Goal: Communication & Community: Ask a question

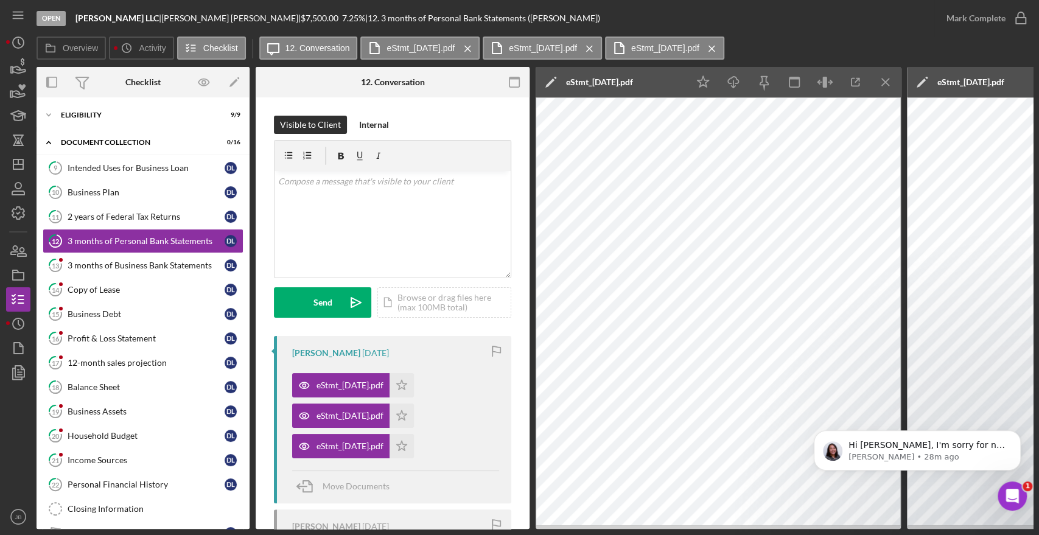
scroll to position [29, 0]
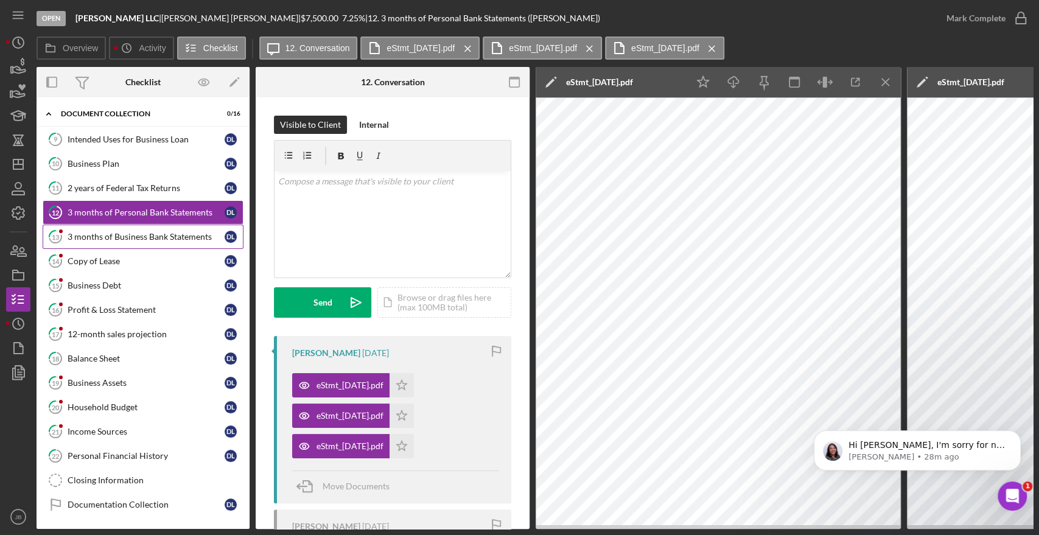
click at [94, 232] on div "3 months of Business Bank Statements" at bounding box center [146, 237] width 157 height 10
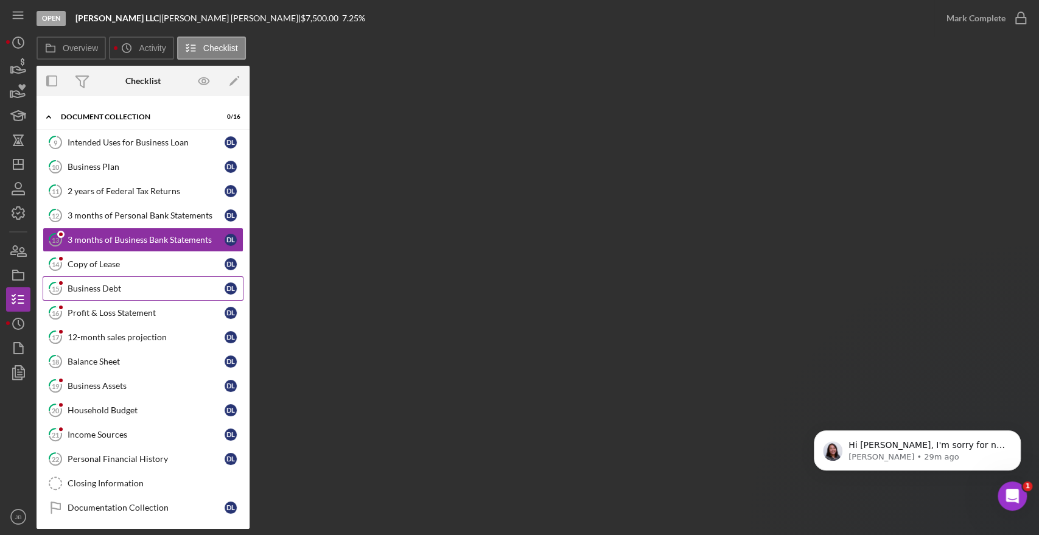
scroll to position [26, 0]
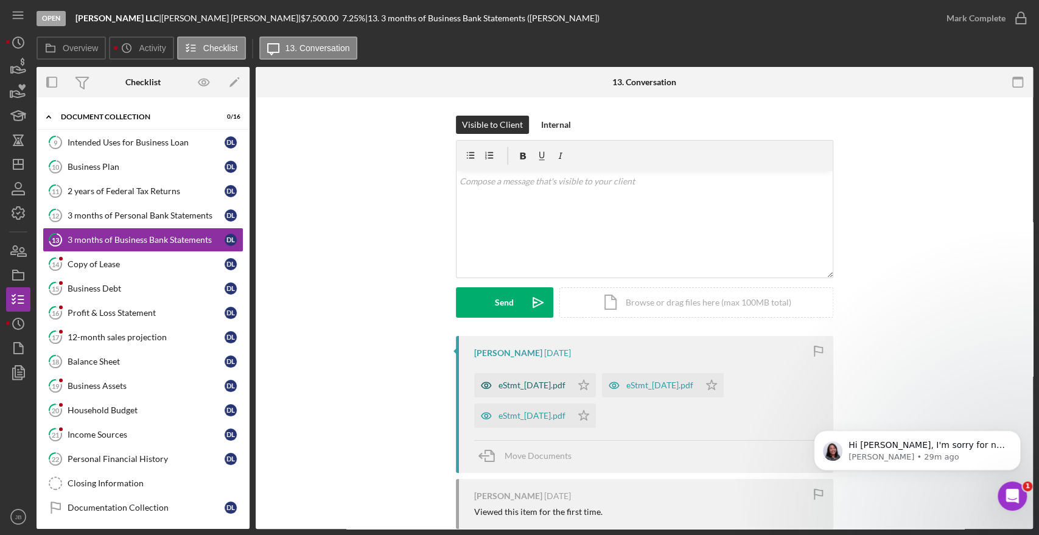
click at [557, 379] on div "eStmt_[DATE].pdf" at bounding box center [522, 385] width 97 height 24
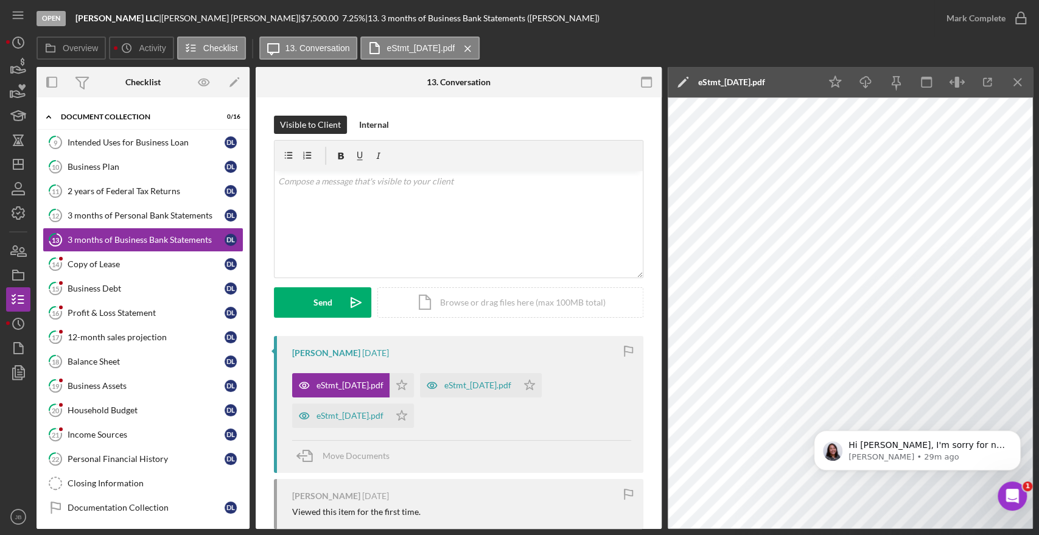
click at [657, 12] on div "Open [PERSON_NAME] LLC | [PERSON_NAME] | $7,500.00 7.25 % | 13. 3 months of Bus…" at bounding box center [486, 18] width 898 height 37
click at [866, 84] on line "button" at bounding box center [866, 83] width 0 height 7
click at [511, 385] on div "eStmt_[DATE].pdf" at bounding box center [477, 385] width 67 height 10
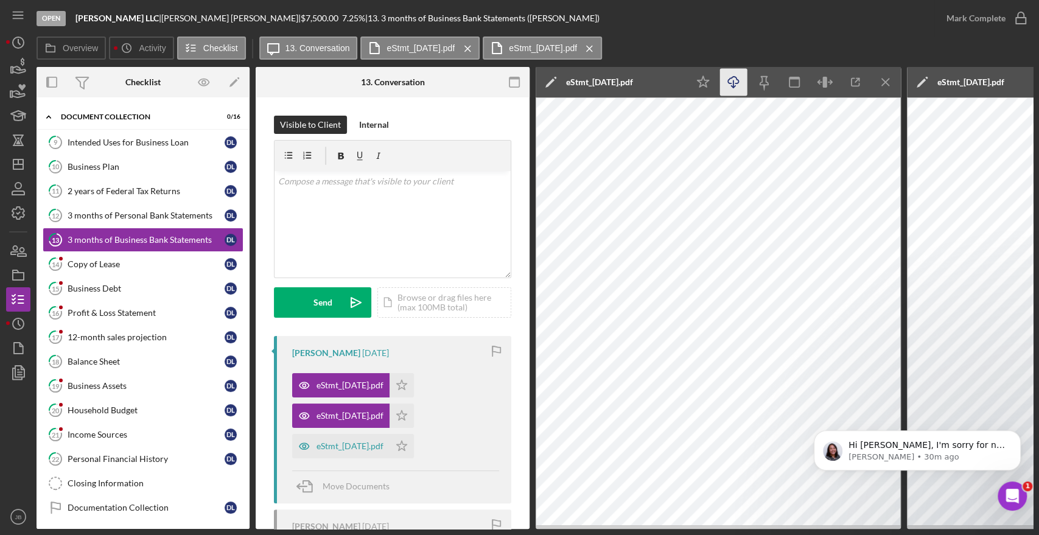
click at [733, 81] on line "button" at bounding box center [733, 83] width 0 height 7
click at [330, 442] on div "eStmt_[DATE].pdf" at bounding box center [350, 446] width 67 height 10
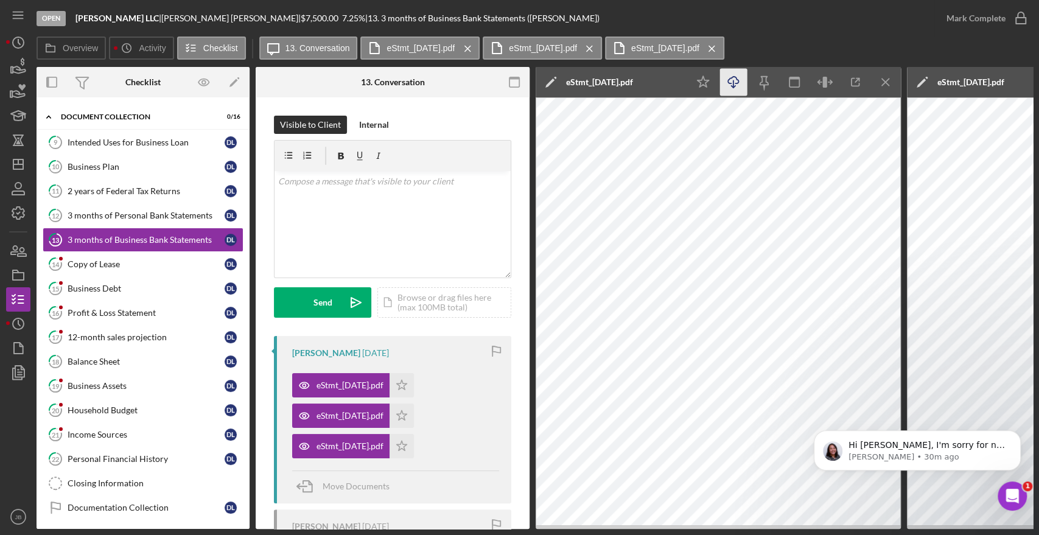
click at [738, 79] on icon "Icon/Download" at bounding box center [733, 82] width 27 height 27
click at [110, 265] on div "Copy of Lease" at bounding box center [146, 264] width 157 height 10
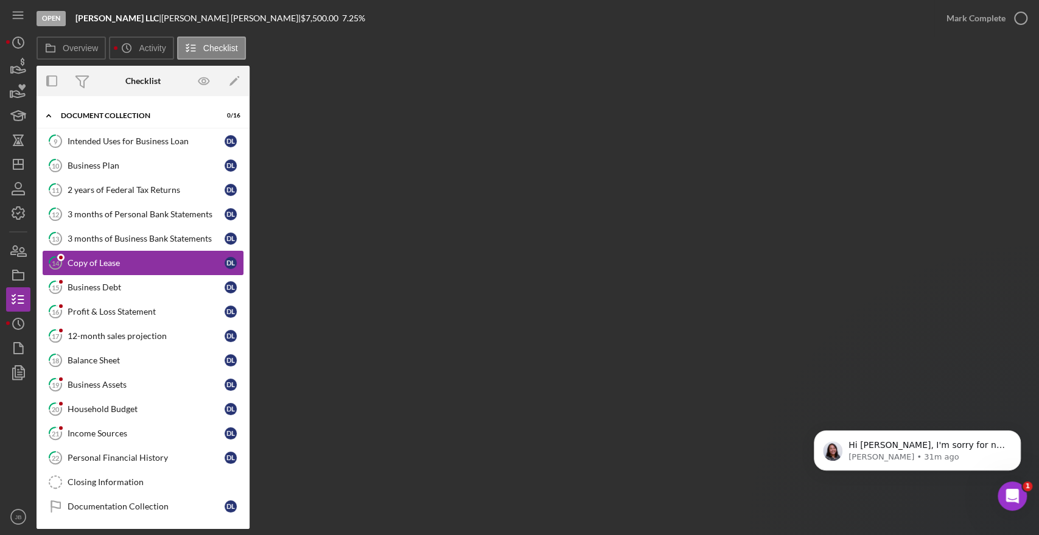
scroll to position [26, 0]
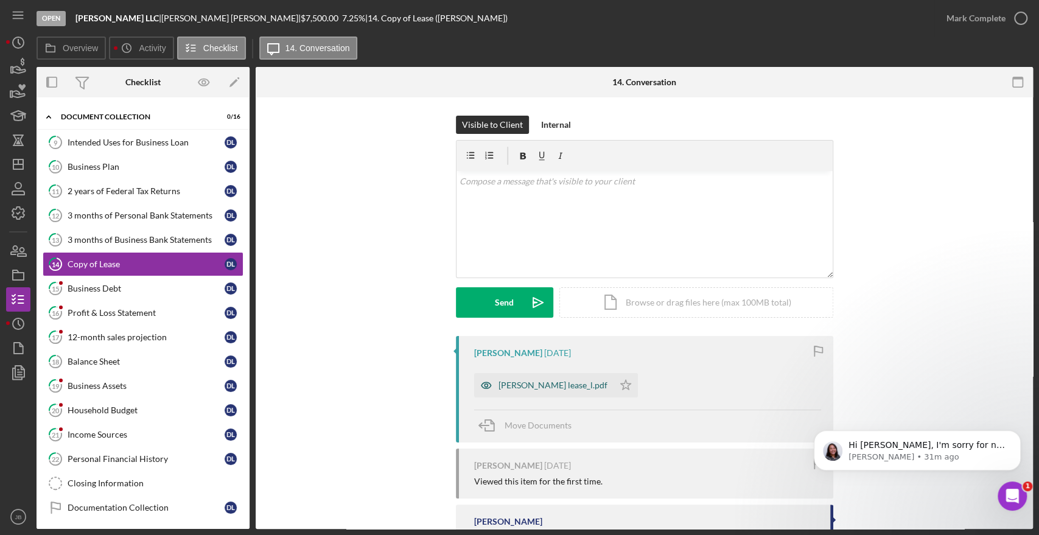
click at [517, 383] on div "[PERSON_NAME] lease_l.pdf" at bounding box center [552, 385] width 109 height 10
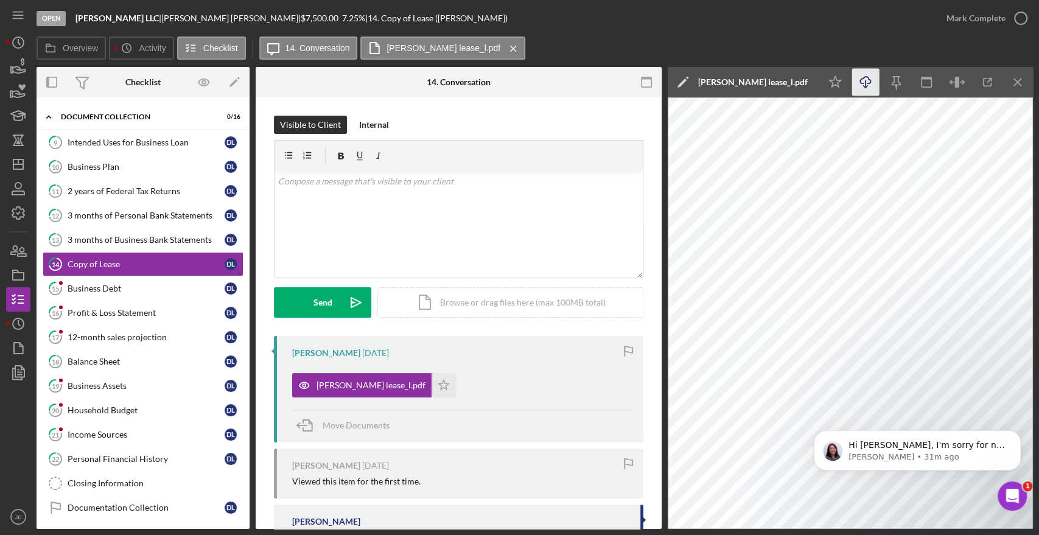
click at [866, 86] on line "button" at bounding box center [866, 83] width 0 height 7
click at [129, 289] on div "Business Debt" at bounding box center [146, 289] width 157 height 10
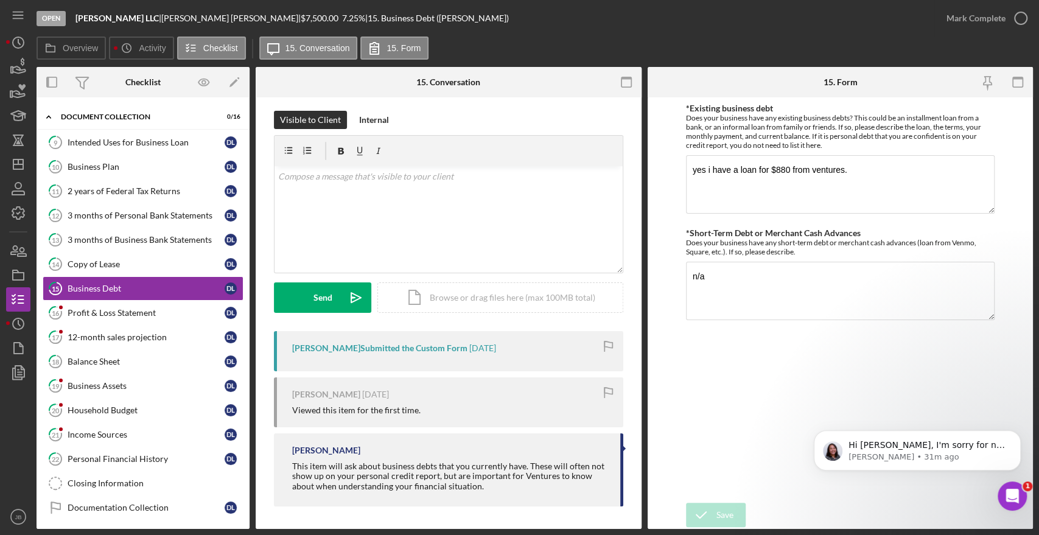
scroll to position [5, 0]
click at [923, 452] on p "[PERSON_NAME] • 31m ago" at bounding box center [926, 457] width 157 height 11
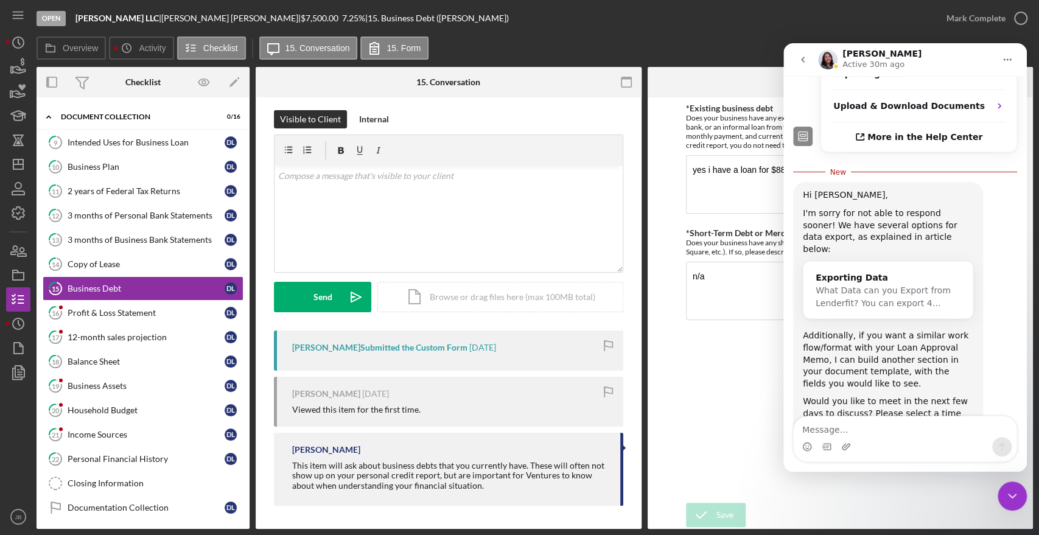
scroll to position [711, 0]
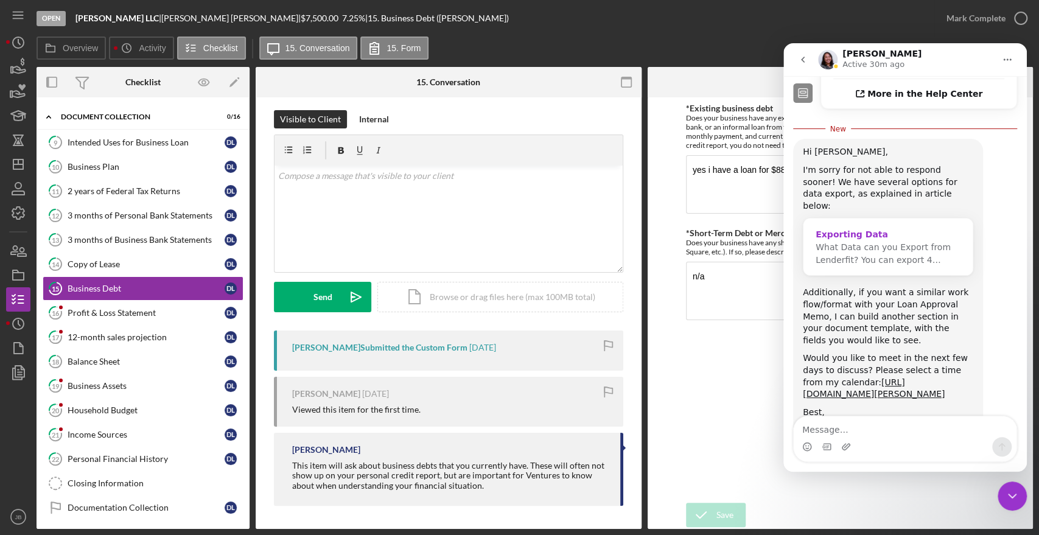
click at [882, 242] on span "What Data can you Export from Lenderfit? You can export 4…" at bounding box center [883, 253] width 135 height 23
click at [840, 228] on div "Exporting Data" at bounding box center [888, 234] width 145 height 13
click at [862, 228] on div "Exporting Data" at bounding box center [888, 234] width 145 height 13
click at [855, 228] on div "Exporting Data" at bounding box center [888, 234] width 145 height 13
click at [854, 228] on div "Exporting Data" at bounding box center [888, 234] width 145 height 13
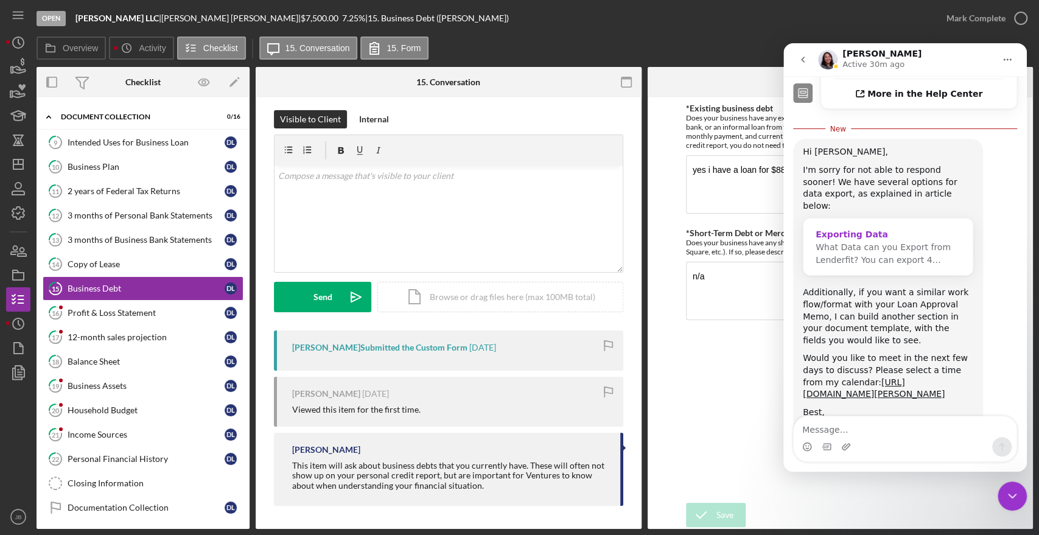
click at [859, 228] on div "Exporting Data" at bounding box center [888, 234] width 145 height 13
click at [589, 22] on div "Open [PERSON_NAME] LLC | [PERSON_NAME] | $7,500.00 7.25 % | 15. Business Debt (…" at bounding box center [486, 18] width 898 height 37
click at [836, 228] on div "Exporting Data" at bounding box center [888, 234] width 145 height 13
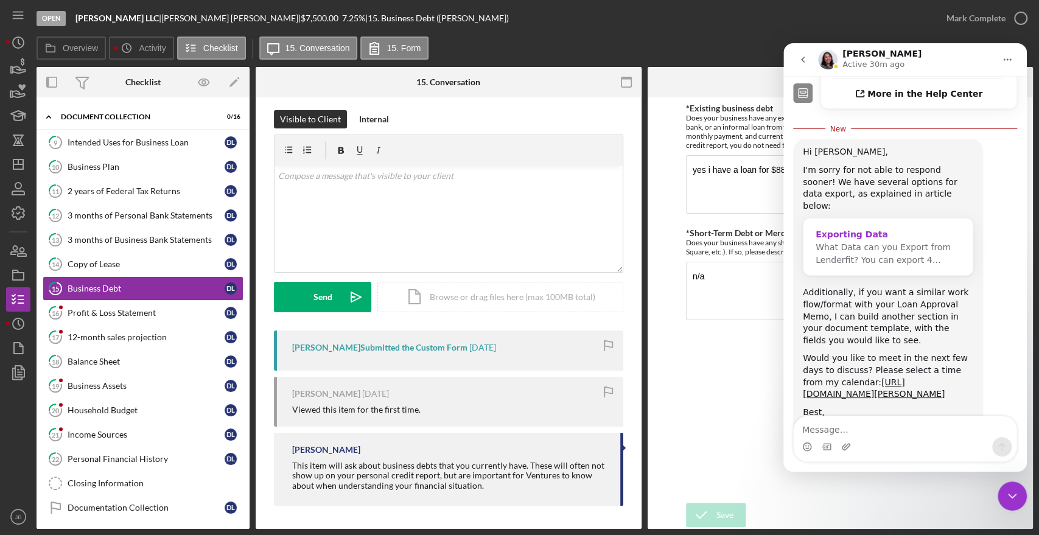
click at [835, 228] on div "Exporting Data" at bounding box center [888, 234] width 145 height 13
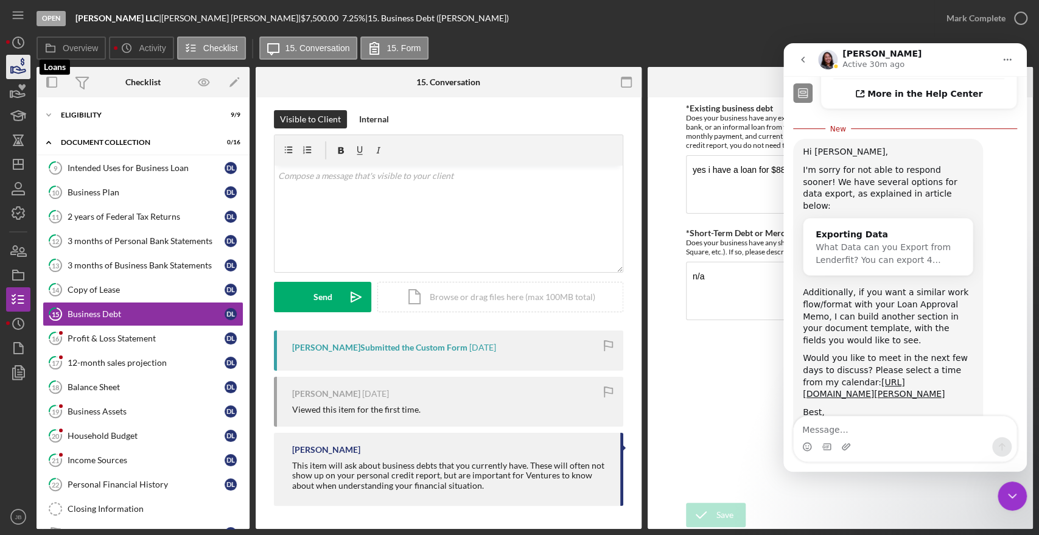
click at [14, 72] on icon "button" at bounding box center [19, 69] width 13 height 7
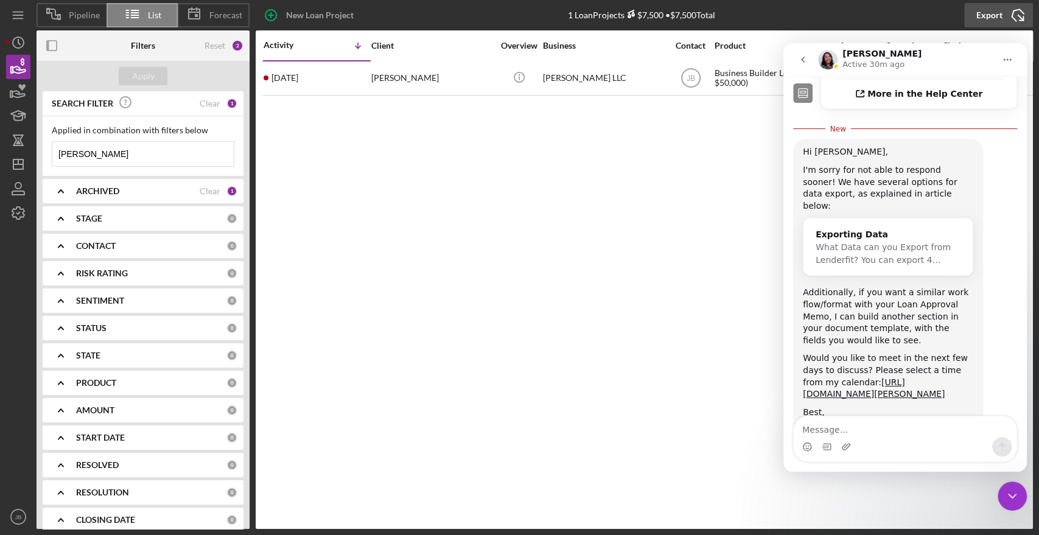
click at [1018, 10] on polyline "button" at bounding box center [1017, 15] width 13 height 15
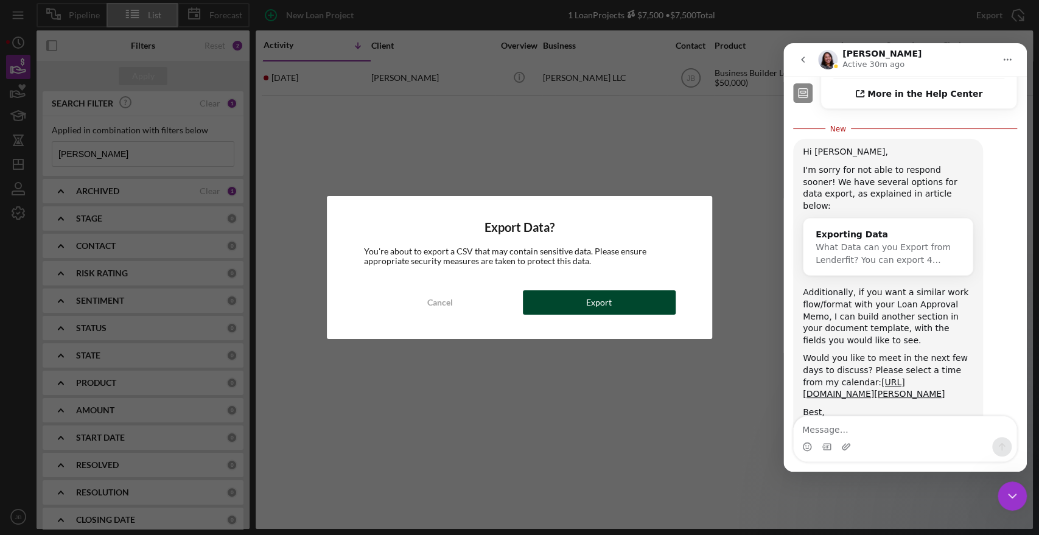
click at [575, 296] on button "Export" at bounding box center [599, 302] width 153 height 24
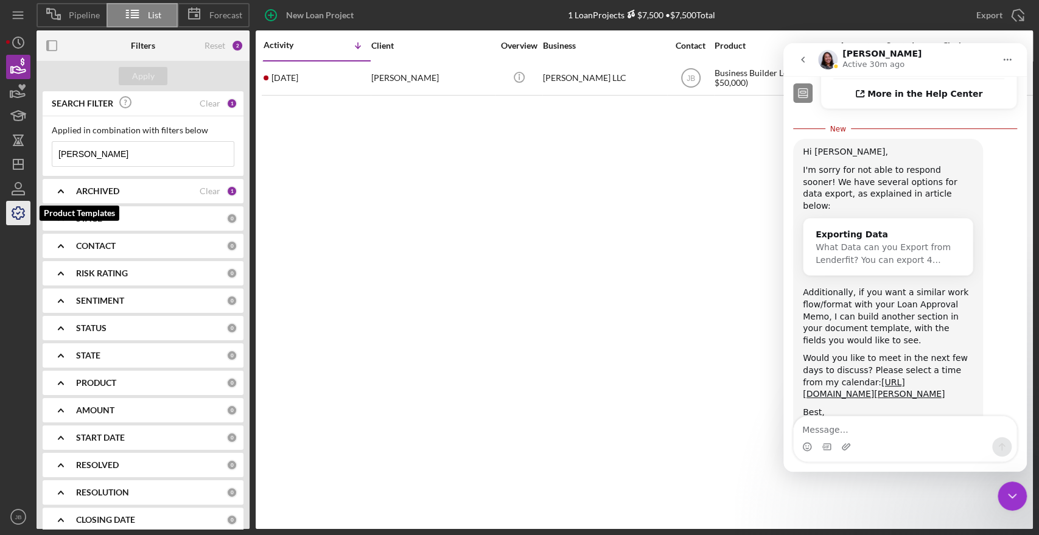
click at [15, 205] on icon "button" at bounding box center [18, 213] width 30 height 30
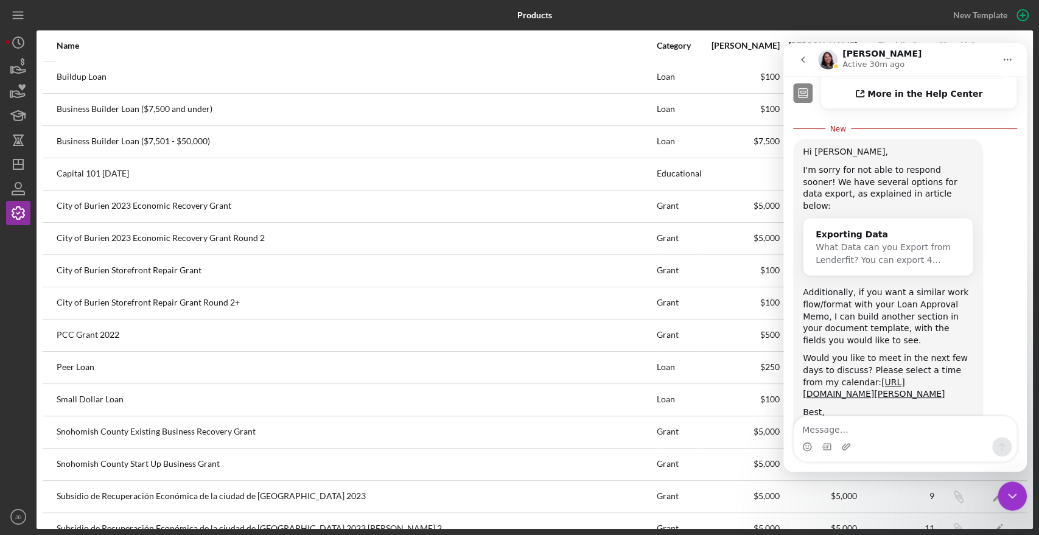
click at [1006, 60] on icon "Home" at bounding box center [1008, 60] width 8 height 2
click at [1020, 500] on div "Close Intercom Messenger" at bounding box center [1012, 495] width 29 height 29
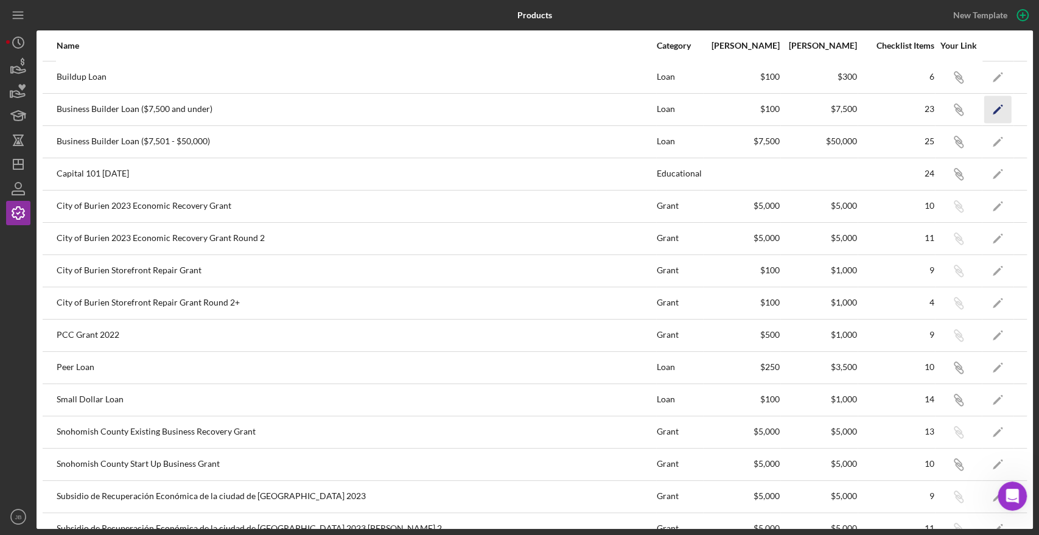
click at [988, 110] on icon "Icon/Edit" at bounding box center [997, 109] width 27 height 27
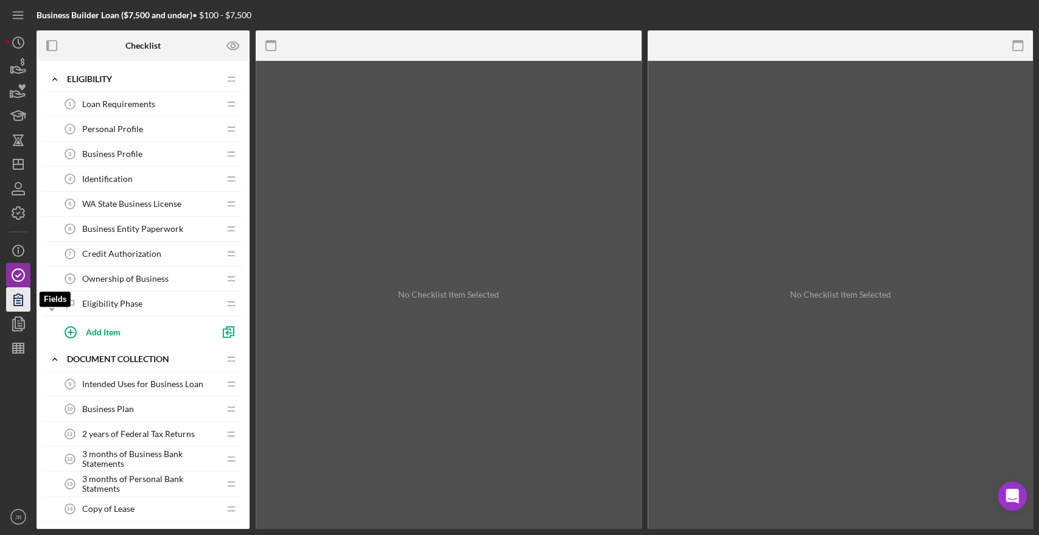
click at [24, 293] on icon "button" at bounding box center [18, 299] width 30 height 30
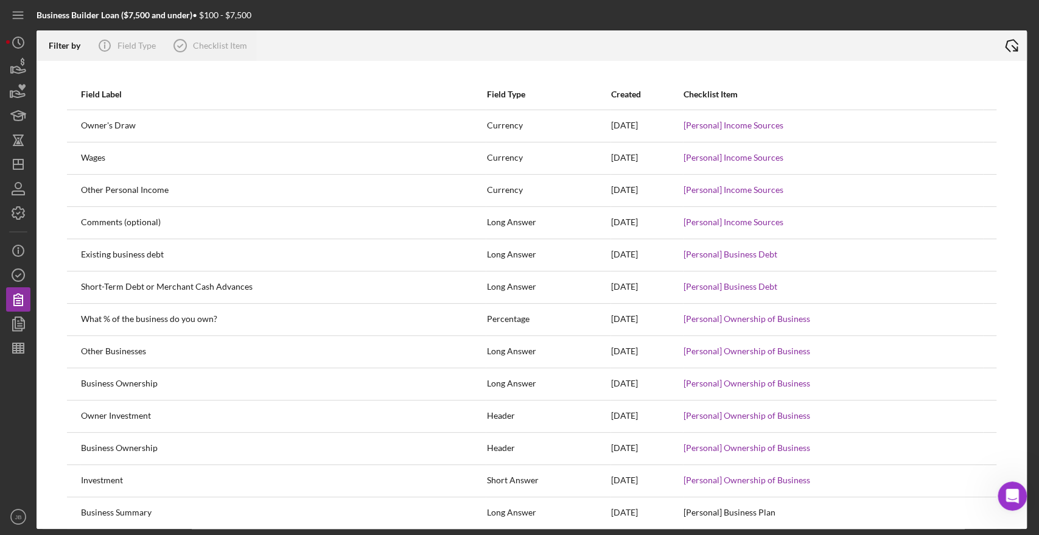
click at [1015, 47] on icon "Icon/Export" at bounding box center [1011, 45] width 30 height 30
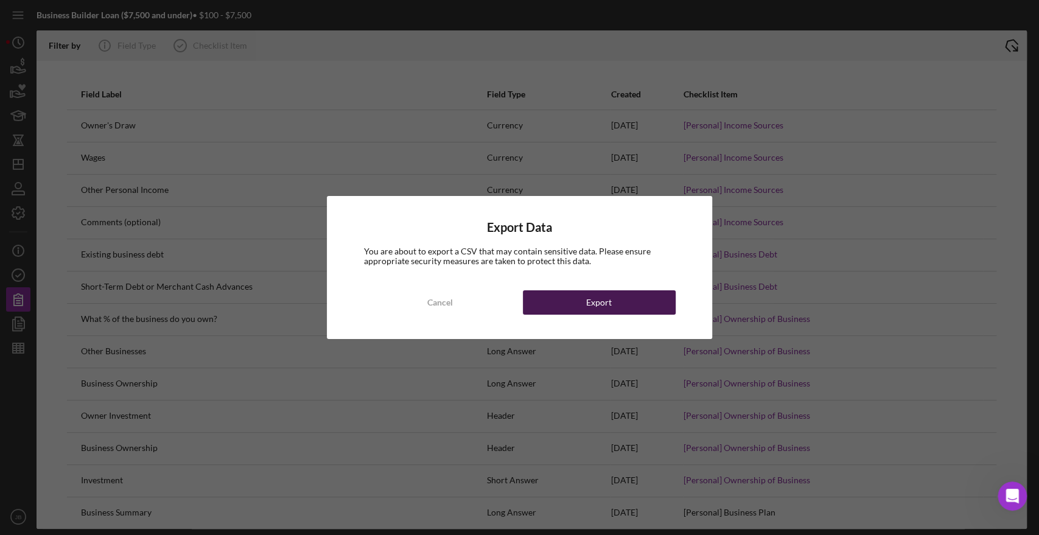
click at [620, 301] on button "Export" at bounding box center [599, 302] width 153 height 24
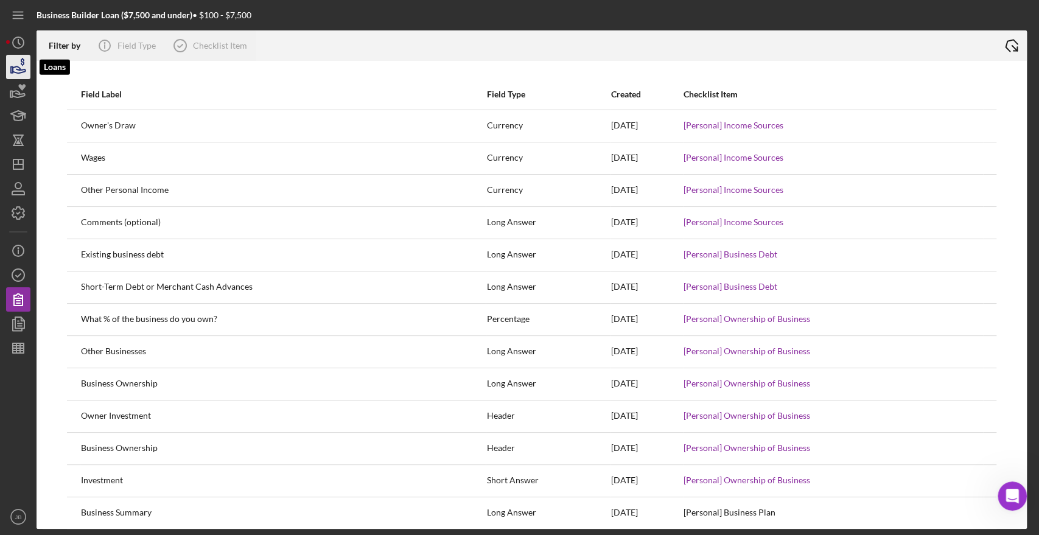
click at [11, 72] on polygon "button" at bounding box center [12, 70] width 2 height 6
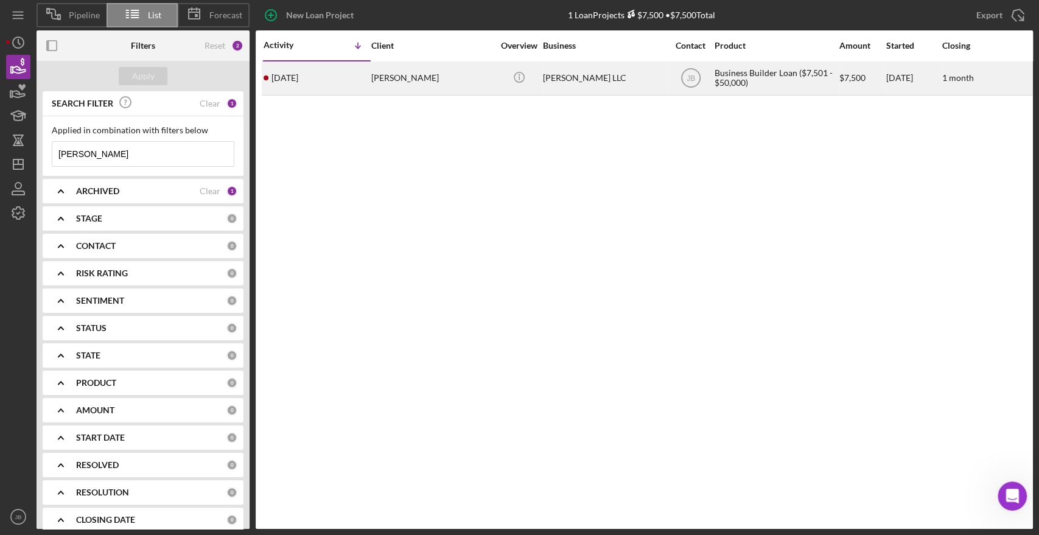
click at [438, 74] on div "[PERSON_NAME]" at bounding box center [432, 78] width 122 height 32
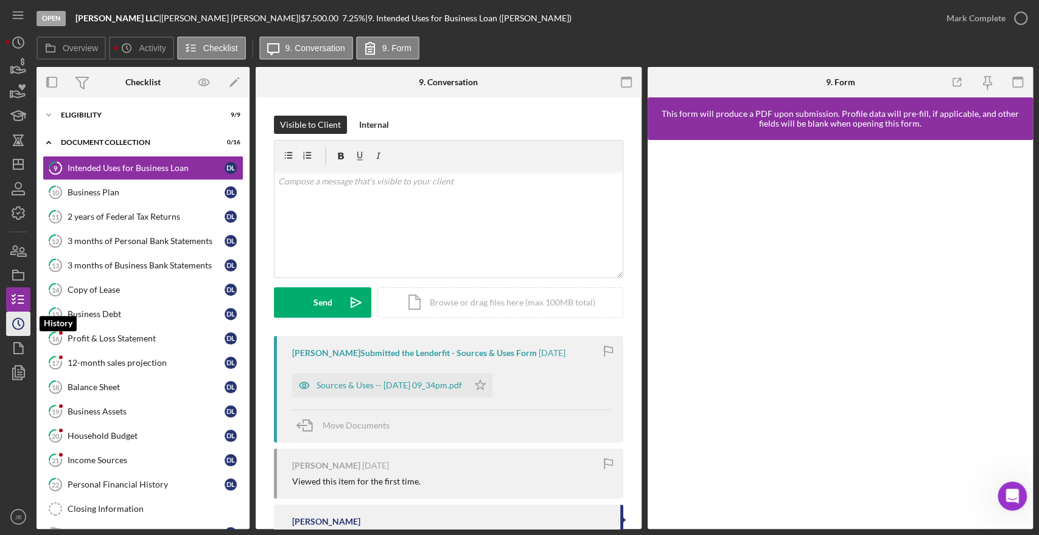
click at [19, 321] on icon "Icon/History" at bounding box center [18, 324] width 30 height 30
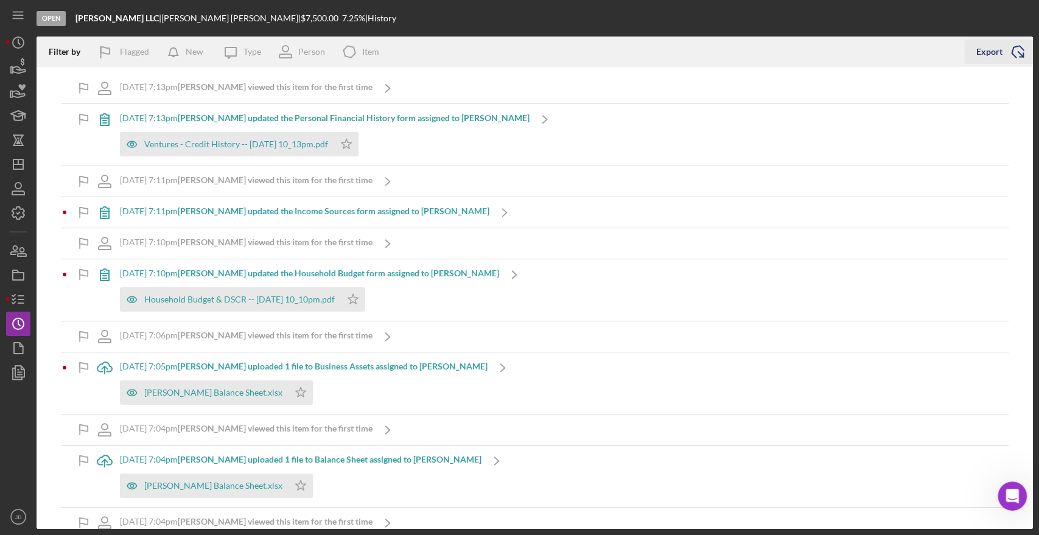
click at [1012, 50] on icon "Icon/Export" at bounding box center [1017, 52] width 30 height 30
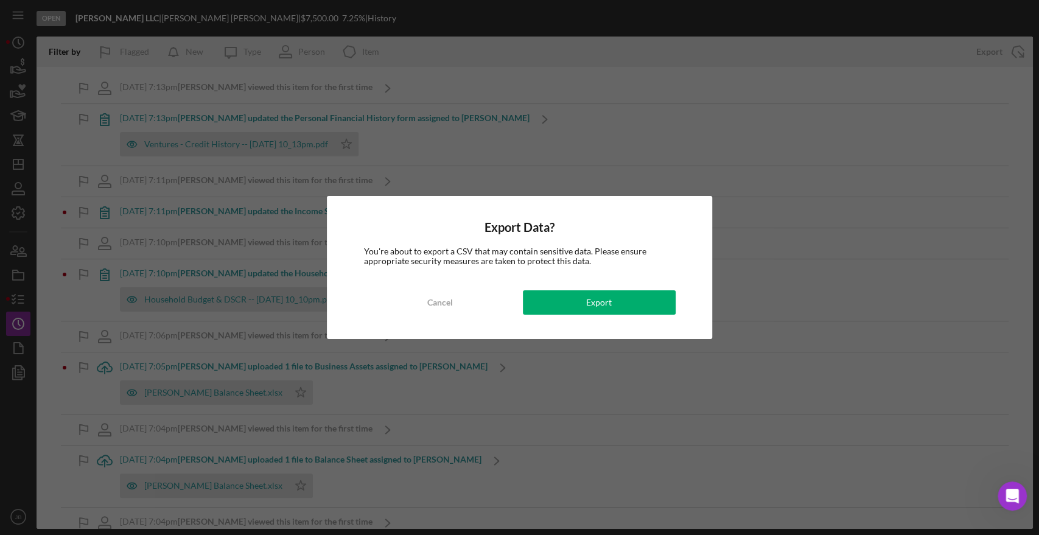
click at [635, 297] on button "Export" at bounding box center [599, 302] width 153 height 24
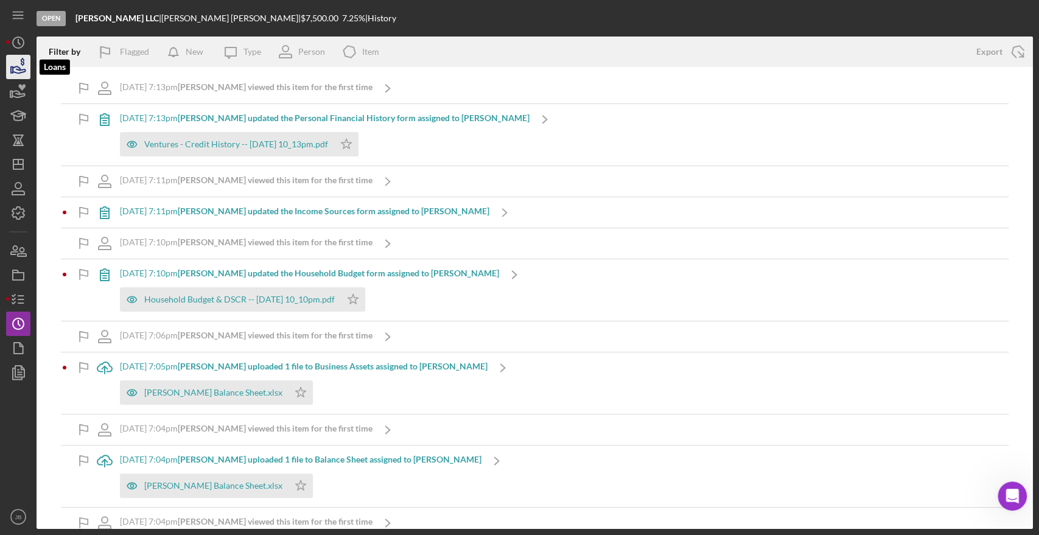
click at [23, 71] on icon "button" at bounding box center [18, 67] width 30 height 30
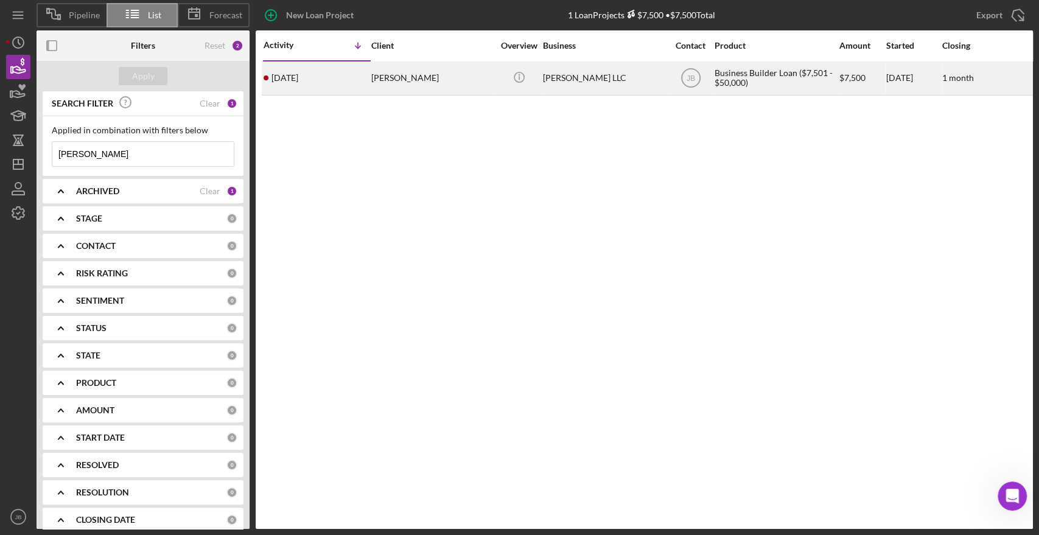
click at [388, 77] on div "[PERSON_NAME]" at bounding box center [432, 78] width 122 height 32
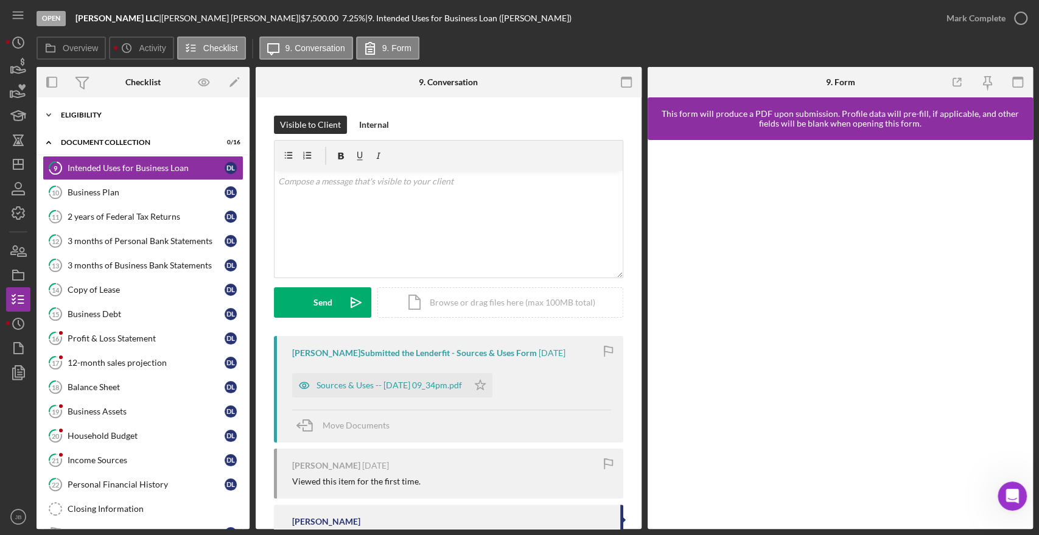
click at [55, 117] on icon "Icon/Expander" at bounding box center [49, 115] width 24 height 24
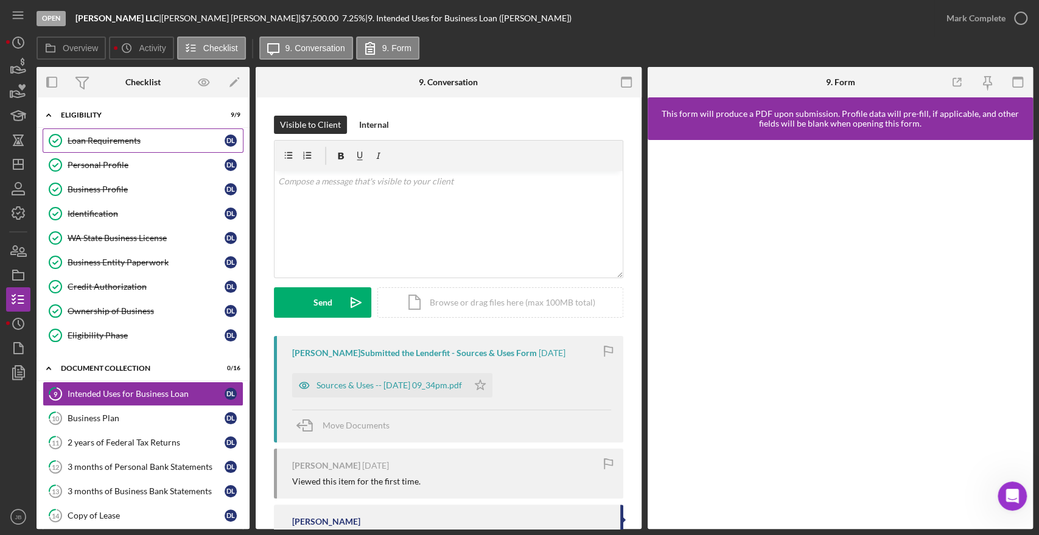
click at [154, 138] on div "Loan Requirements" at bounding box center [146, 141] width 157 height 10
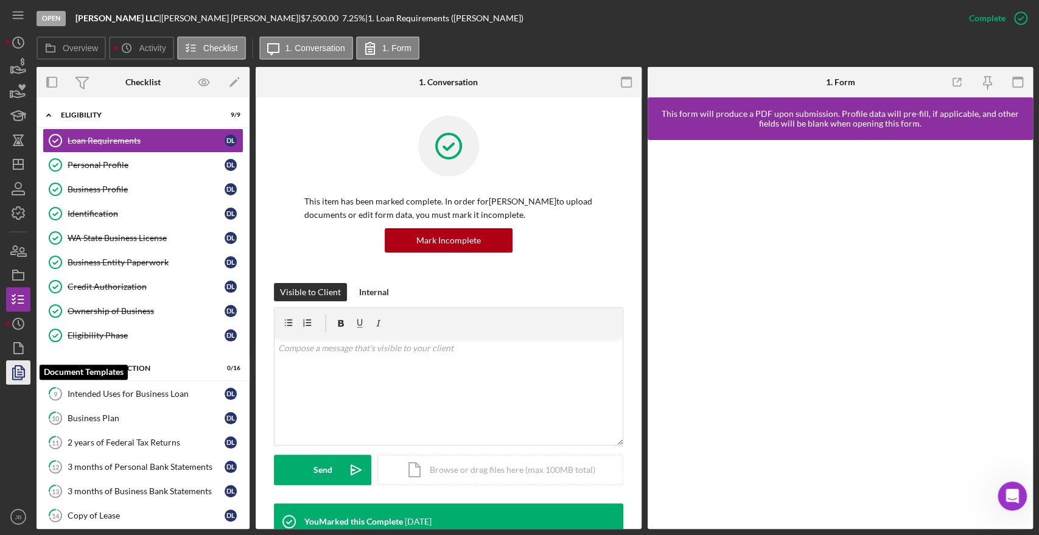
click at [10, 367] on icon "button" at bounding box center [18, 372] width 30 height 30
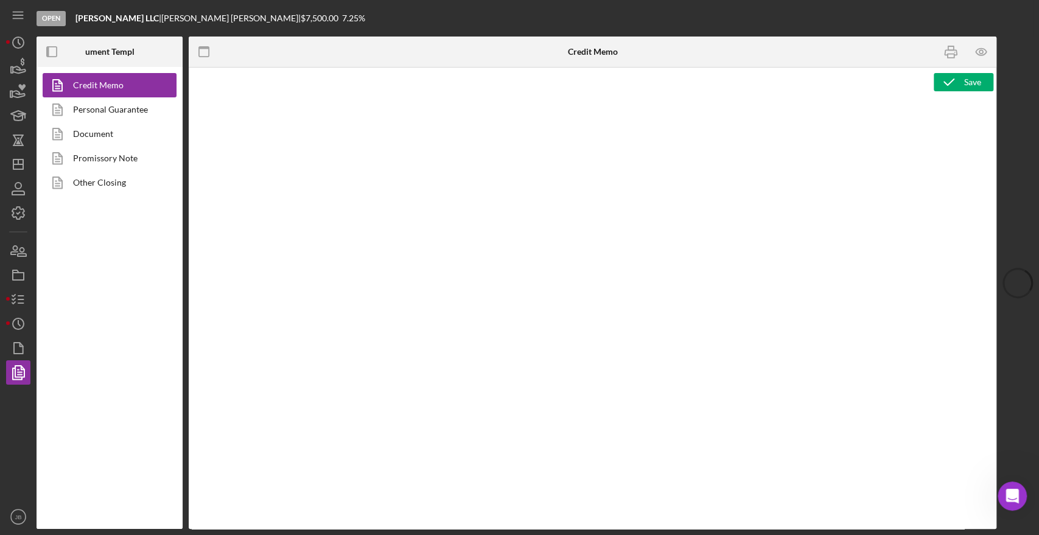
type textarea "<h2><img src="[URL][DOMAIN_NAME]" alt="" width="355" height="169"></h2> <p>&nbs…"
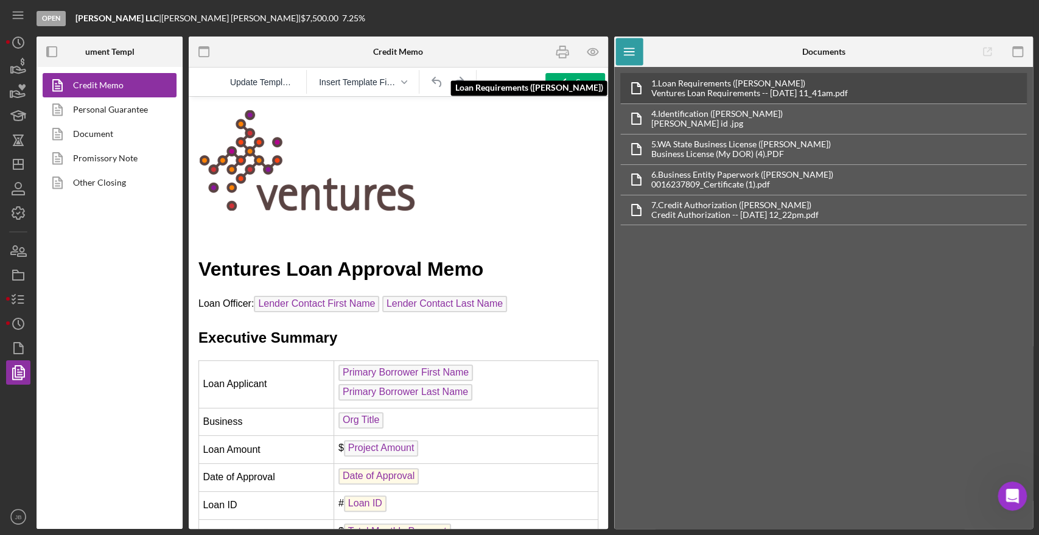
click at [680, 85] on div "1. Loan Requirements ([PERSON_NAME])" at bounding box center [749, 84] width 197 height 10
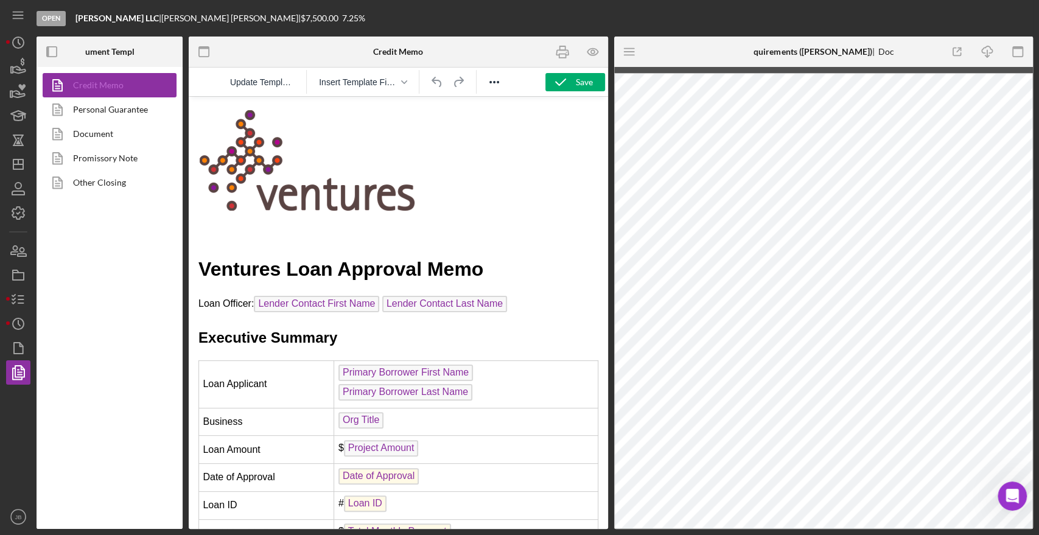
click at [90, 85] on link "Credit Memo" at bounding box center [107, 85] width 128 height 24
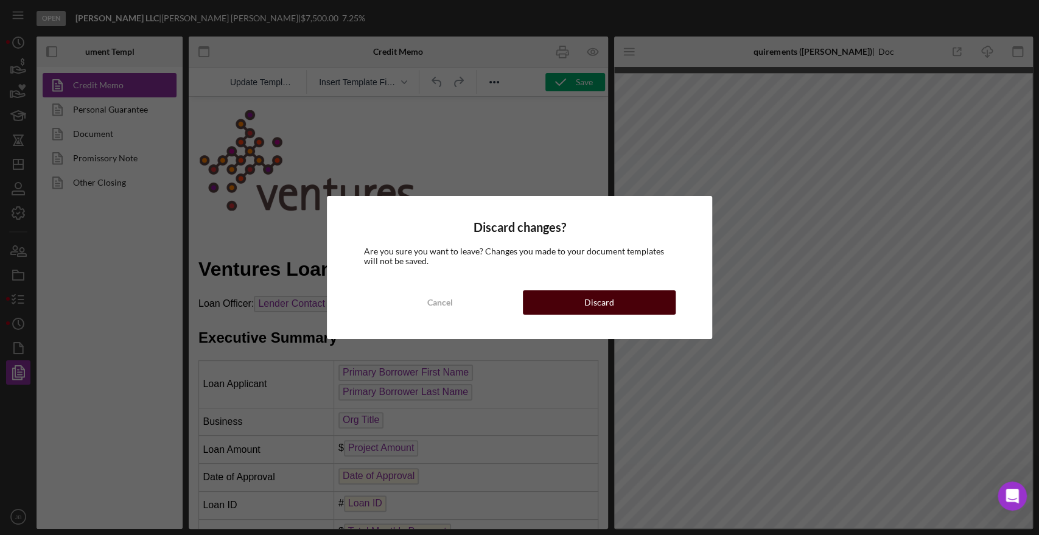
click at [590, 304] on div "Discard" at bounding box center [599, 302] width 30 height 24
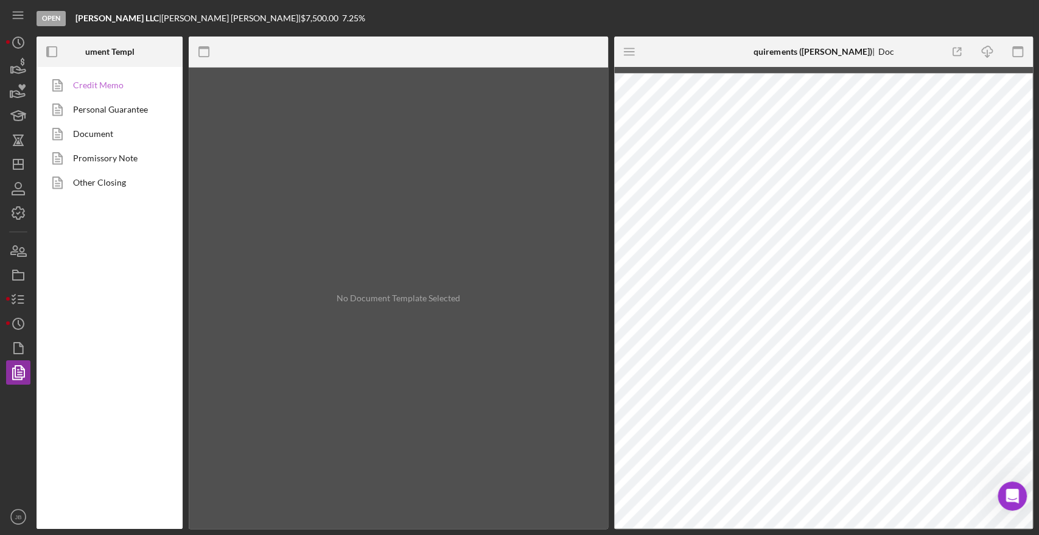
click at [71, 85] on icon at bounding box center [58, 85] width 30 height 30
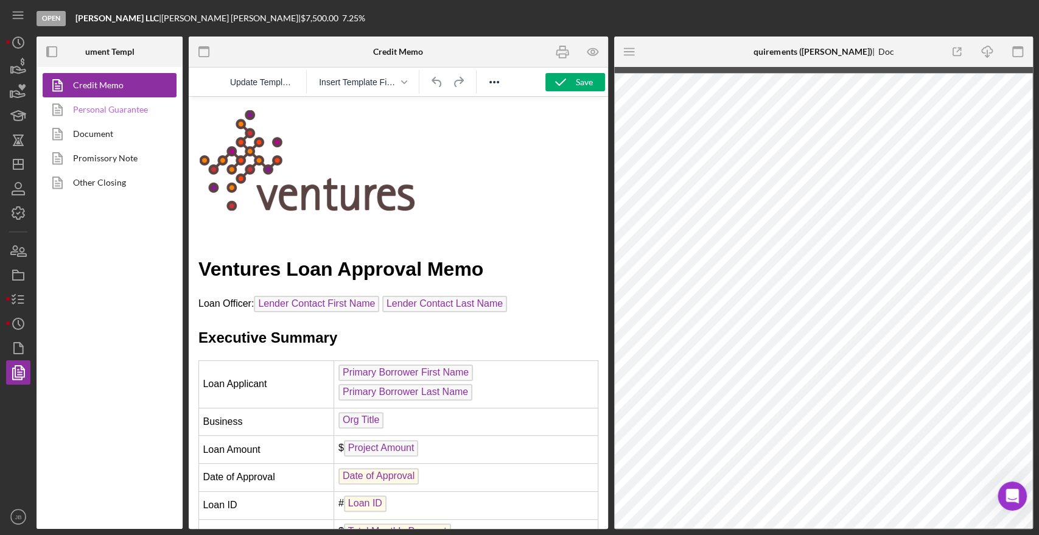
click at [119, 105] on link "Personal Guarantee" at bounding box center [107, 109] width 128 height 24
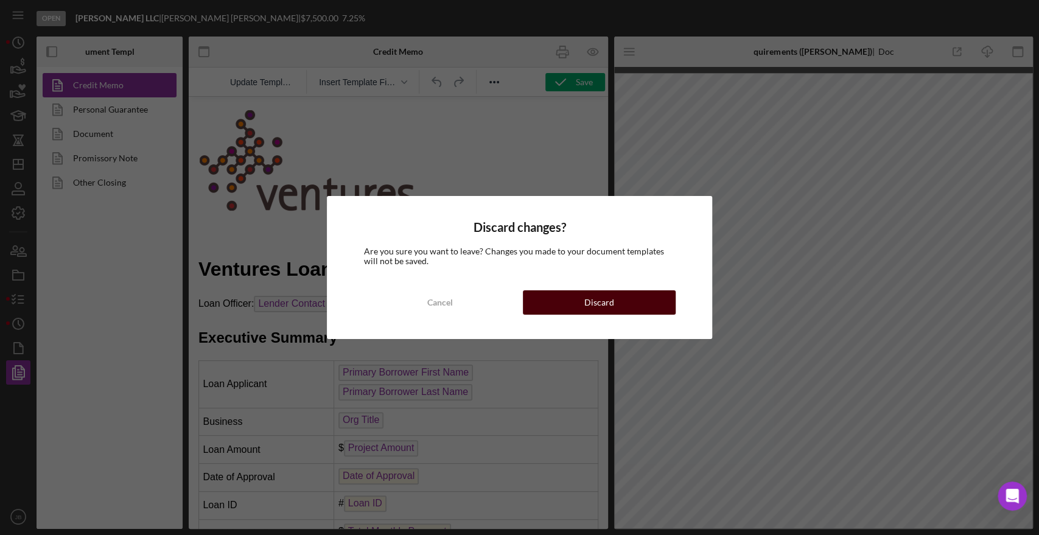
click at [635, 296] on button "Discard" at bounding box center [599, 302] width 153 height 24
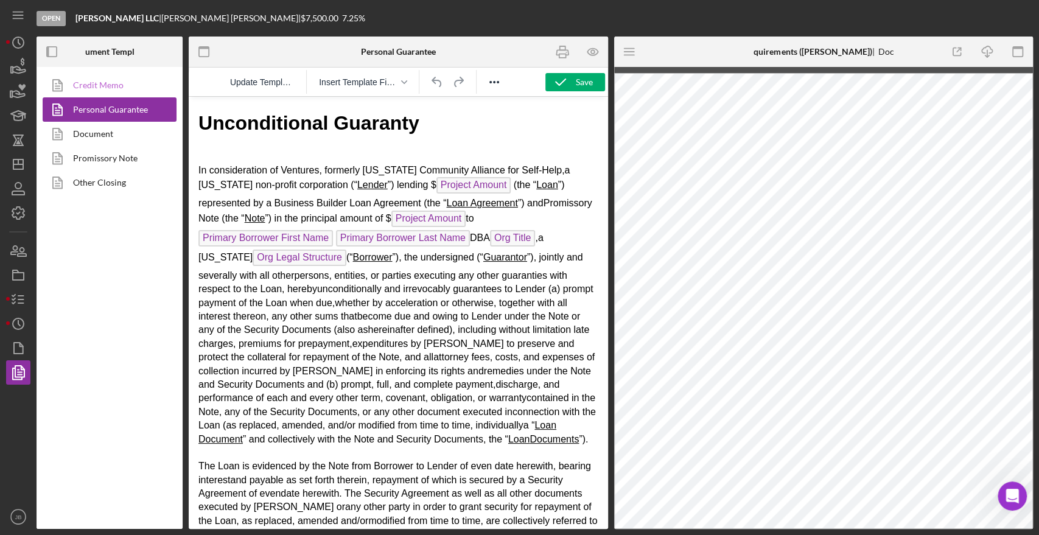
click at [73, 83] on link "Credit Memo" at bounding box center [107, 85] width 128 height 24
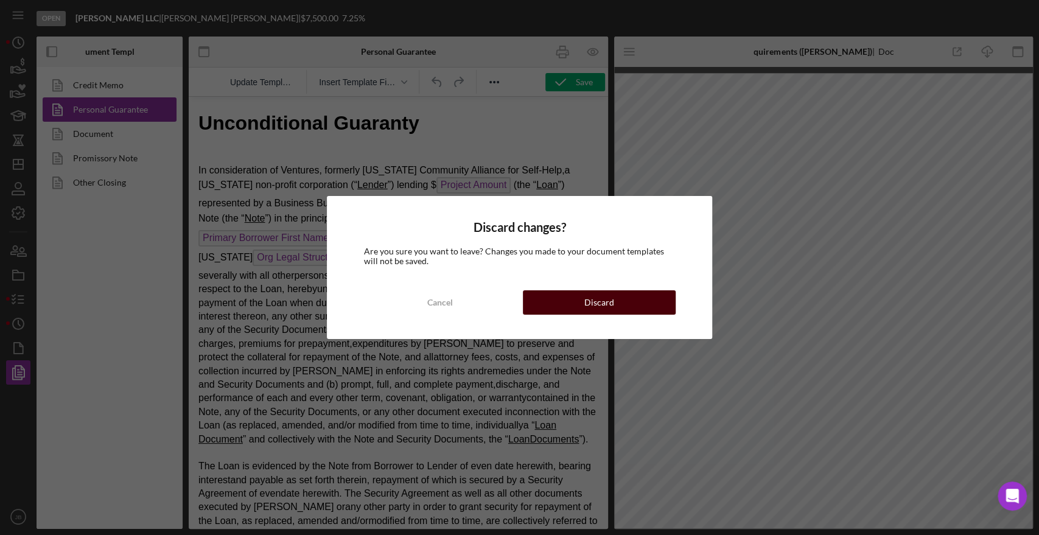
click at [619, 296] on button "Discard" at bounding box center [599, 302] width 153 height 24
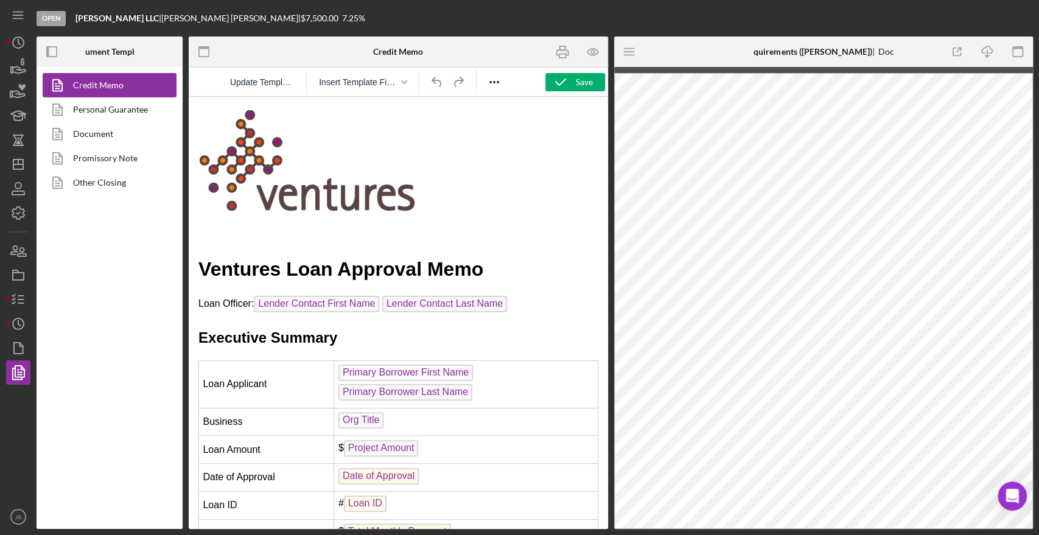
click at [161, 21] on div "[PERSON_NAME] |" at bounding box center [230, 18] width 139 height 10
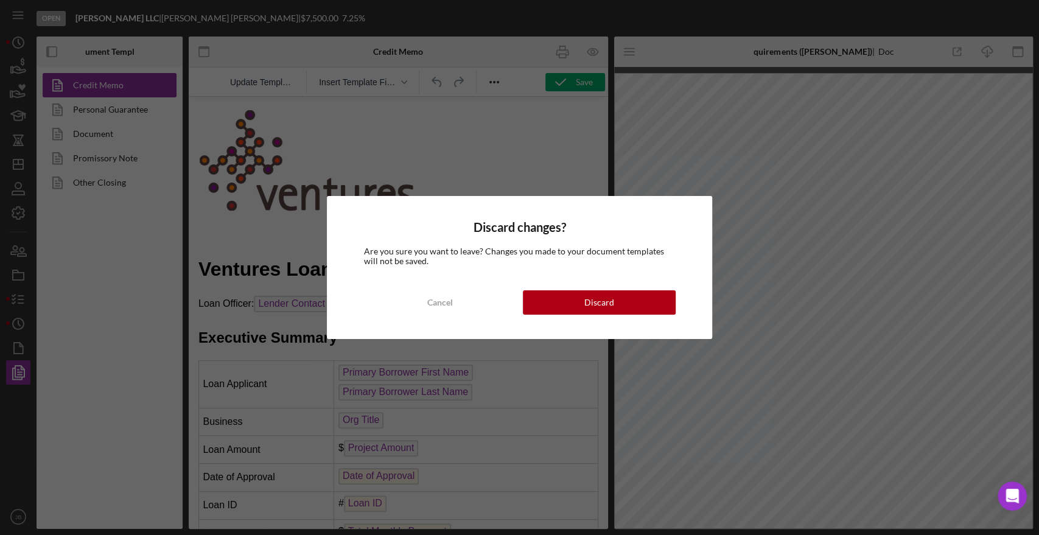
click at [642, 289] on div "Discard changes? Are you sure you want to leave? Changes you made to your docum…" at bounding box center [519, 267] width 385 height 143
click at [560, 290] on div "Cancel Discard" at bounding box center [519, 302] width 312 height 24
click at [594, 299] on div "Discard" at bounding box center [599, 302] width 30 height 24
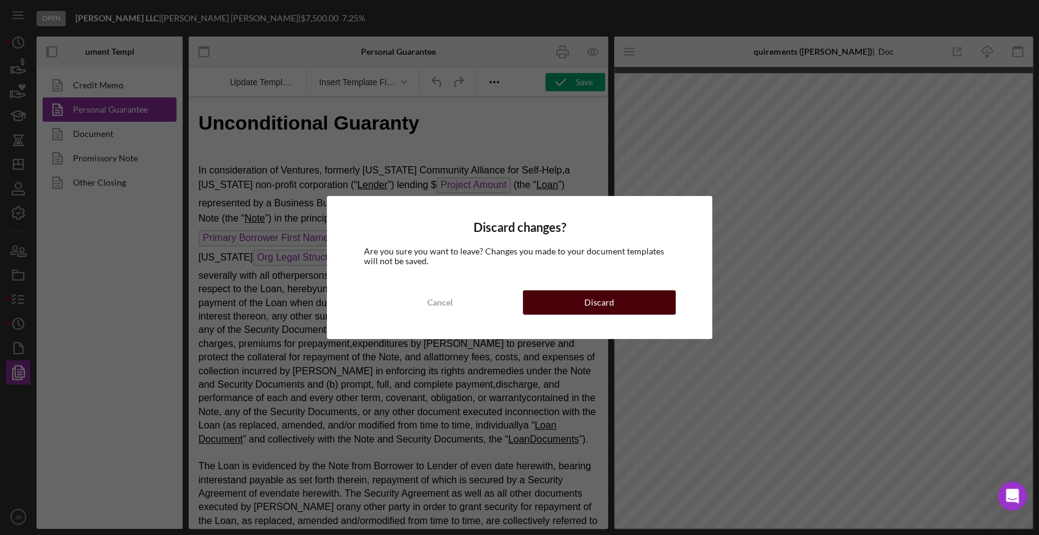
click at [573, 299] on button "Discard" at bounding box center [599, 302] width 153 height 24
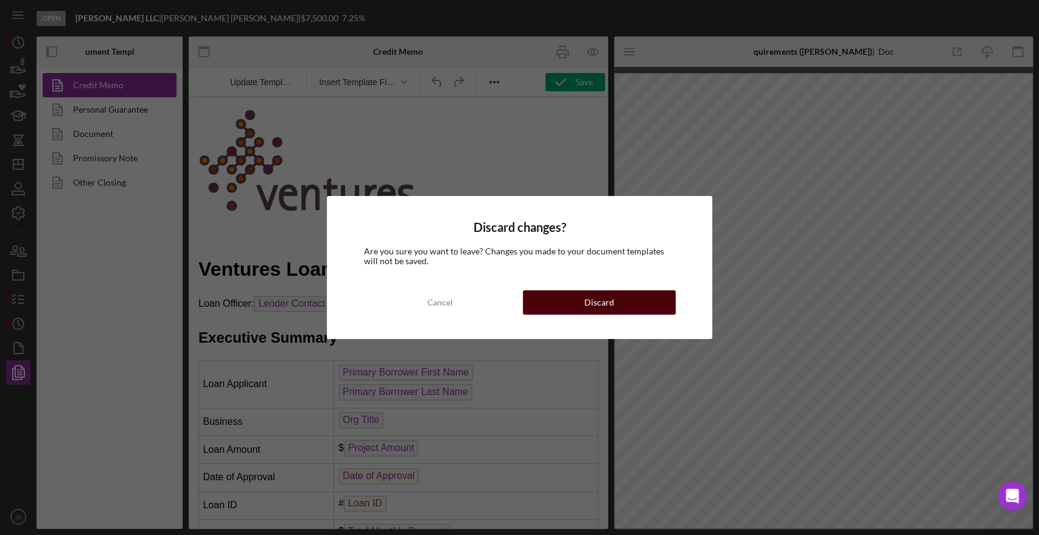
click at [618, 301] on button "Discard" at bounding box center [599, 302] width 153 height 24
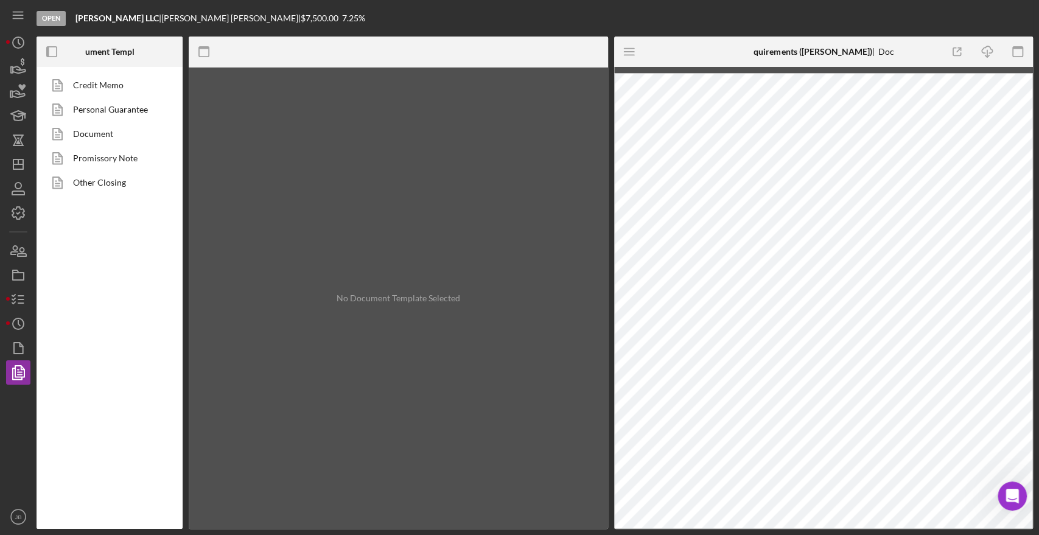
click at [83, 16] on b "[PERSON_NAME] LLC" at bounding box center [116, 18] width 83 height 10
click at [16, 69] on icon "button" at bounding box center [19, 69] width 13 height 7
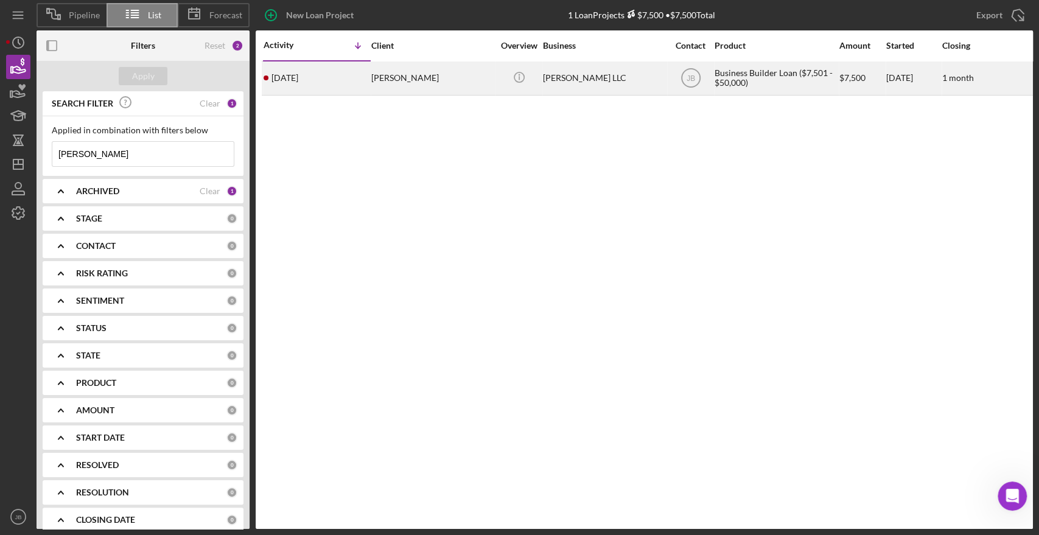
click at [441, 83] on div "[PERSON_NAME]" at bounding box center [432, 78] width 122 height 32
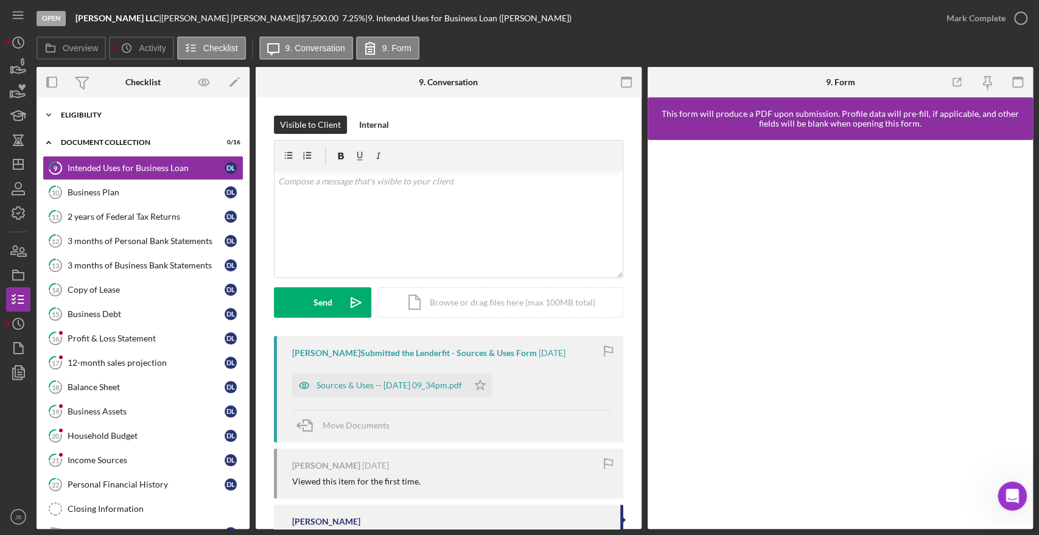
click at [124, 113] on div "Eligibility" at bounding box center [147, 114] width 173 height 7
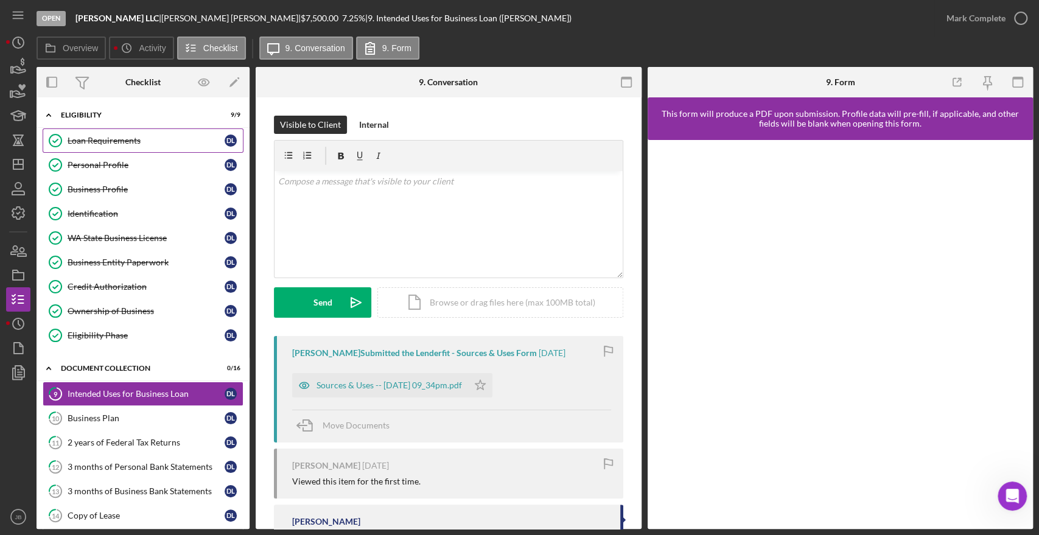
click at [119, 141] on div "Loan Requirements" at bounding box center [146, 141] width 157 height 10
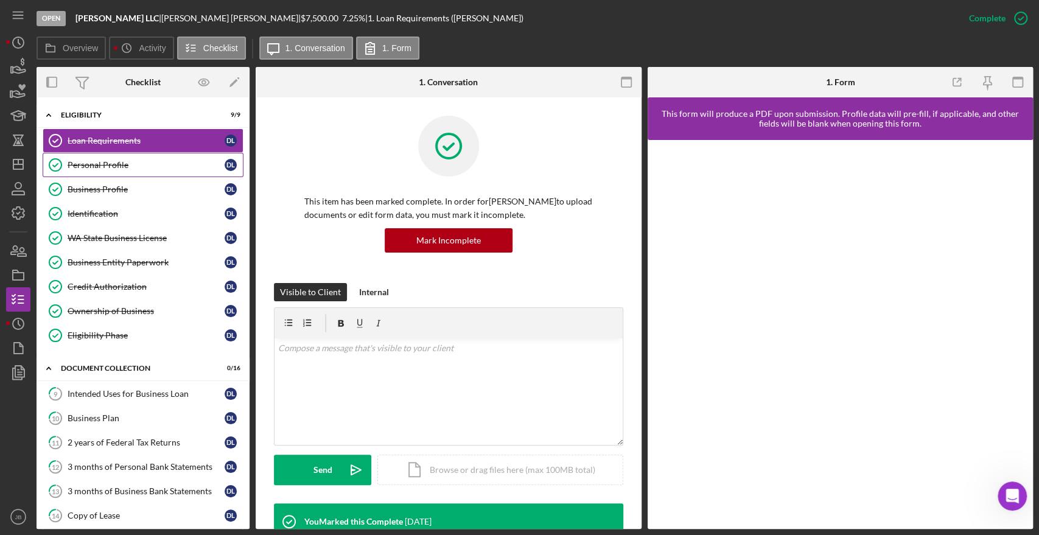
click at [113, 163] on div "Personal Profile" at bounding box center [146, 165] width 157 height 10
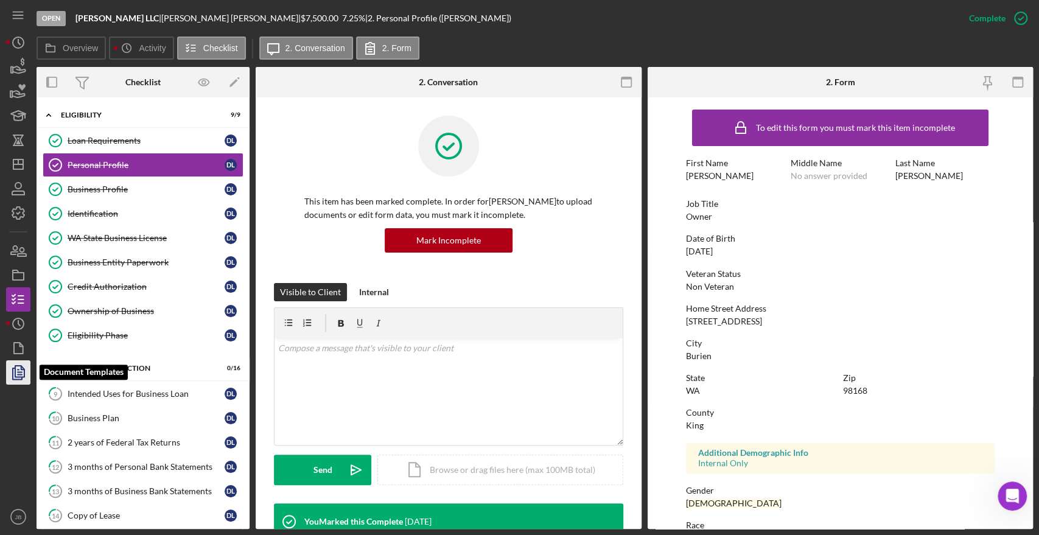
click at [21, 366] on polygon "button" at bounding box center [19, 371] width 9 height 11
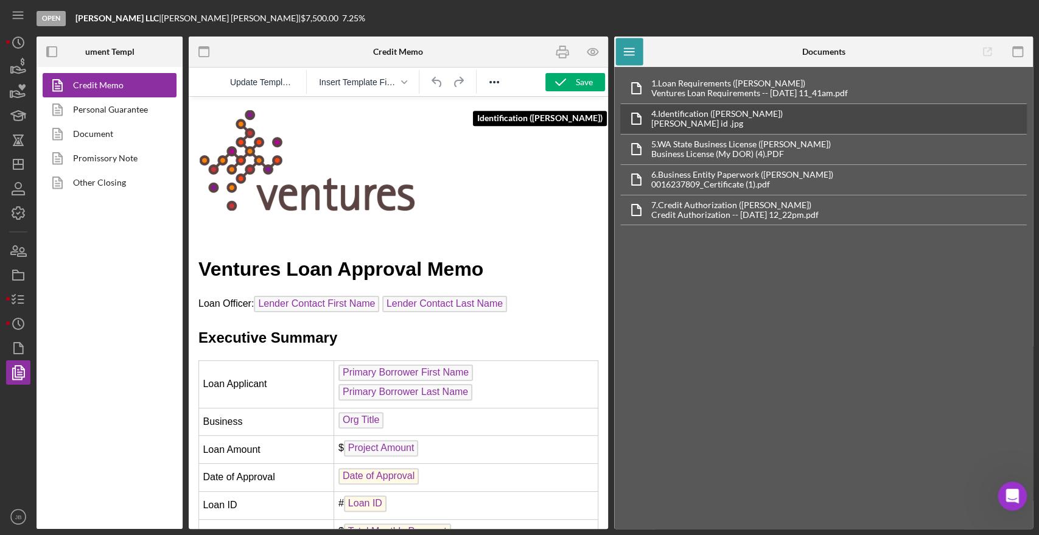
click at [719, 121] on div "[PERSON_NAME] id .jpg" at bounding box center [716, 124] width 131 height 10
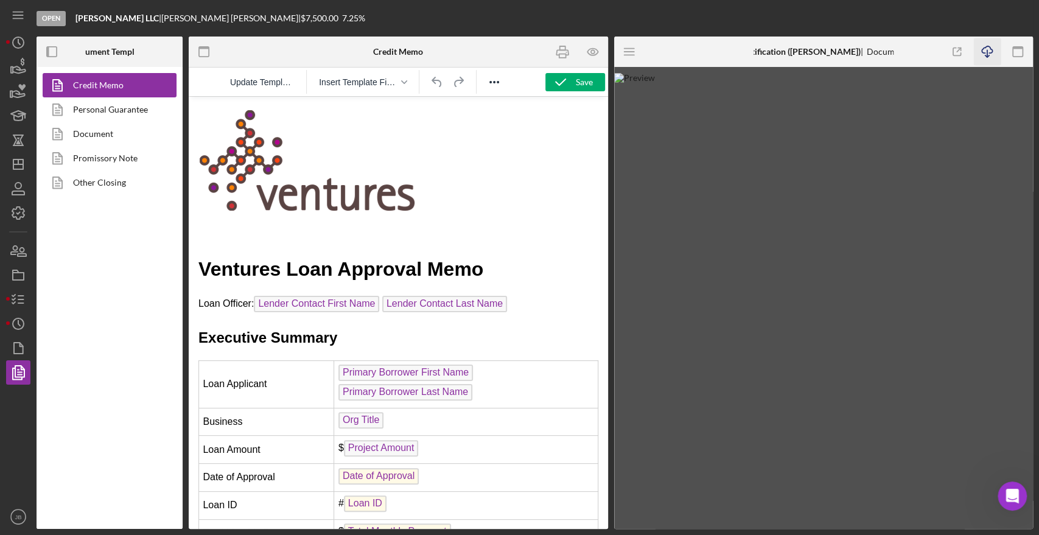
click at [982, 51] on icon "Icon/Download" at bounding box center [987, 51] width 27 height 27
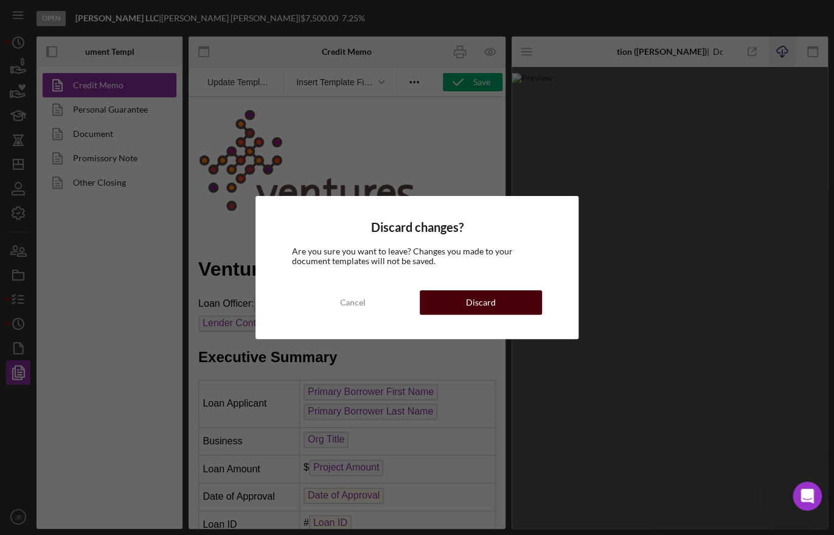
click at [452, 300] on button "Discard" at bounding box center [481, 302] width 122 height 24
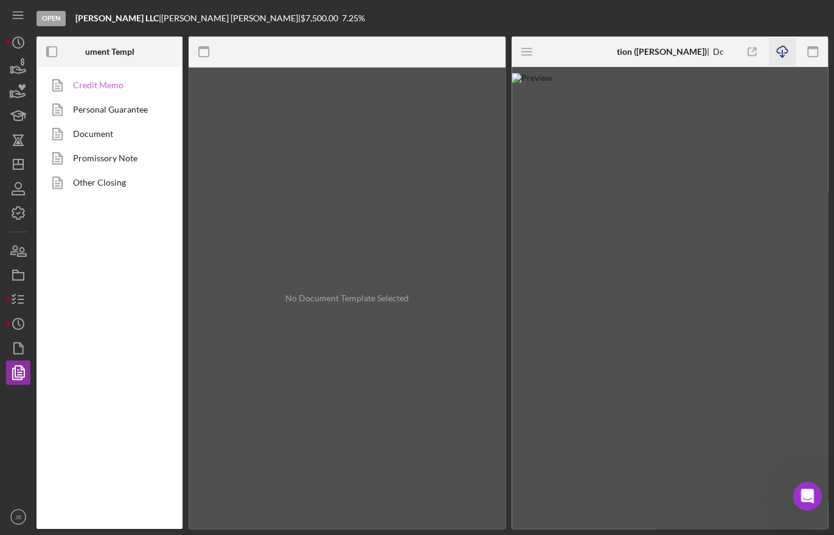
click at [91, 87] on link "Credit Memo" at bounding box center [107, 85] width 128 height 24
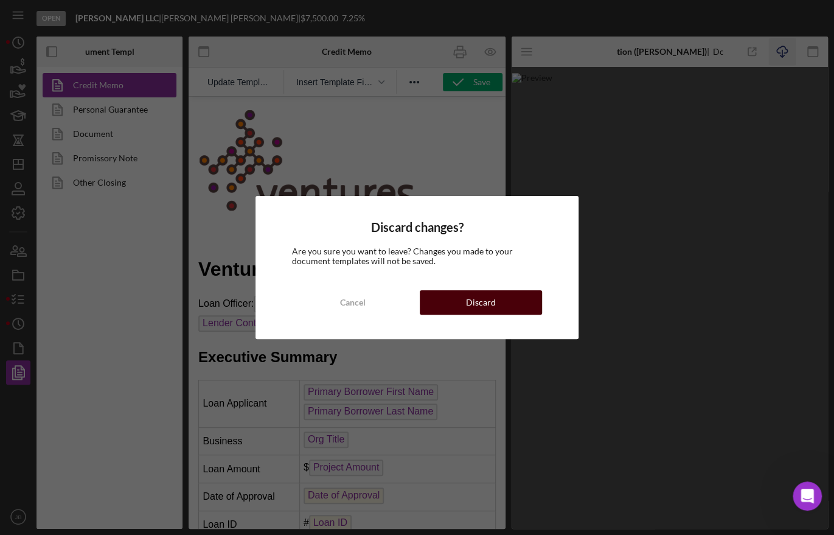
click at [465, 310] on button "Discard" at bounding box center [481, 302] width 122 height 24
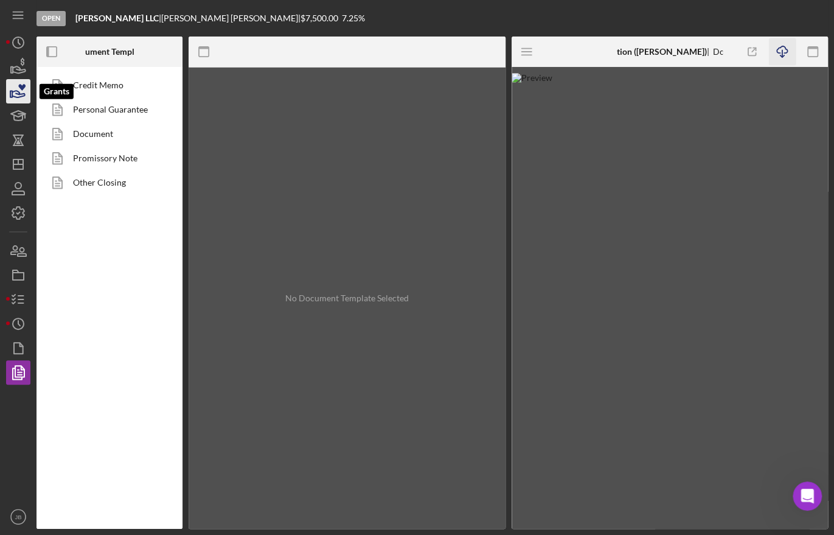
click at [19, 96] on icon "button" at bounding box center [18, 94] width 13 height 7
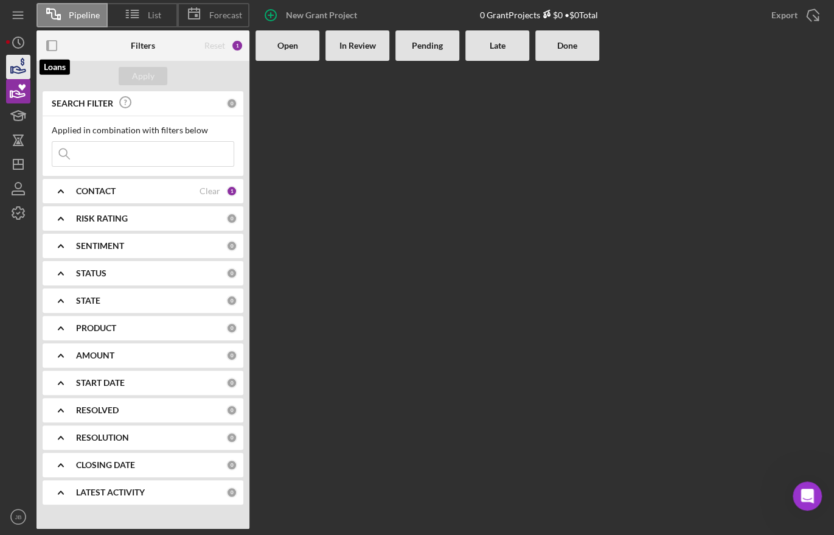
click at [17, 72] on icon "button" at bounding box center [18, 67] width 30 height 30
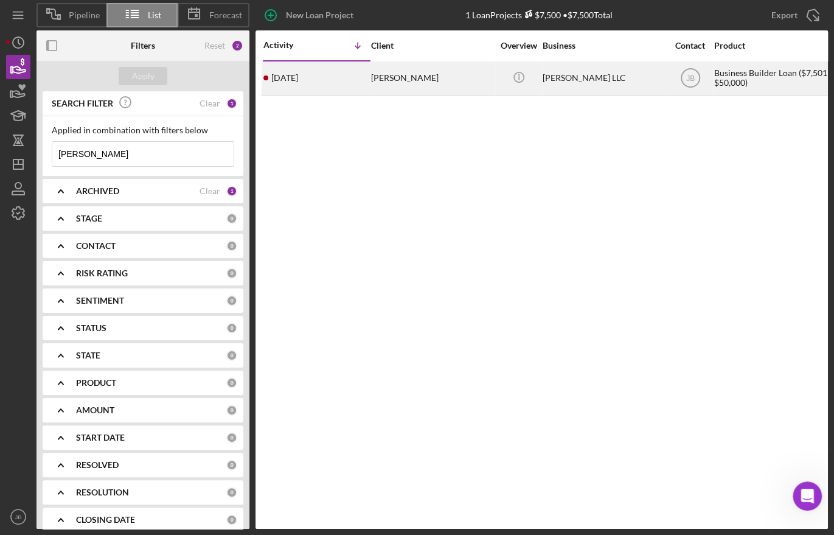
click at [389, 67] on div "[PERSON_NAME]" at bounding box center [432, 78] width 122 height 32
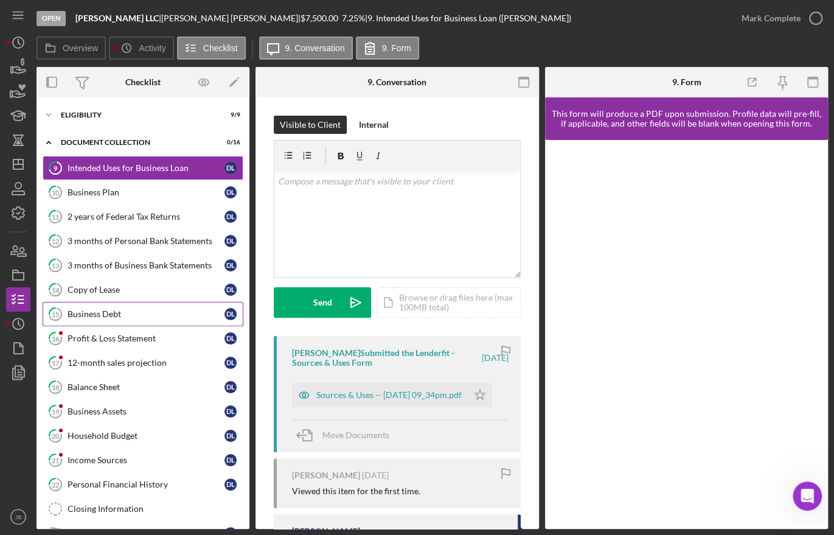
click at [111, 315] on div "Business Debt" at bounding box center [146, 314] width 157 height 10
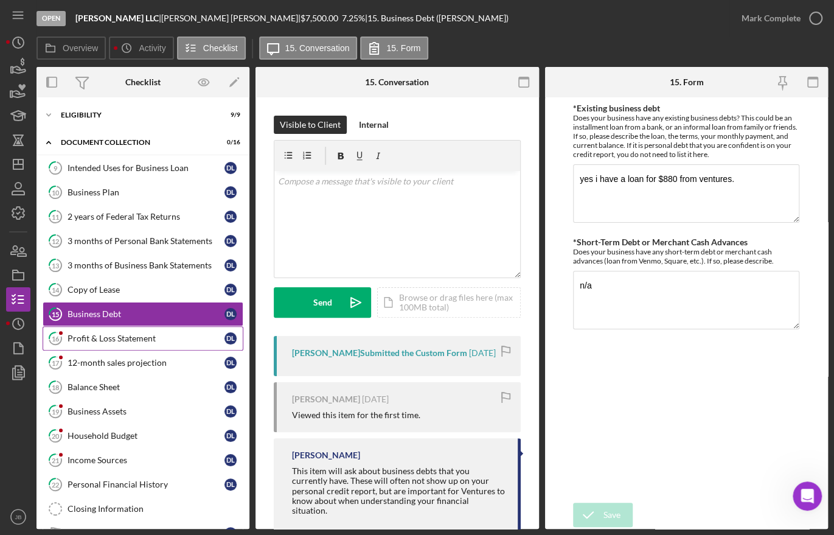
click at [117, 335] on div "Profit & Loss Statement" at bounding box center [146, 339] width 157 height 10
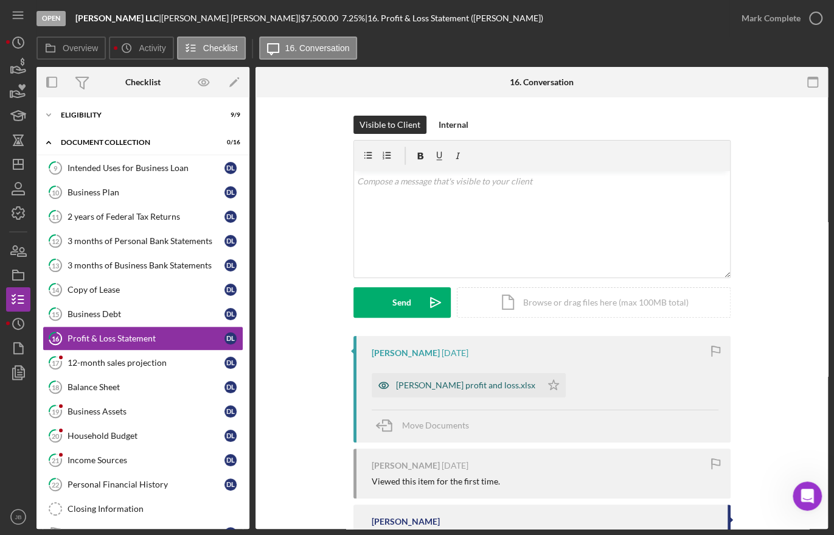
click at [424, 392] on div "[PERSON_NAME] profit and loss.xlsx" at bounding box center [457, 385] width 170 height 24
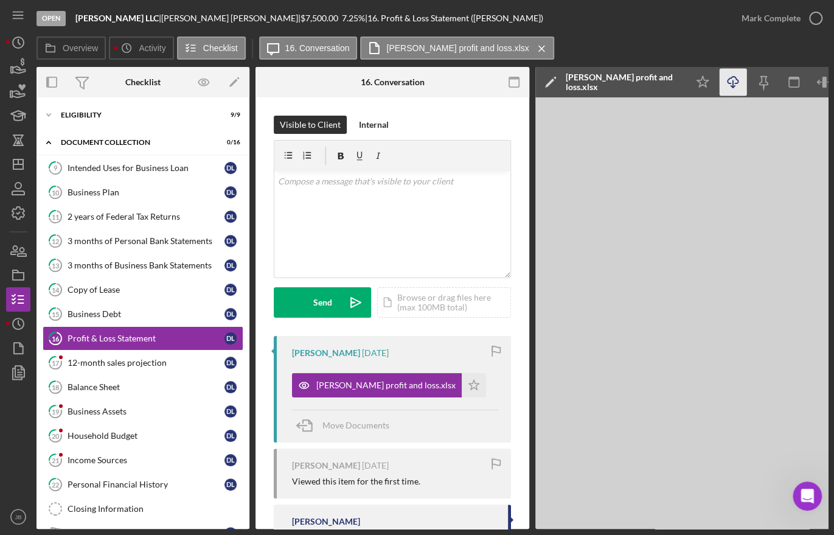
click at [733, 82] on line "button" at bounding box center [733, 83] width 0 height 7
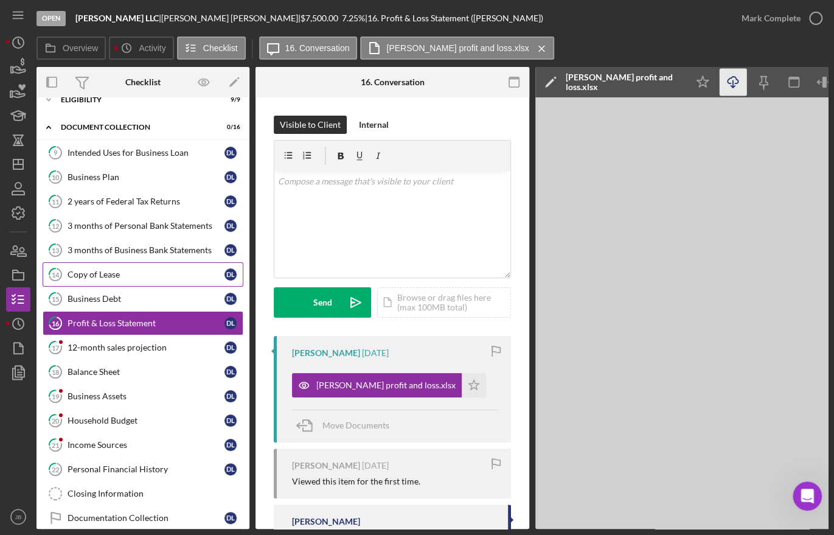
scroll to position [29, 0]
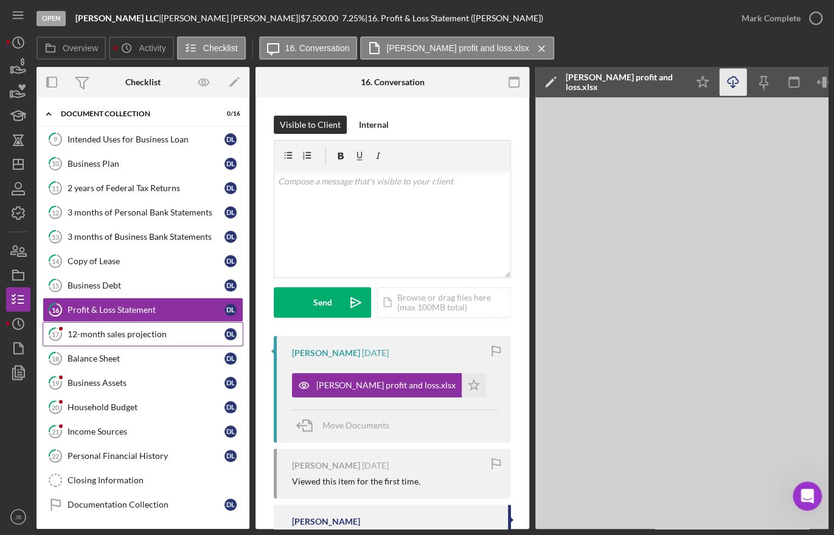
click at [127, 330] on div "12-month sales projection" at bounding box center [146, 334] width 157 height 10
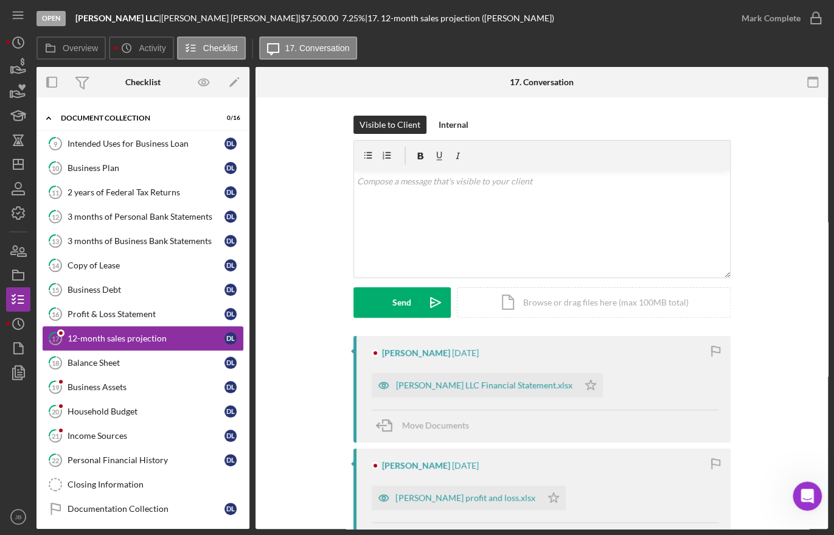
scroll to position [26, 0]
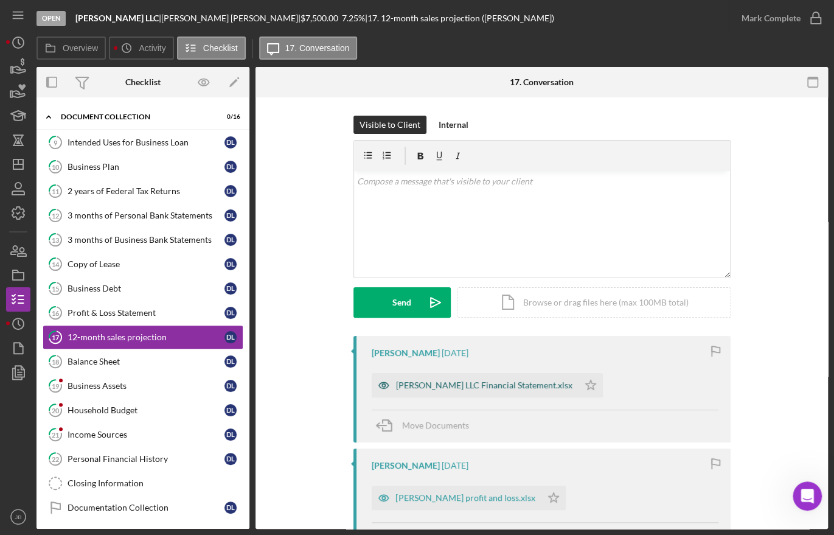
click at [472, 389] on div "[PERSON_NAME] LLC Financial Statement.xlsx" at bounding box center [484, 385] width 177 height 10
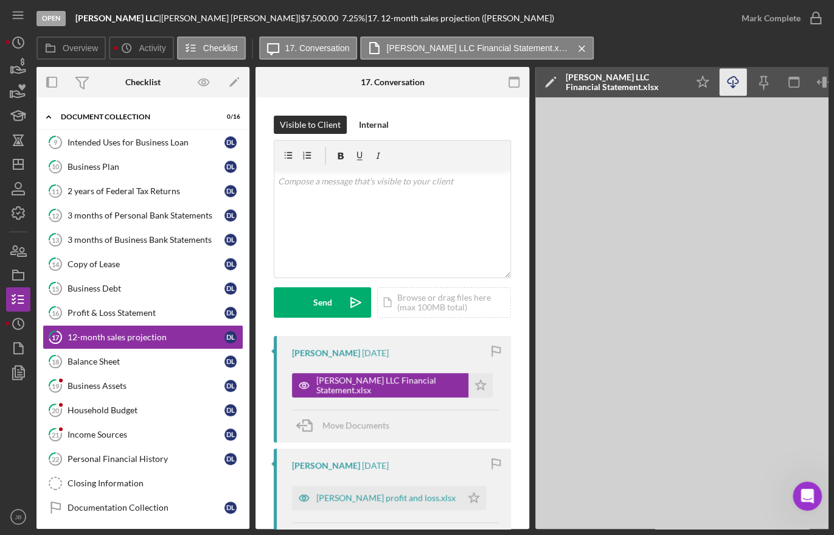
click at [738, 85] on icon "Icon/Download" at bounding box center [733, 82] width 27 height 27
click at [100, 354] on link "18 Balance Sheet D L" at bounding box center [143, 361] width 201 height 24
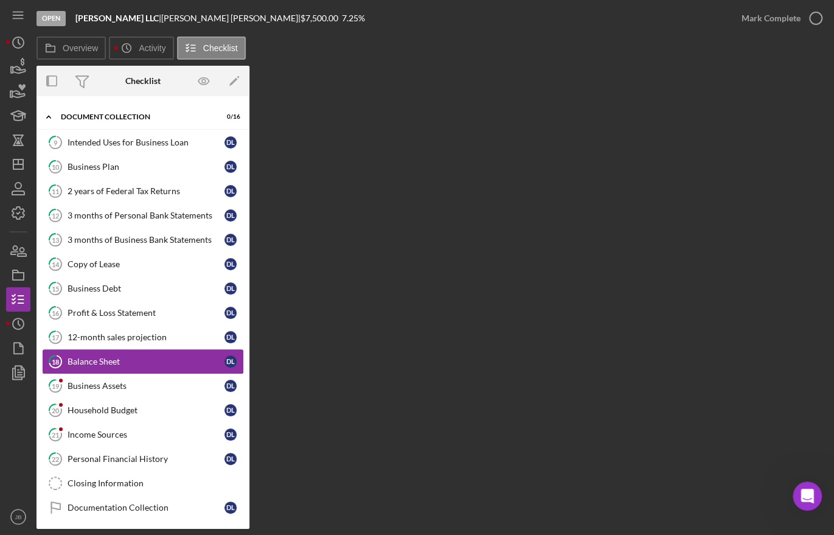
scroll to position [26, 0]
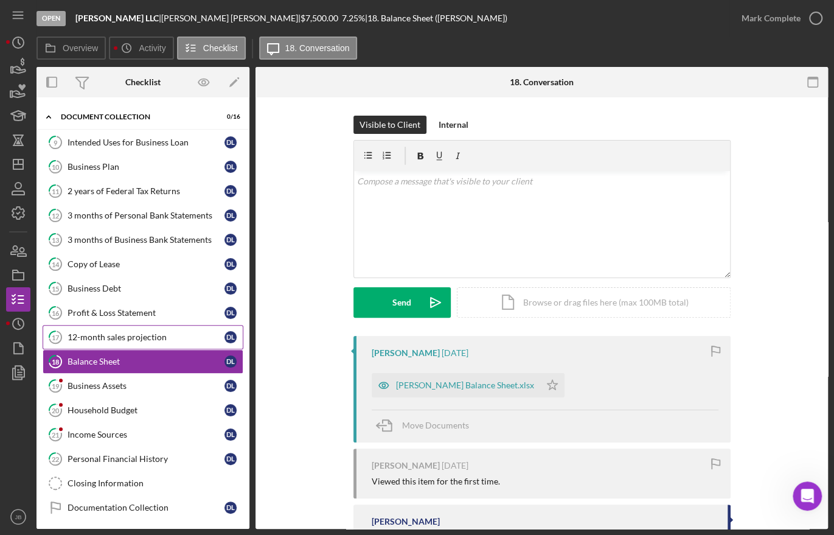
click at [73, 332] on div "12-month sales projection" at bounding box center [146, 337] width 157 height 10
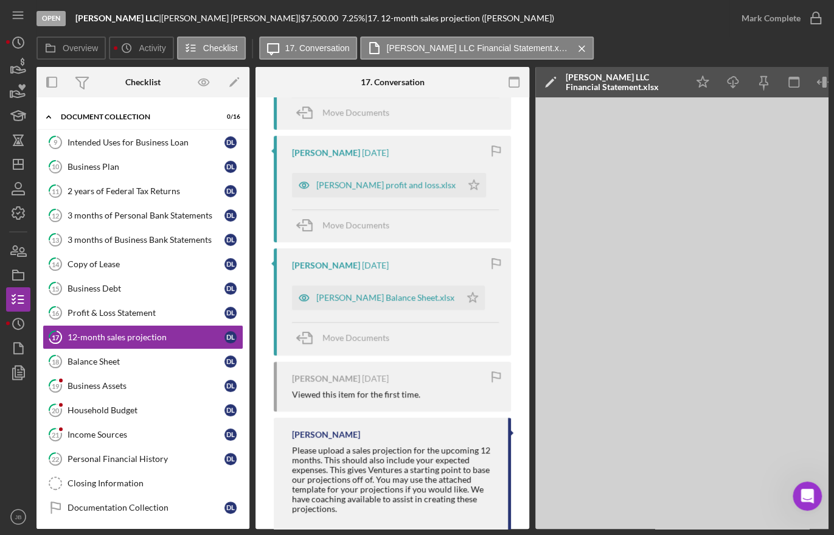
scroll to position [370, 0]
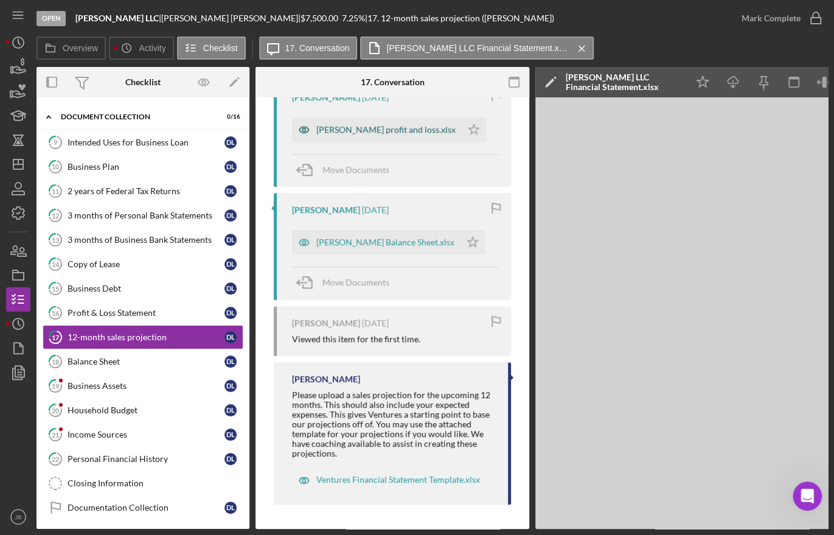
click at [370, 126] on div "[PERSON_NAME] profit and loss.xlsx" at bounding box center [386, 130] width 139 height 10
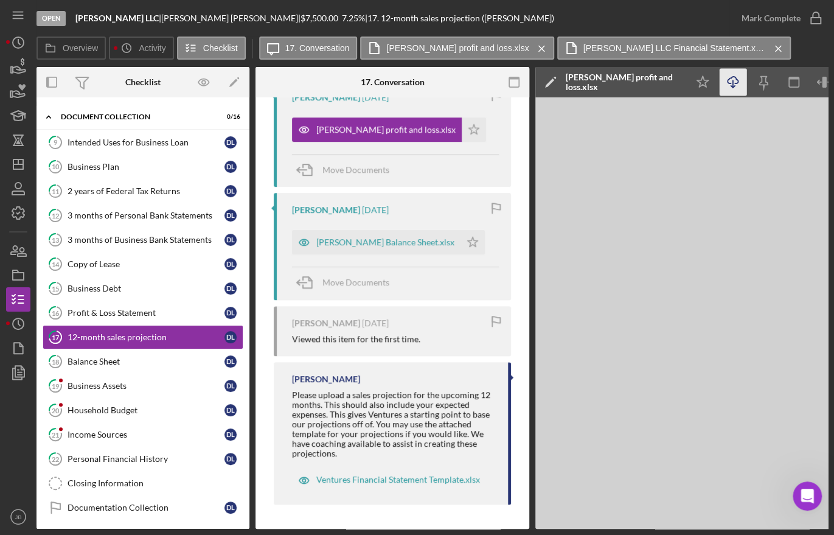
click at [744, 75] on icon "Icon/Download" at bounding box center [733, 82] width 27 height 27
click at [363, 240] on div "[PERSON_NAME] Balance Sheet.xlsx" at bounding box center [386, 242] width 138 height 10
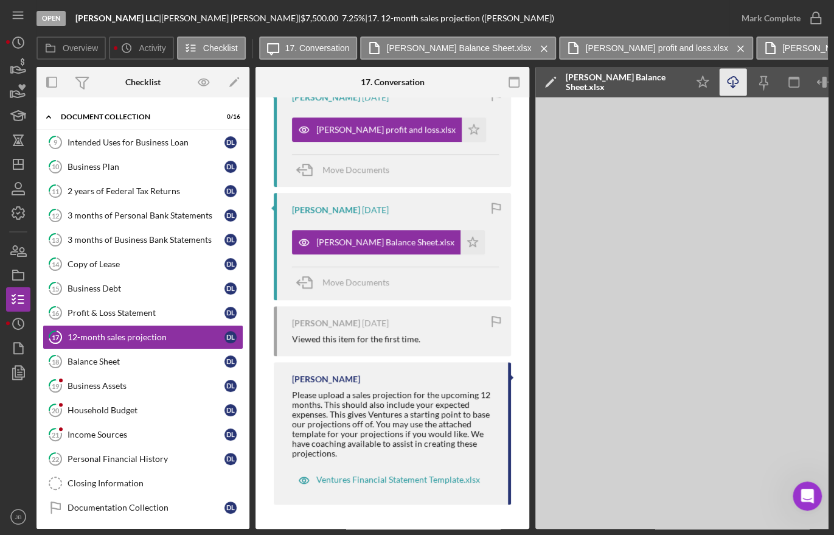
click at [737, 82] on icon "Icon/Download" at bounding box center [733, 82] width 27 height 27
click at [98, 386] on div "Business Assets" at bounding box center [146, 386] width 157 height 10
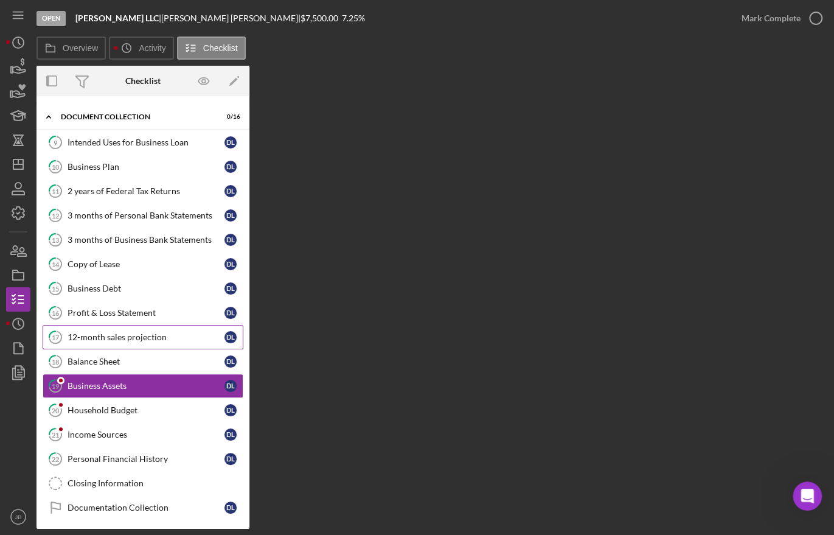
scroll to position [26, 0]
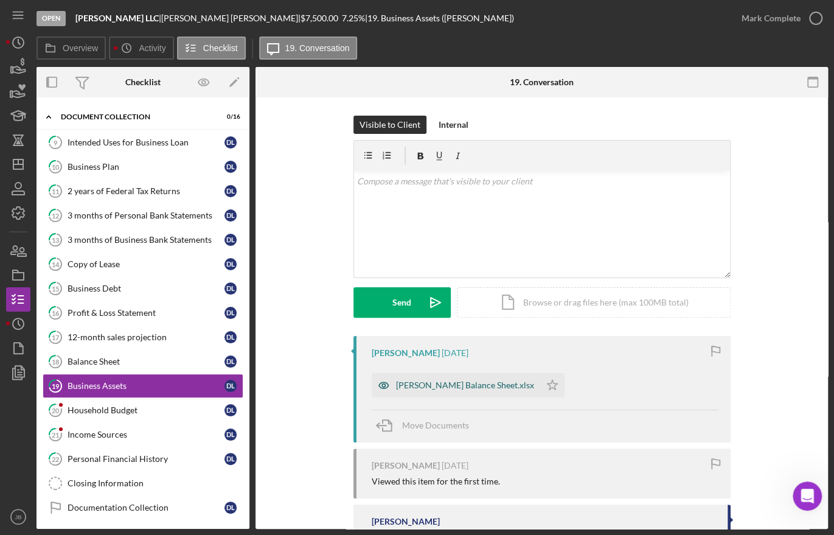
click at [427, 375] on div "[PERSON_NAME] Balance Sheet.xlsx" at bounding box center [456, 385] width 169 height 24
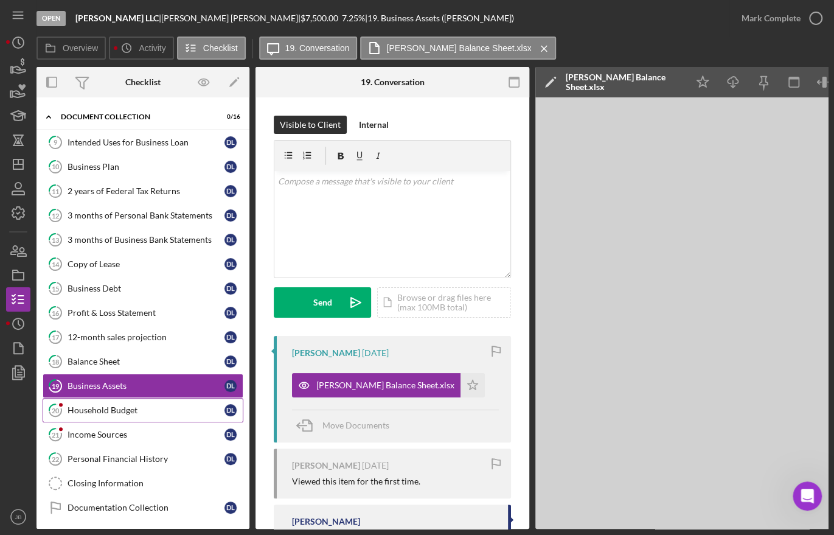
click at [91, 400] on link "20 Household Budget D L" at bounding box center [143, 410] width 201 height 24
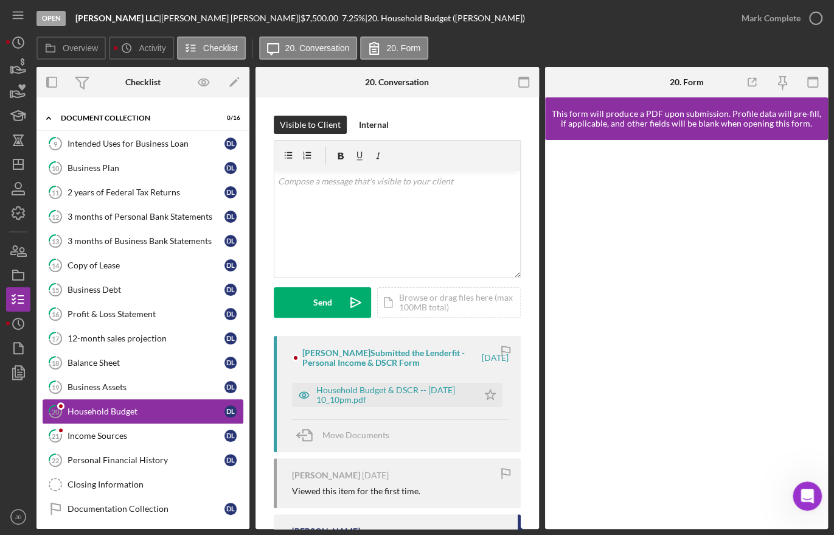
scroll to position [26, 0]
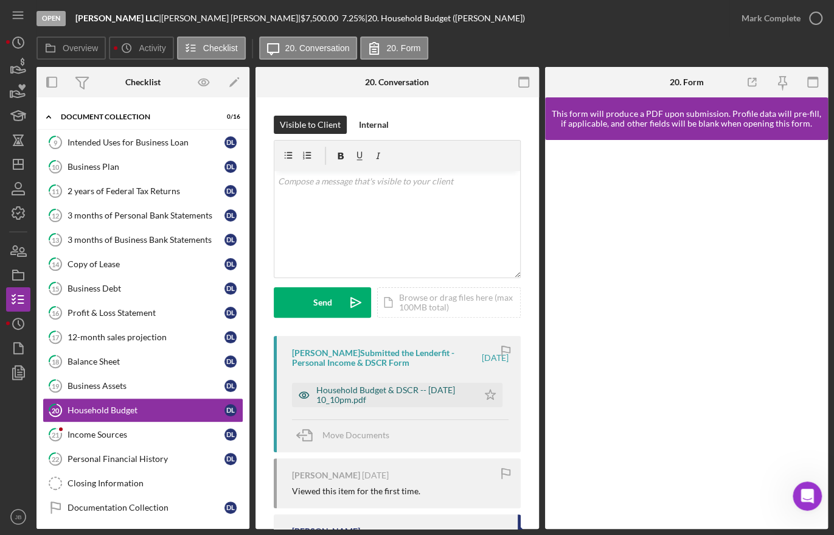
click at [318, 394] on div "Household Budget & DSCR -- [DATE] 10_10pm.pdf" at bounding box center [395, 394] width 156 height 19
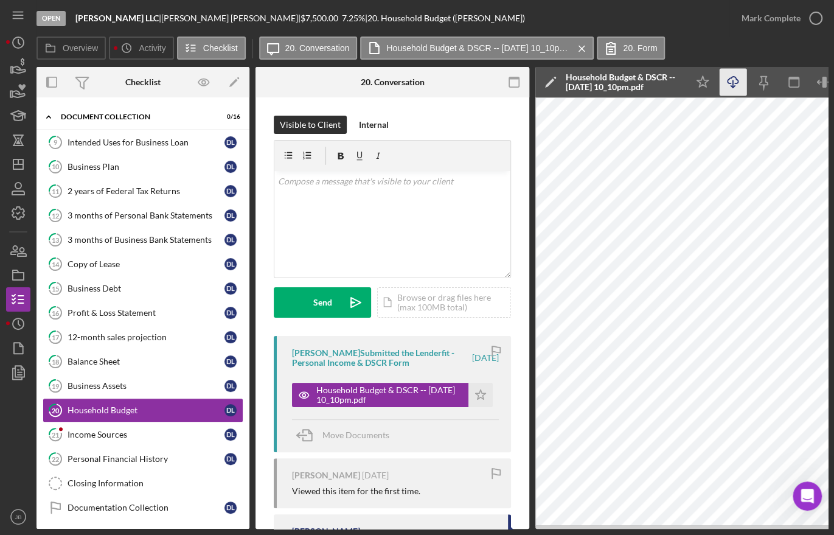
click at [730, 85] on icon "Icon/Download" at bounding box center [733, 82] width 27 height 27
click at [99, 432] on div "Income Sources" at bounding box center [146, 435] width 157 height 10
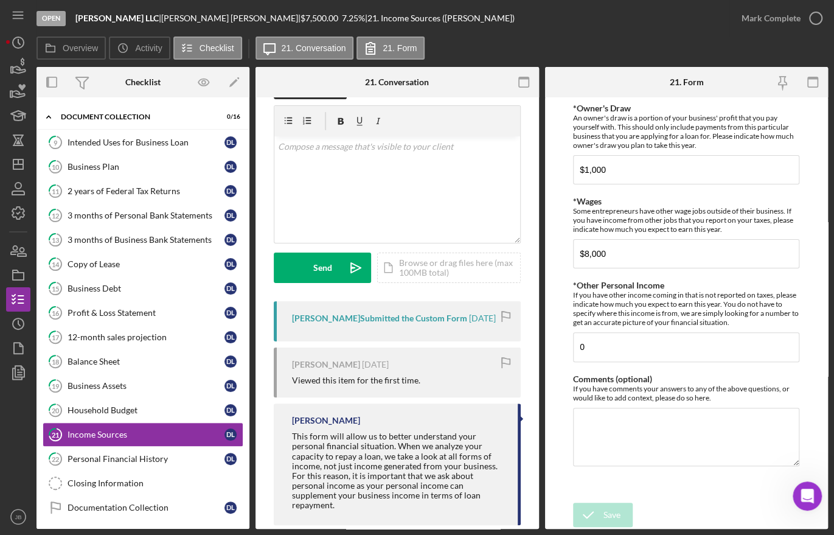
scroll to position [65, 0]
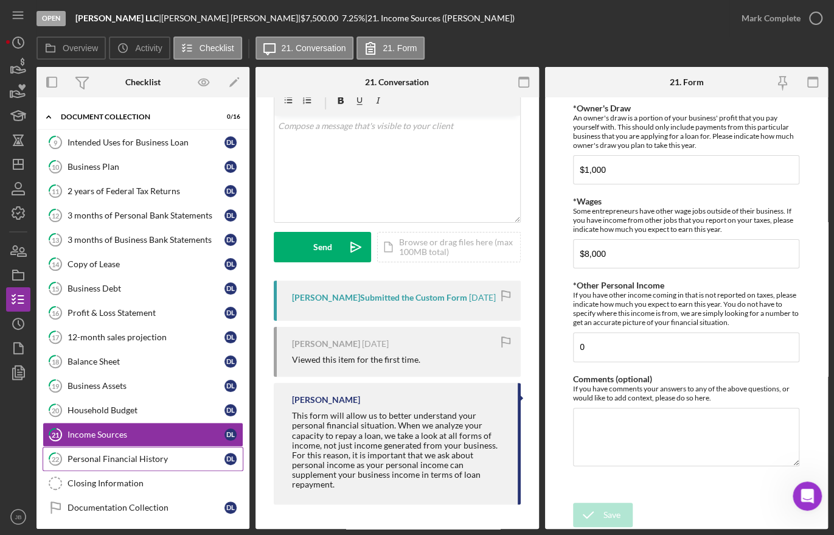
click at [126, 454] on div "Personal Financial History" at bounding box center [146, 459] width 157 height 10
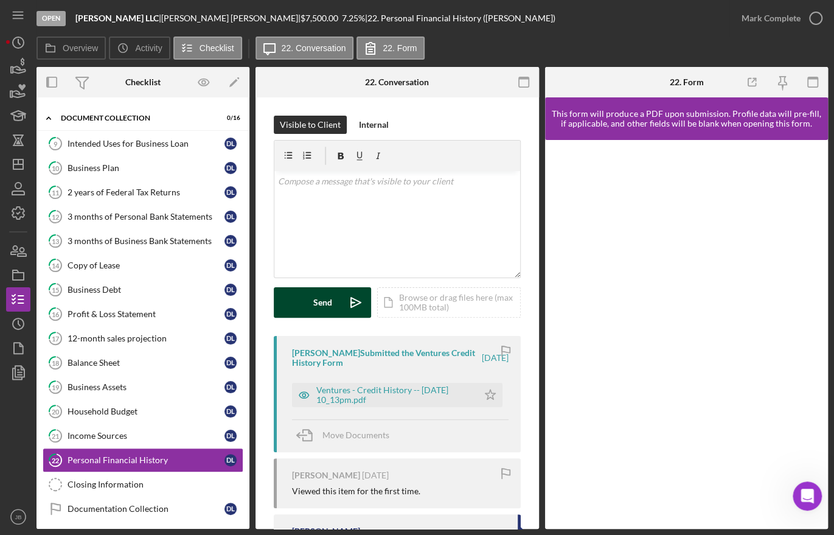
scroll to position [26, 0]
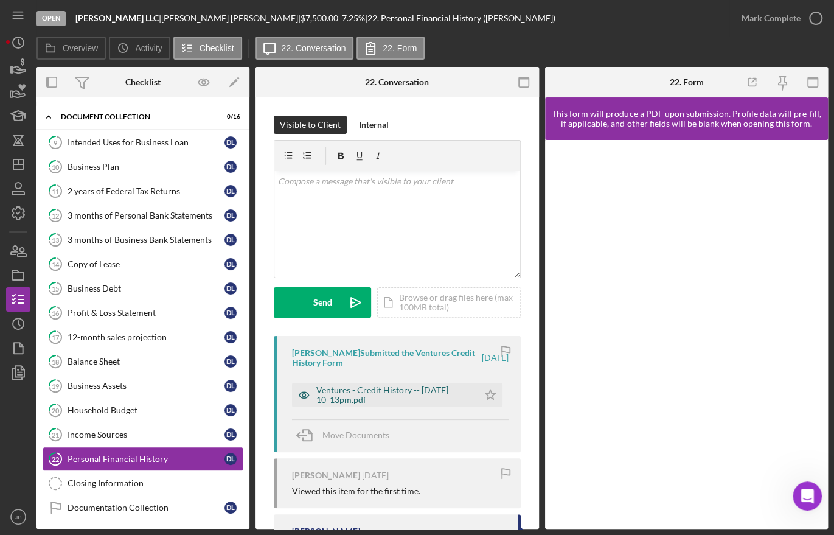
click at [379, 388] on div "Ventures - Credit History -- [DATE] 10_13pm.pdf" at bounding box center [395, 394] width 156 height 19
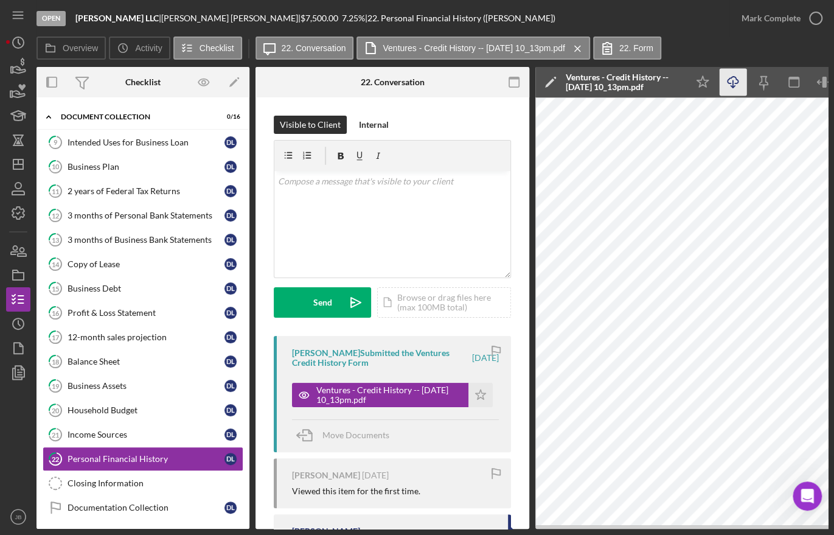
click at [735, 79] on icon "Icon/Download" at bounding box center [733, 82] width 27 height 27
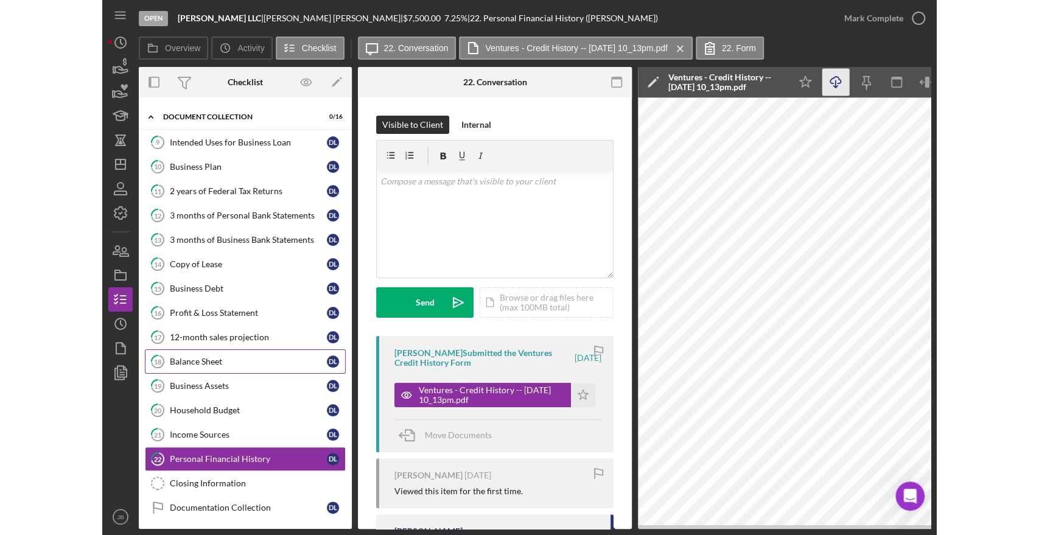
scroll to position [29, 0]
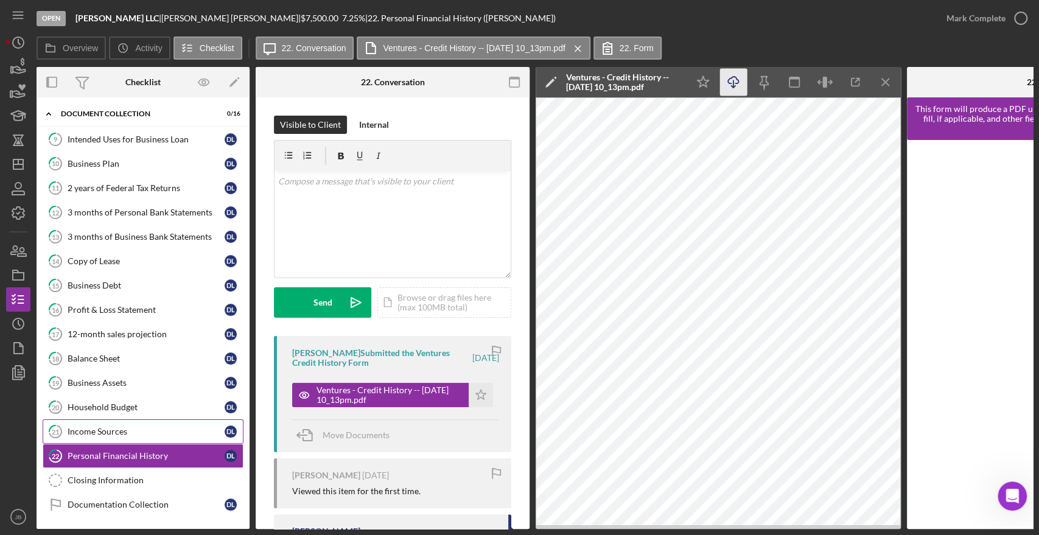
click at [83, 422] on link "21 Income Sources D L" at bounding box center [143, 431] width 201 height 24
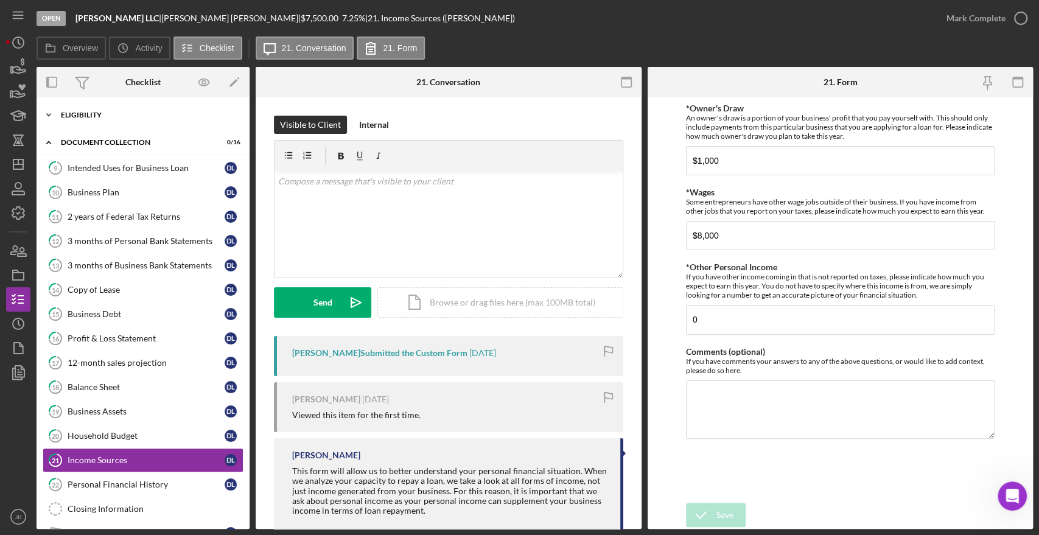
click at [58, 111] on icon "Icon/Expander" at bounding box center [49, 115] width 24 height 24
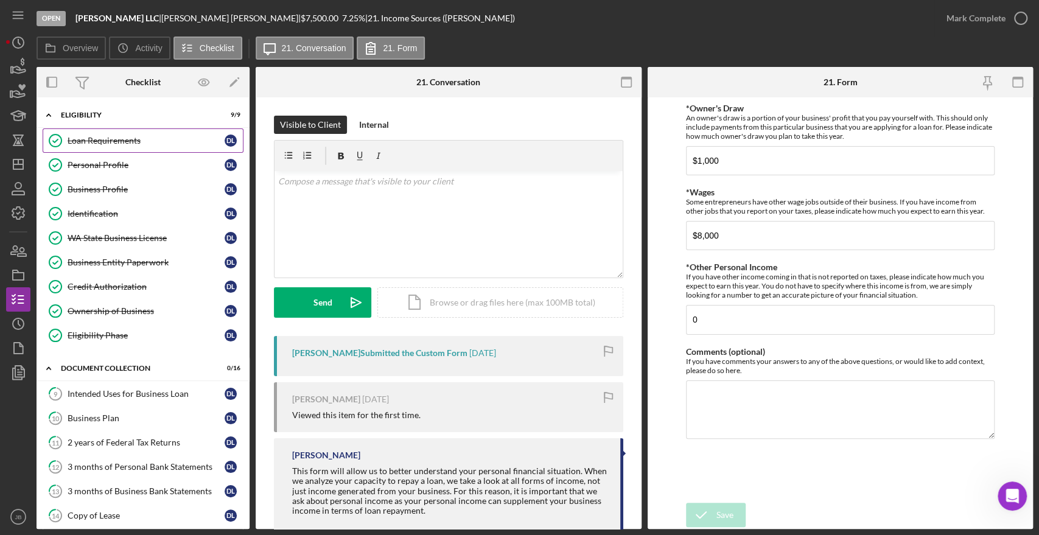
click at [144, 144] on div "Loan Requirements" at bounding box center [146, 141] width 157 height 10
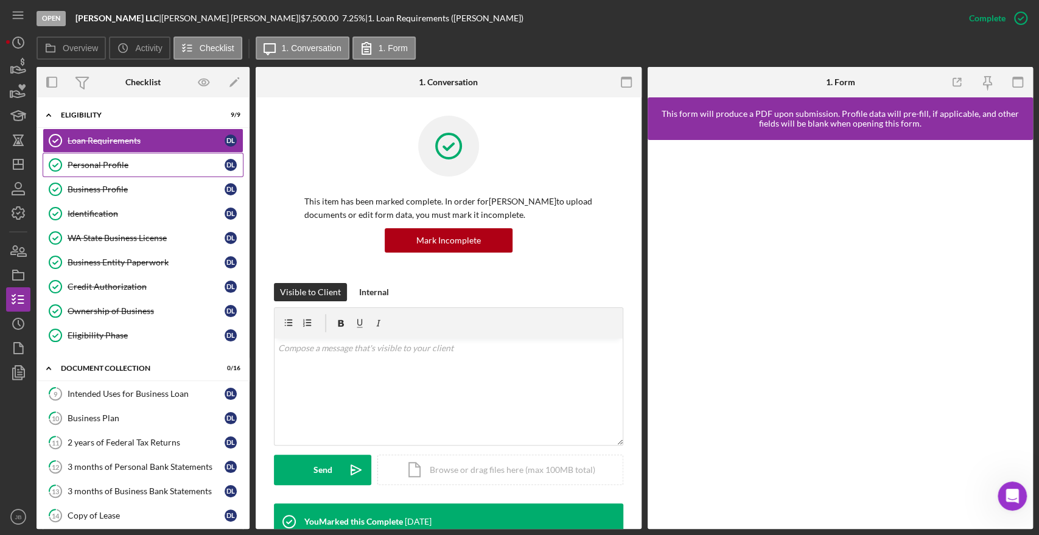
click at [121, 156] on link "Personal Profile Personal Profile D L" at bounding box center [143, 165] width 201 height 24
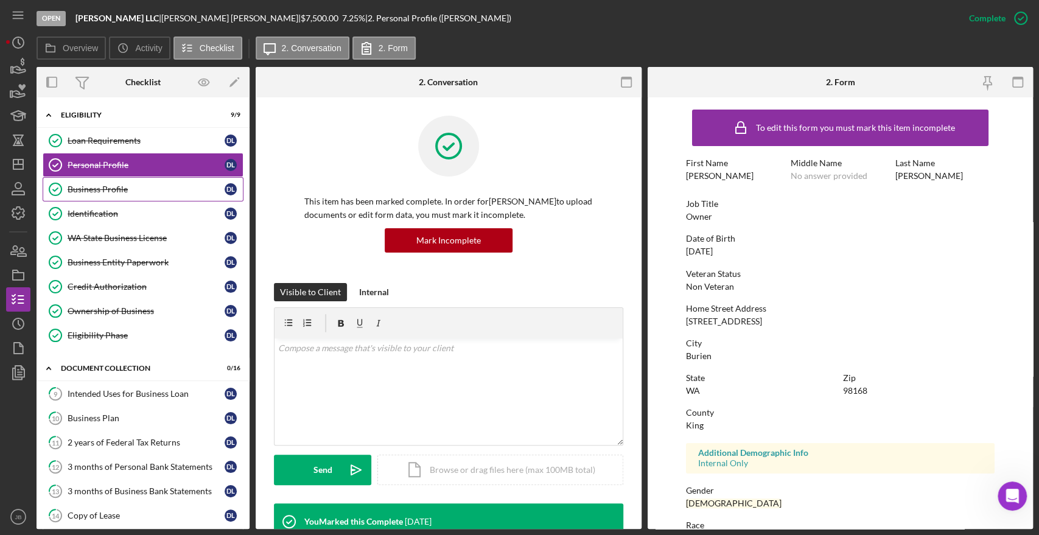
click at [112, 192] on div "Business Profile" at bounding box center [146, 189] width 157 height 10
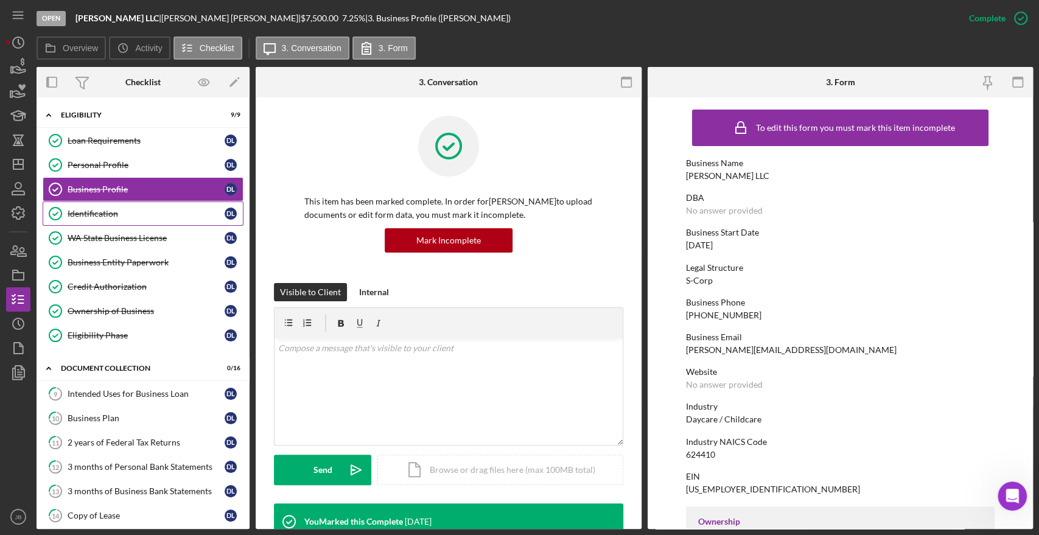
click at [81, 204] on link "Identification Identification D L" at bounding box center [143, 213] width 201 height 24
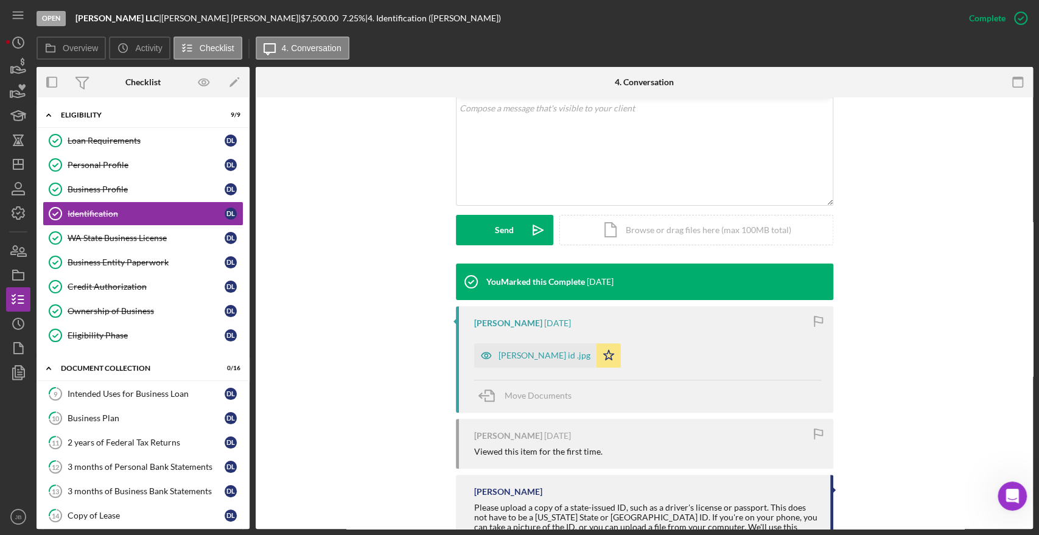
scroll to position [270, 0]
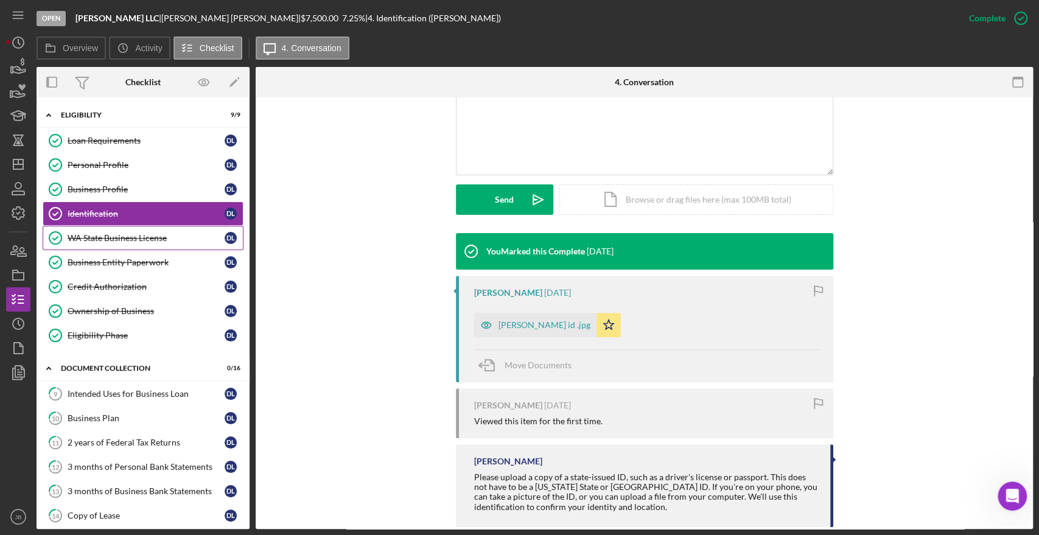
click at [107, 236] on div "WA State Business License" at bounding box center [146, 238] width 157 height 10
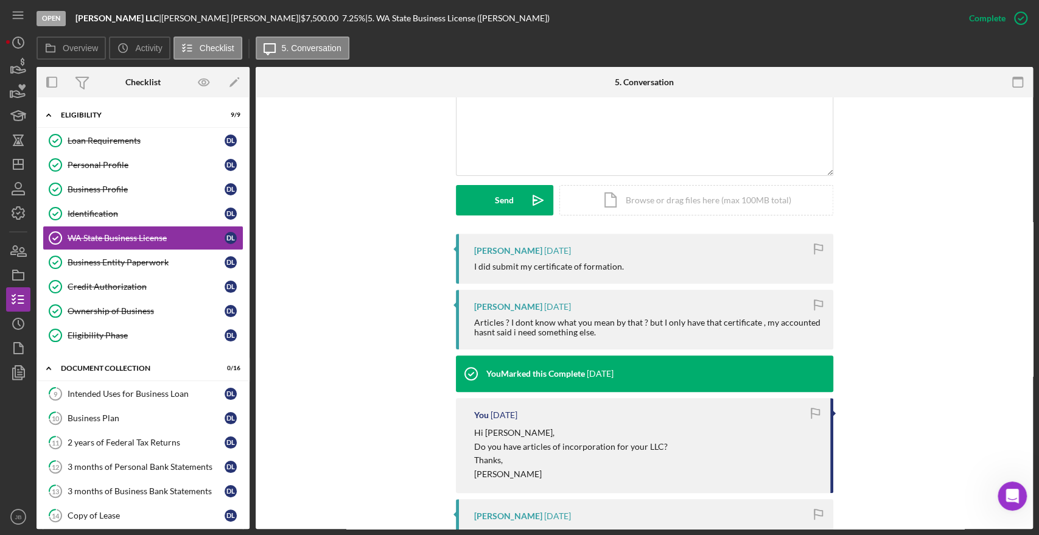
scroll to position [270, 0]
click at [105, 259] on div "Business Entity Paperwork" at bounding box center [146, 262] width 157 height 10
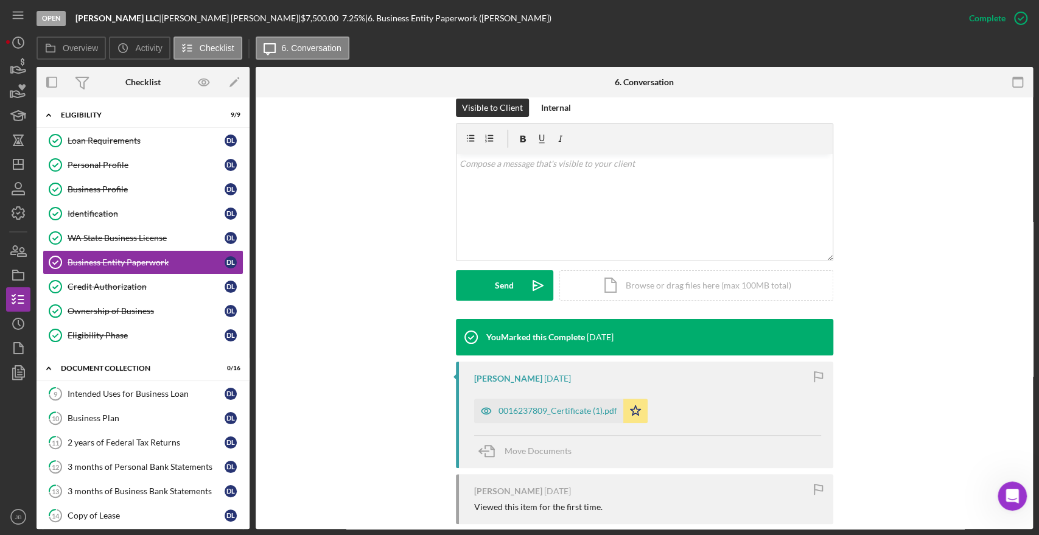
scroll to position [270, 0]
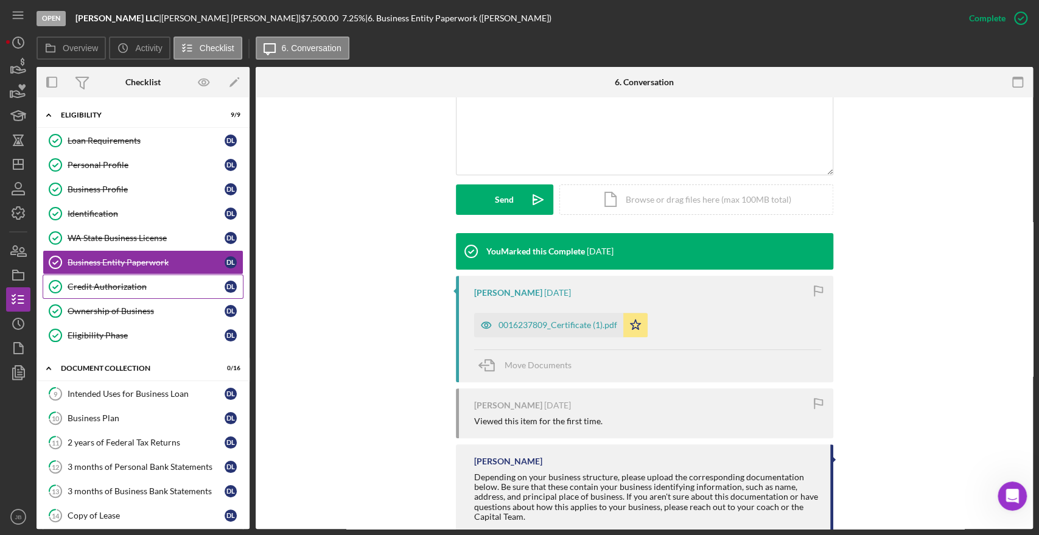
click at [99, 282] on div "Credit Authorization" at bounding box center [146, 287] width 157 height 10
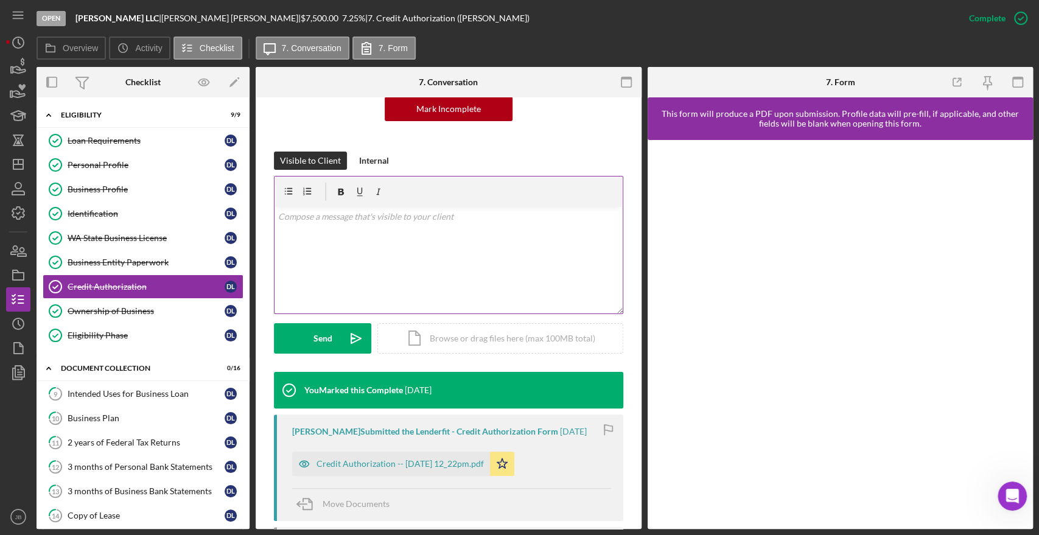
scroll to position [270, 0]
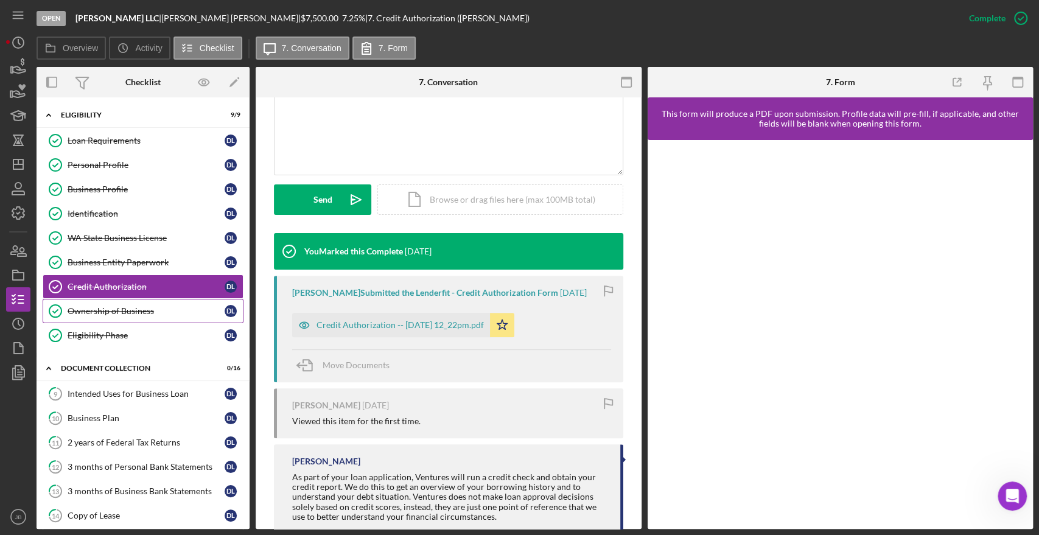
click at [105, 308] on div "Ownership of Business" at bounding box center [146, 311] width 157 height 10
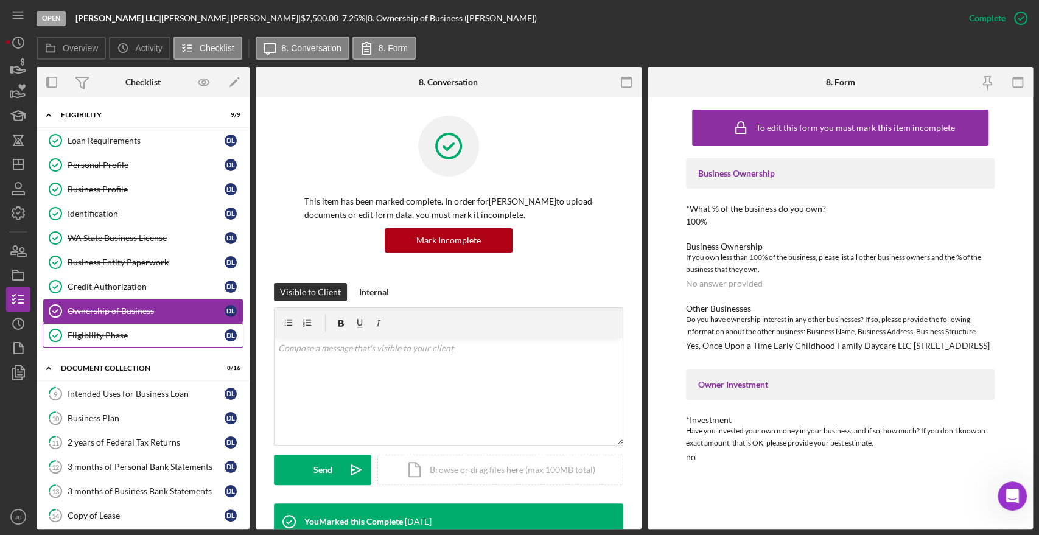
click at [85, 335] on link "Eligibility Phase Eligibility Phase D L" at bounding box center [143, 335] width 201 height 24
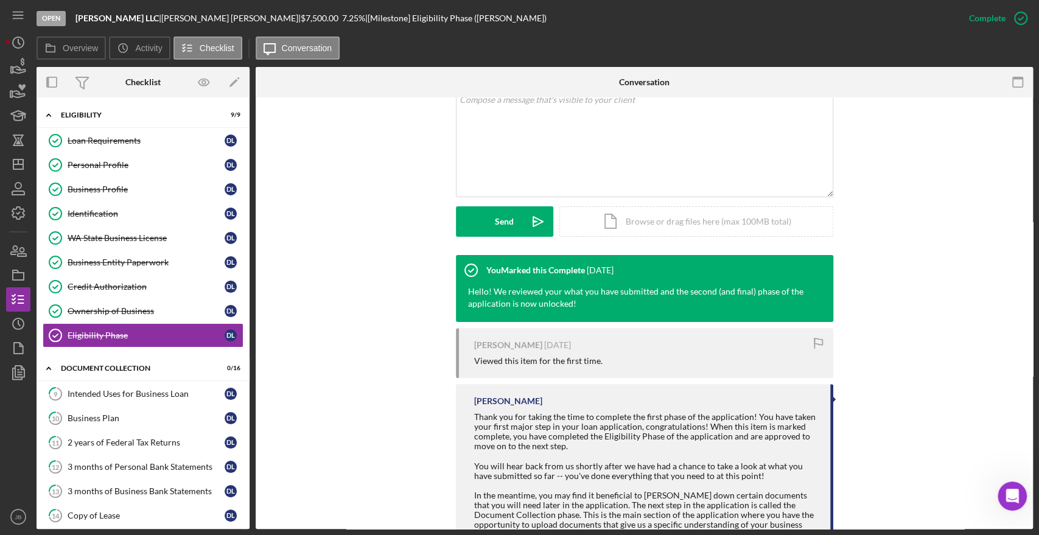
scroll to position [338, 0]
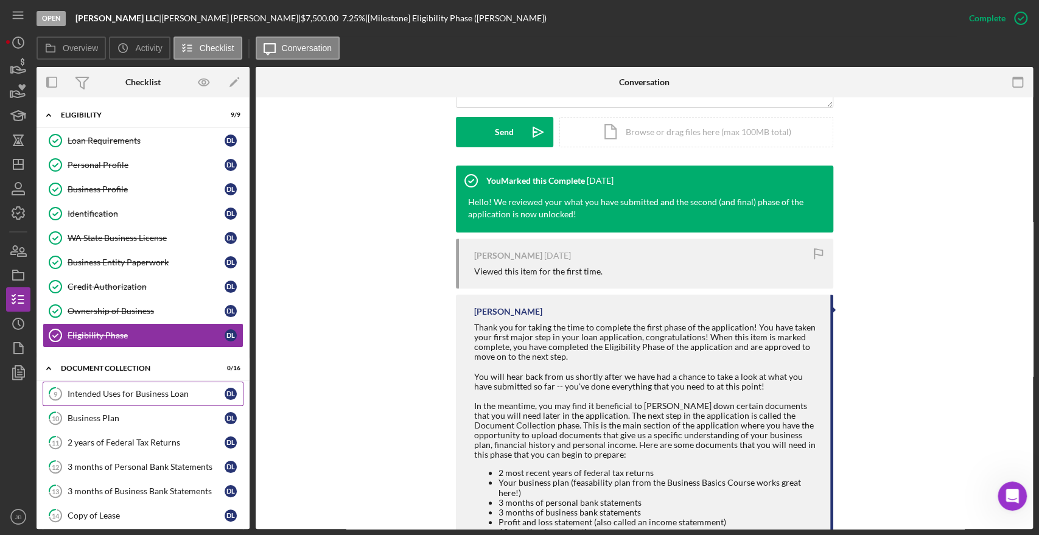
click at [141, 389] on div "Intended Uses for Business Loan" at bounding box center [146, 394] width 157 height 10
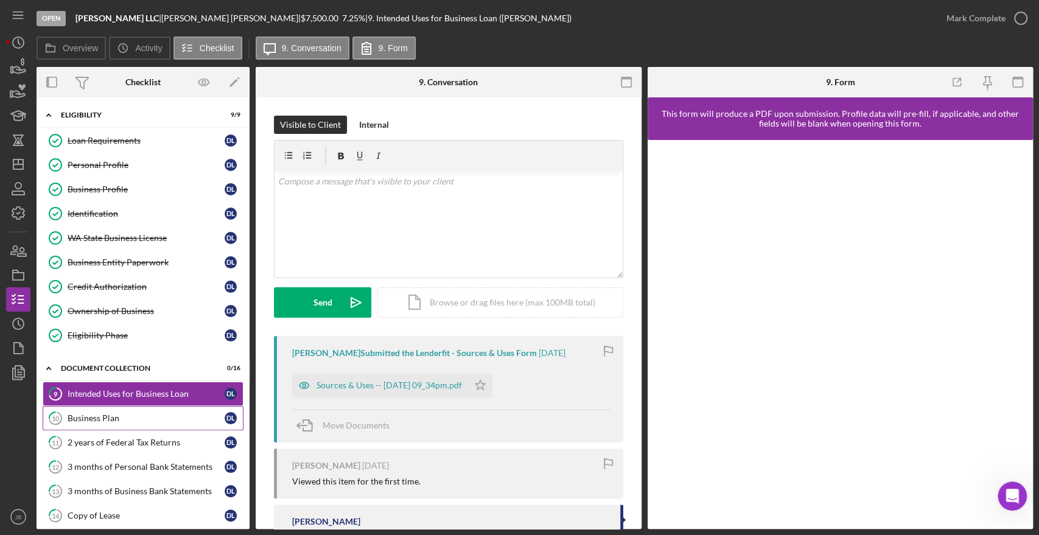
click at [89, 421] on div "Business Plan" at bounding box center [146, 418] width 157 height 10
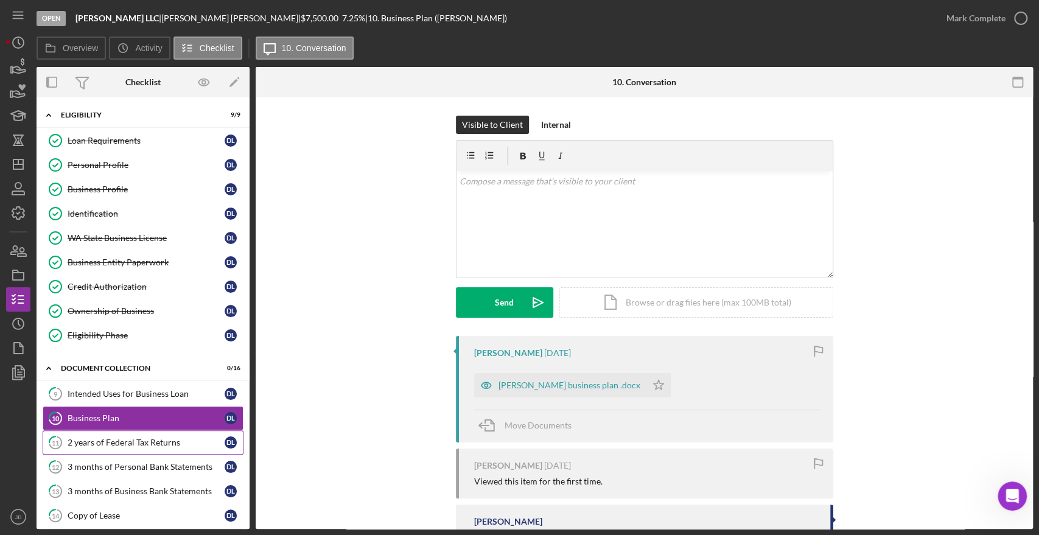
click at [117, 445] on div "2 years of Federal Tax Returns" at bounding box center [146, 443] width 157 height 10
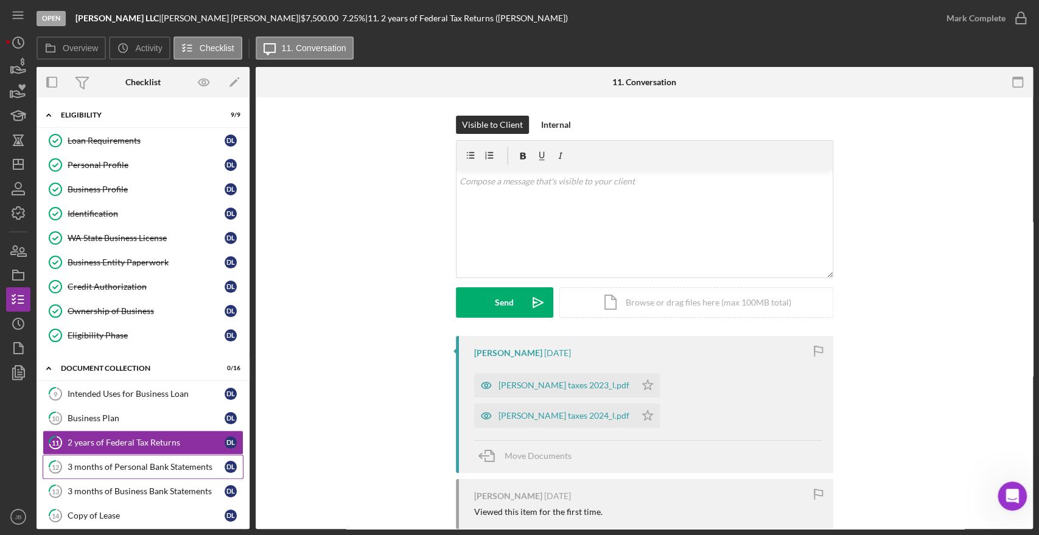
click at [159, 464] on div "3 months of Personal Bank Statements" at bounding box center [146, 467] width 157 height 10
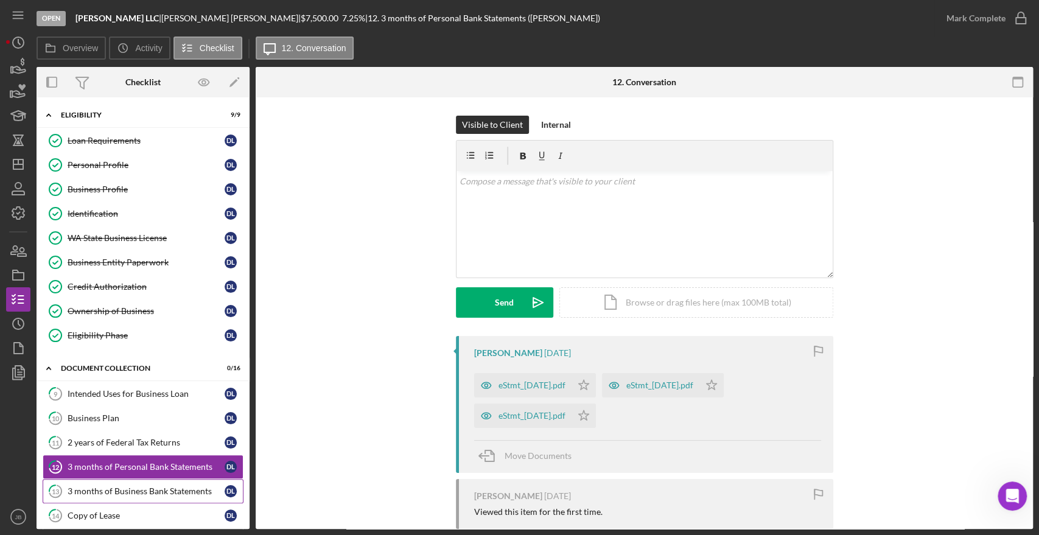
click at [149, 486] on div "3 months of Business Bank Statements" at bounding box center [146, 491] width 157 height 10
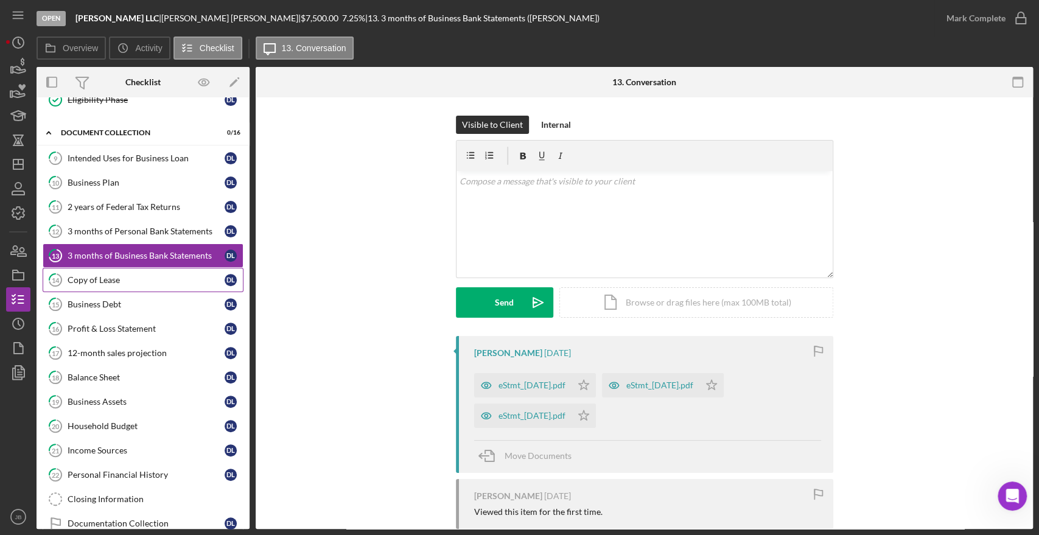
scroll to position [250, 0]
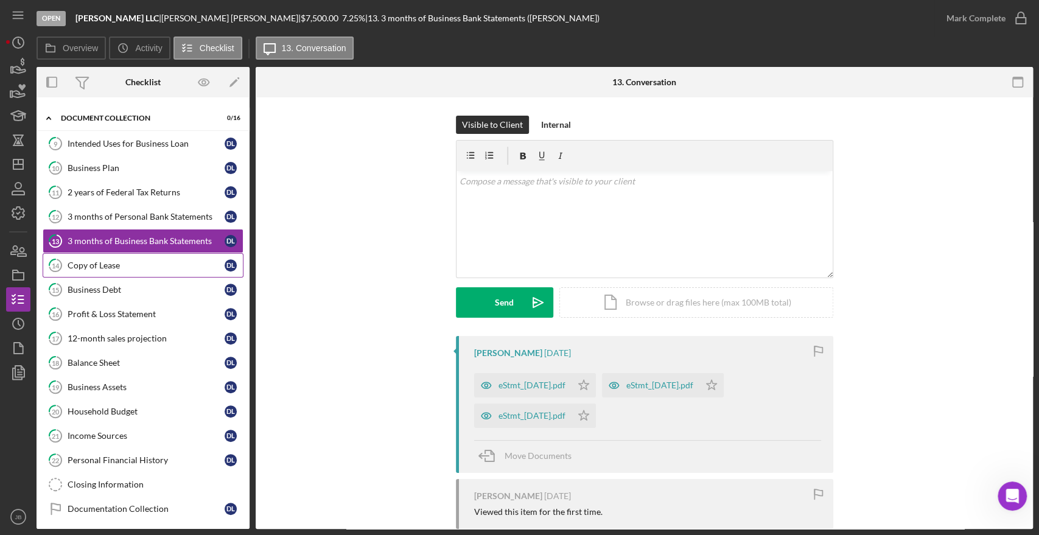
click at [104, 257] on link "14 Copy of Lease D L" at bounding box center [143, 265] width 201 height 24
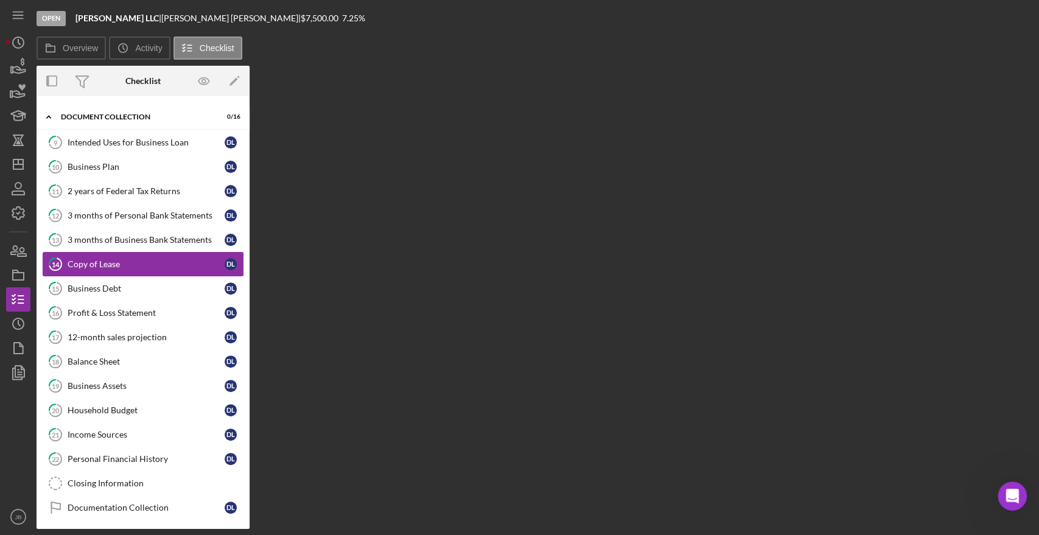
scroll to position [250, 0]
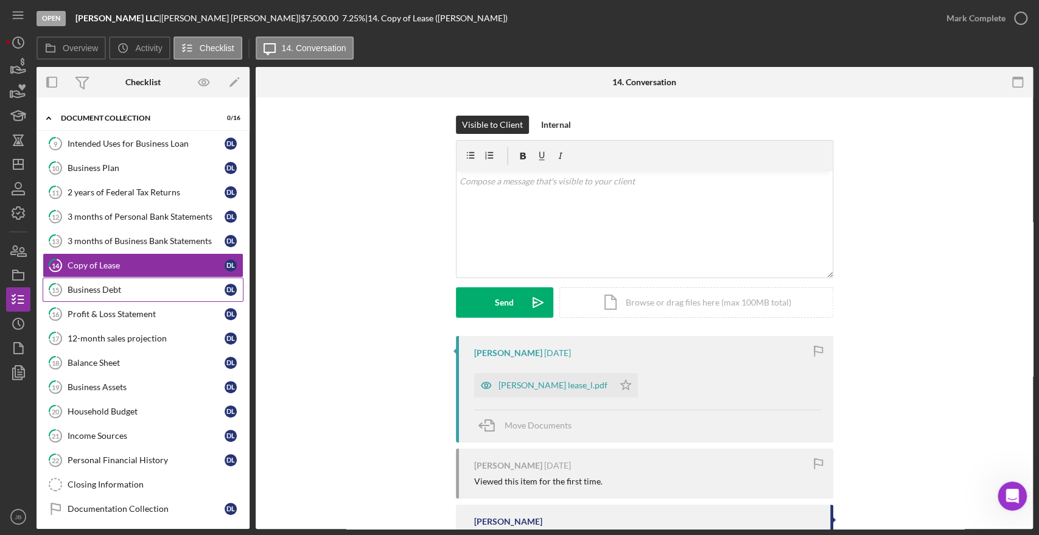
click at [102, 285] on div "Business Debt" at bounding box center [146, 290] width 157 height 10
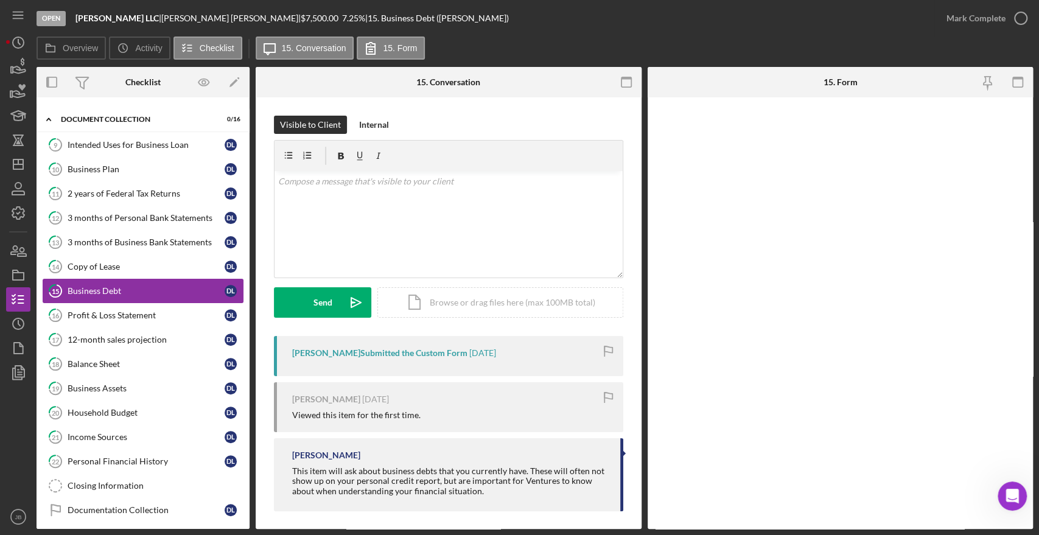
scroll to position [250, 0]
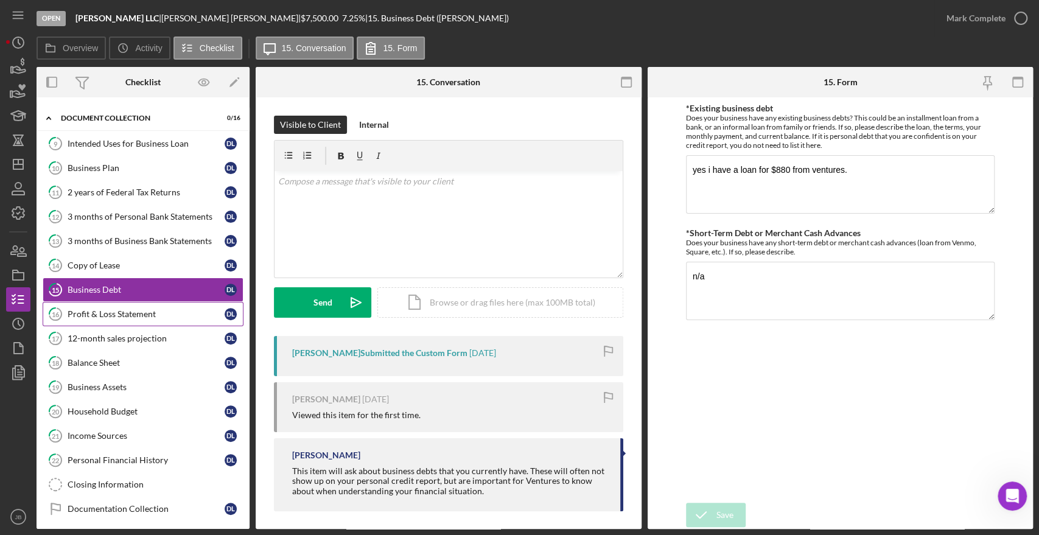
click at [97, 311] on div "Profit & Loss Statement" at bounding box center [146, 314] width 157 height 10
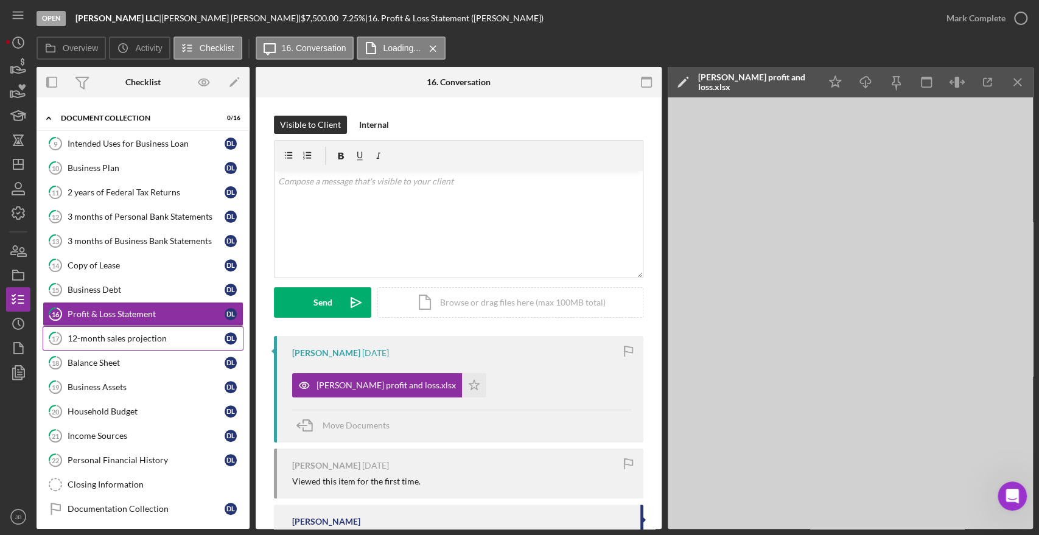
click at [122, 336] on div "12-month sales projection" at bounding box center [146, 339] width 157 height 10
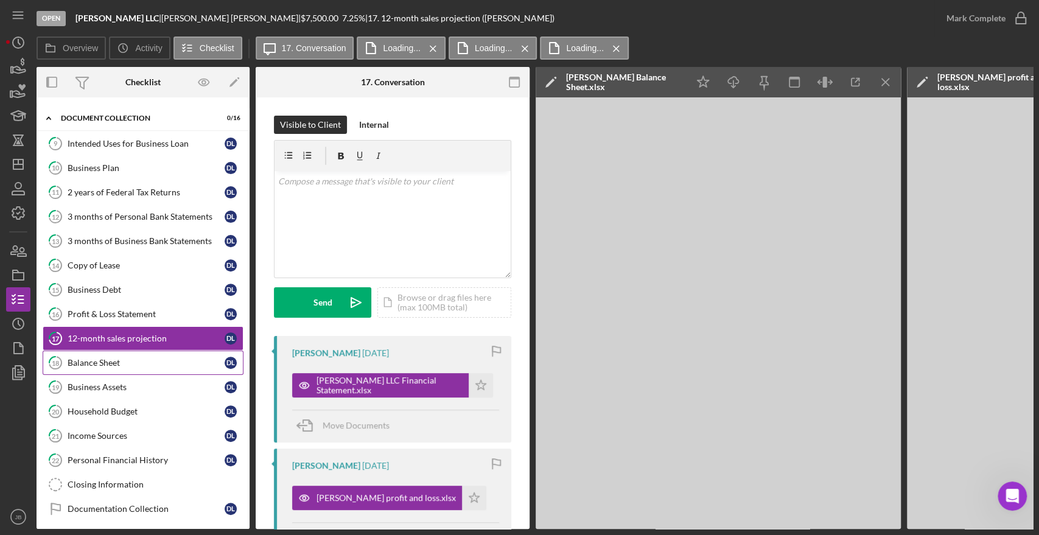
click at [108, 358] on div "Balance Sheet" at bounding box center [146, 363] width 157 height 10
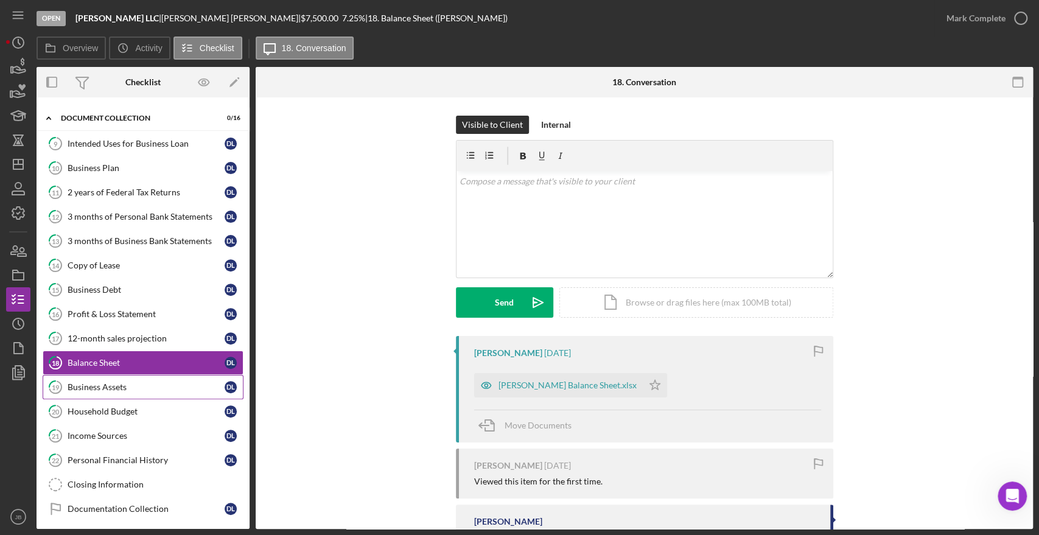
click at [104, 382] on div "Business Assets" at bounding box center [146, 387] width 157 height 10
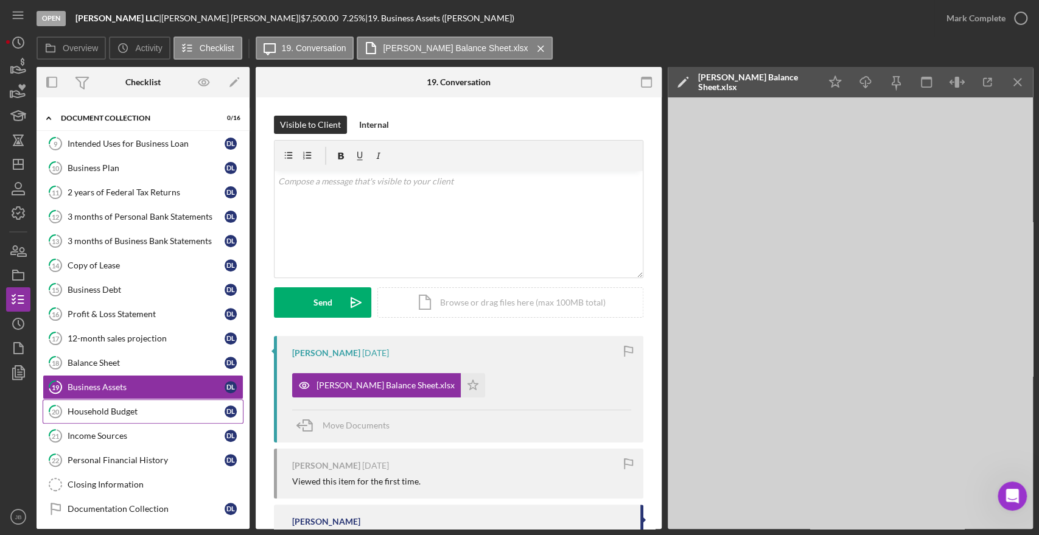
click at [97, 402] on link "20 Household Budget D L" at bounding box center [143, 411] width 201 height 24
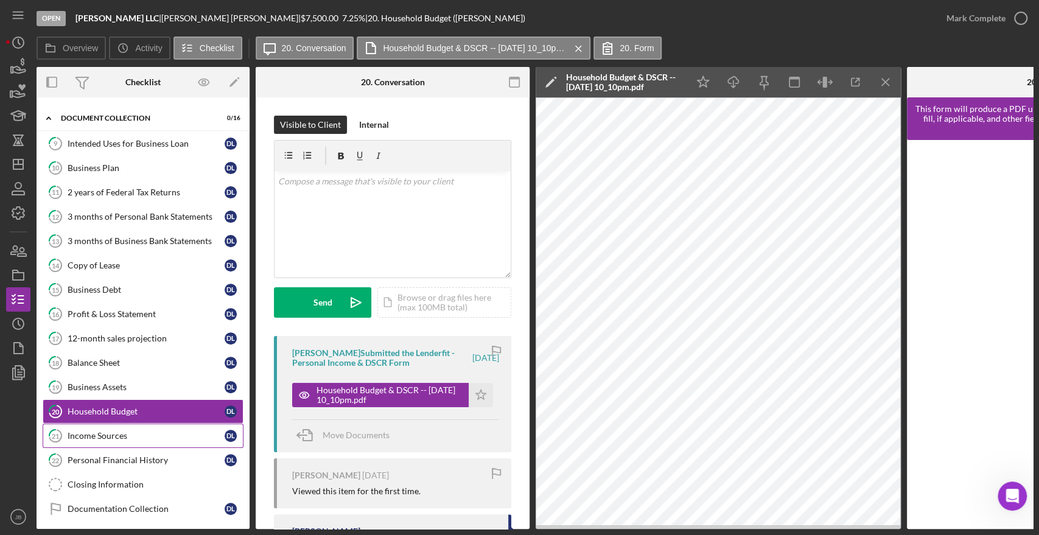
click at [88, 431] on div "Income Sources" at bounding box center [146, 436] width 157 height 10
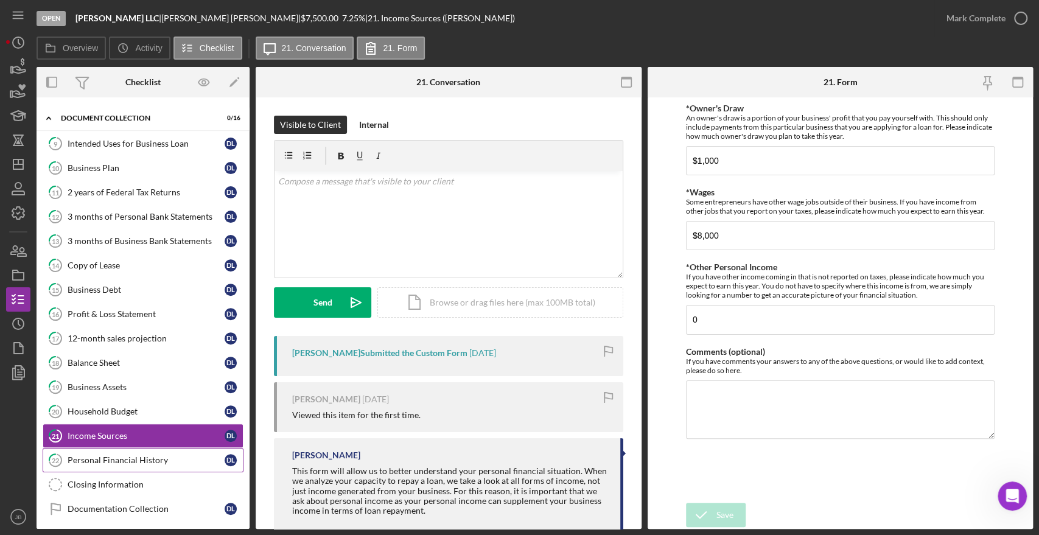
click at [77, 466] on link "22 Personal Financial History D L" at bounding box center [143, 460] width 201 height 24
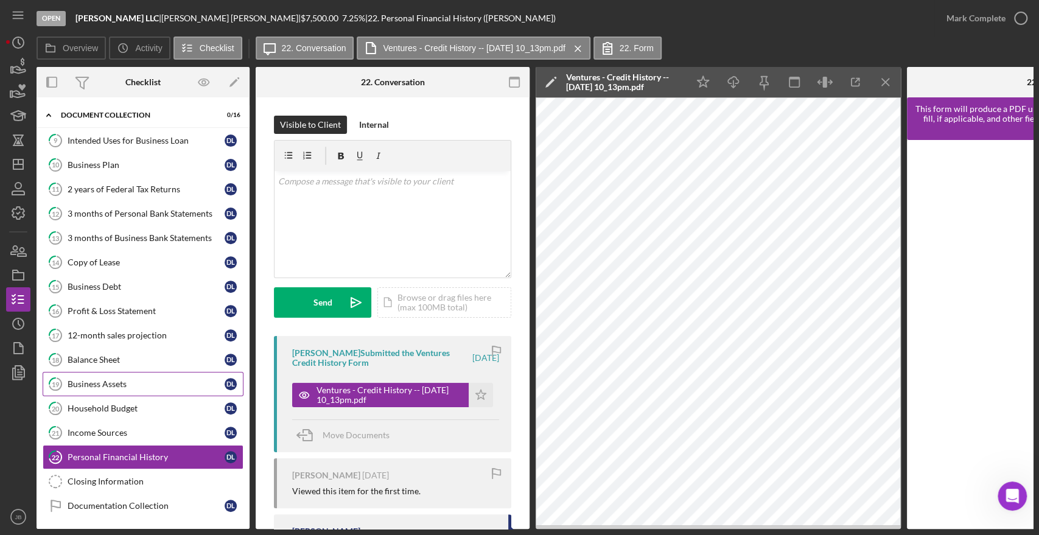
scroll to position [253, 0]
click at [1018, 497] on icon "Open Intercom Messenger" at bounding box center [1012, 496] width 20 height 20
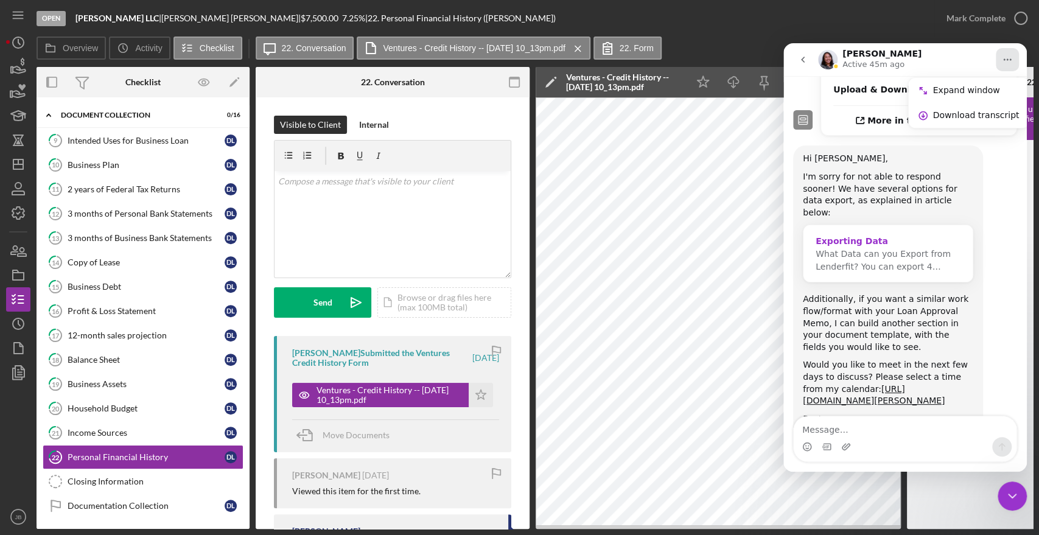
scroll to position [691, 0]
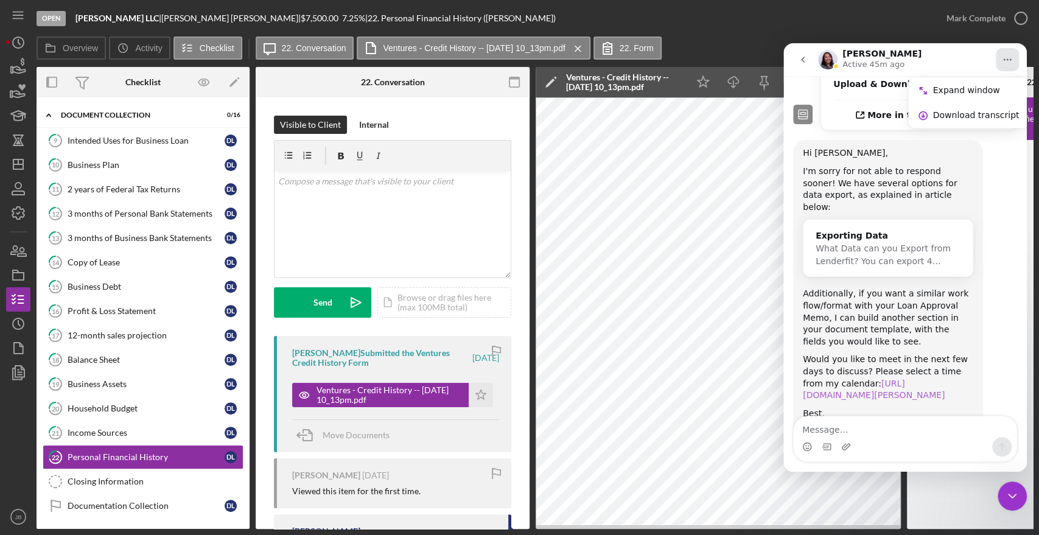
click at [888, 379] on link "[URL][DOMAIN_NAME][PERSON_NAME]" at bounding box center [874, 390] width 142 height 22
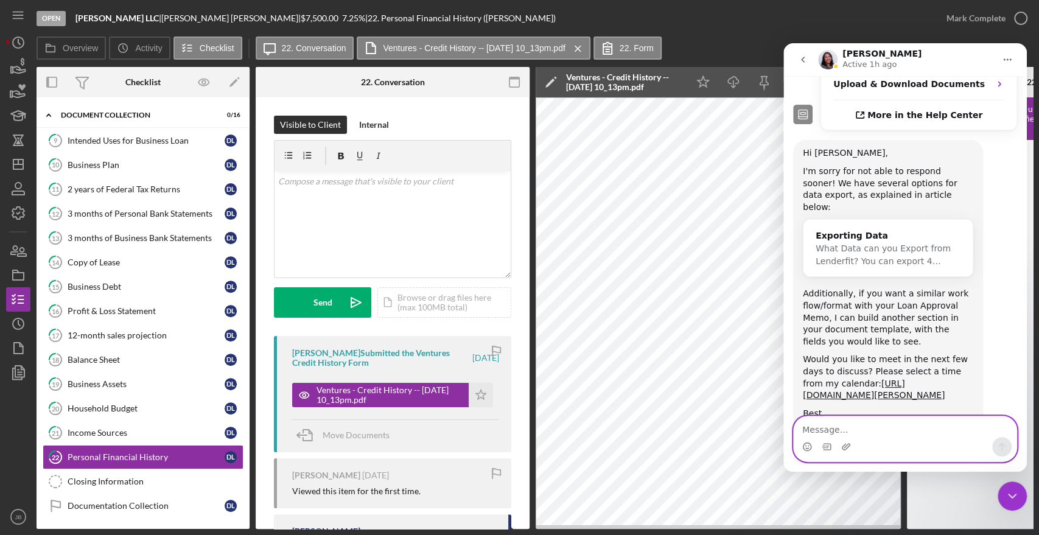
click at [820, 430] on textarea "Message…" at bounding box center [905, 426] width 223 height 21
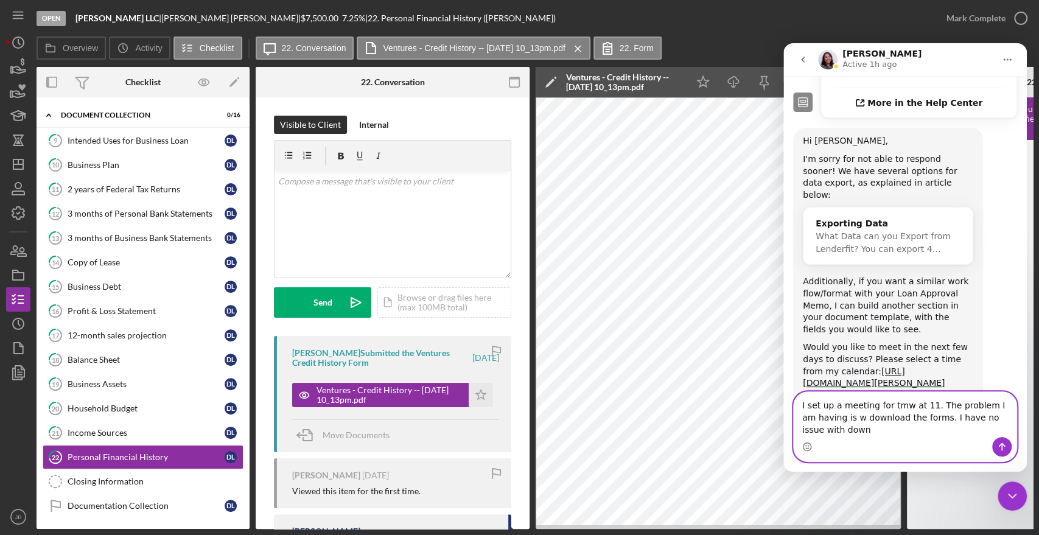
scroll to position [716, 0]
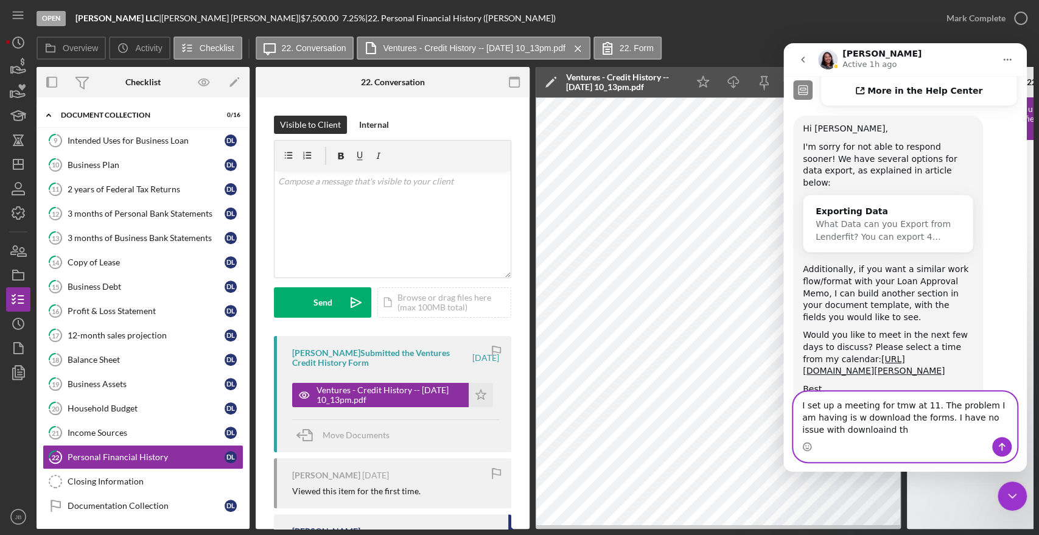
click at [850, 422] on textarea "I set up a meeting for tmw at 11. The problem I am having is w download the for…" at bounding box center [905, 414] width 223 height 45
click at [861, 430] on textarea "I set up a meeting for tmw at 11. The problem I am having is w download the for…" at bounding box center [905, 414] width 223 height 45
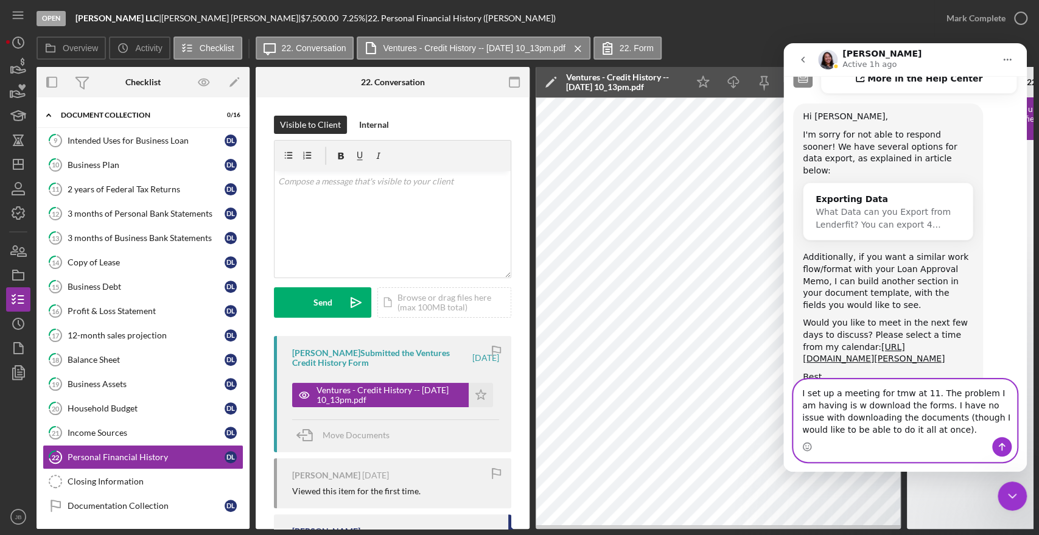
click at [922, 402] on textarea "I set up a meeting for tmw at 11. The problem I am having is w download the for…" at bounding box center [905, 408] width 223 height 57
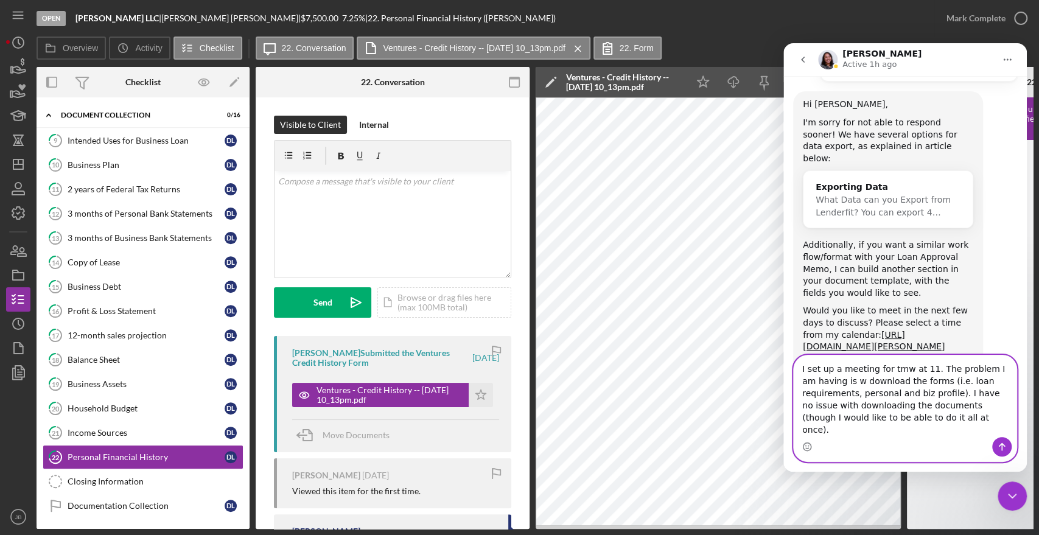
type textarea "I set up a meeting for tmw at 11. The problem I am having is w download the for…"
click at [1000, 442] on icon "Send a message…" at bounding box center [1002, 447] width 10 height 10
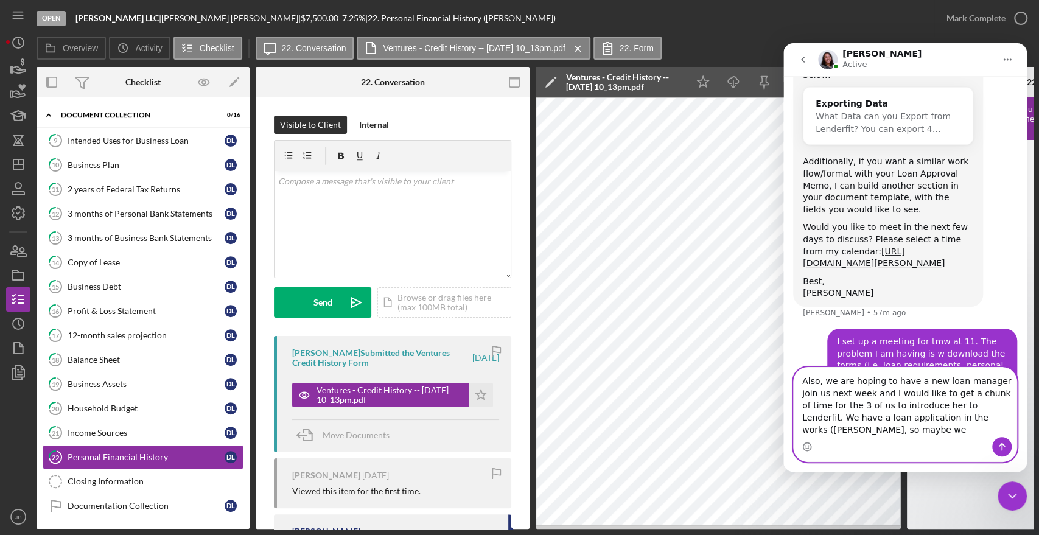
scroll to position [836, 0]
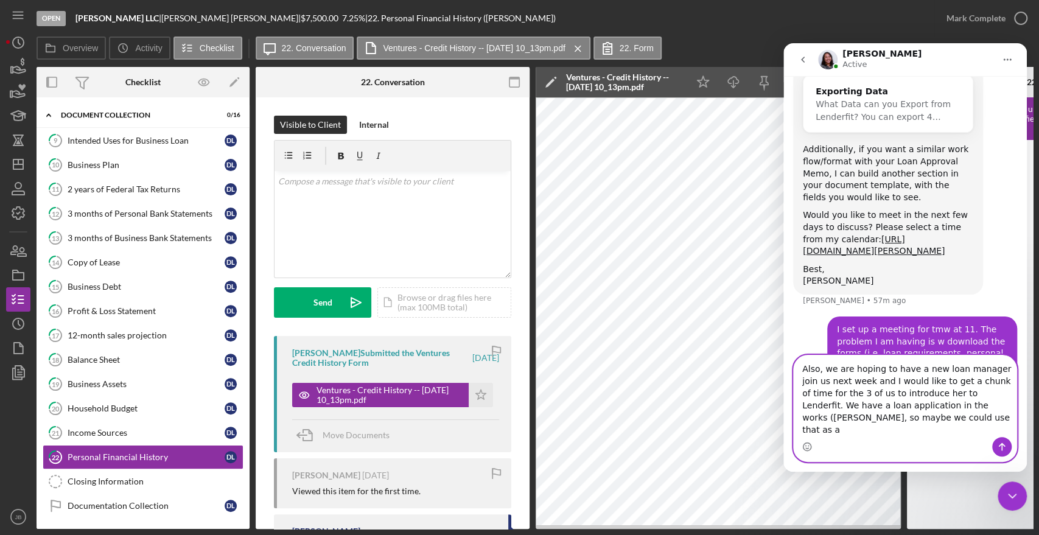
click at [957, 419] on textarea "Also, we are hoping to have a new loan manager join us next week and I would li…" at bounding box center [905, 396] width 223 height 82
click at [935, 432] on textarea "Also, we are hoping to have a new loan manager join us next week and I would li…" at bounding box center [905, 396] width 223 height 82
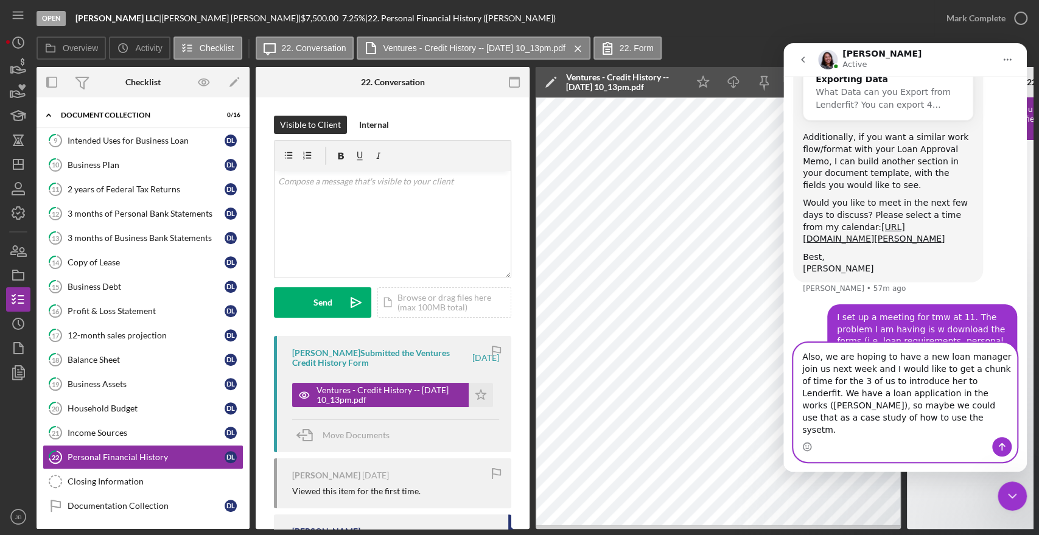
click at [819, 432] on textarea "Also, we are hoping to have a new loan manager join us next week and I would li…" at bounding box center [905, 390] width 223 height 94
click at [854, 417] on textarea "Also, we are hoping to have a new loan manager join us next week and I would li…" at bounding box center [905, 390] width 223 height 94
click at [831, 428] on textarea "Also, we are hoping to have a new loan manager join us next week and I would li…" at bounding box center [905, 390] width 223 height 94
type textarea "Also, we are hoping to have a new loan manager join us next week and I would li…"
click at [999, 446] on icon "Send a message…" at bounding box center [1002, 447] width 7 height 8
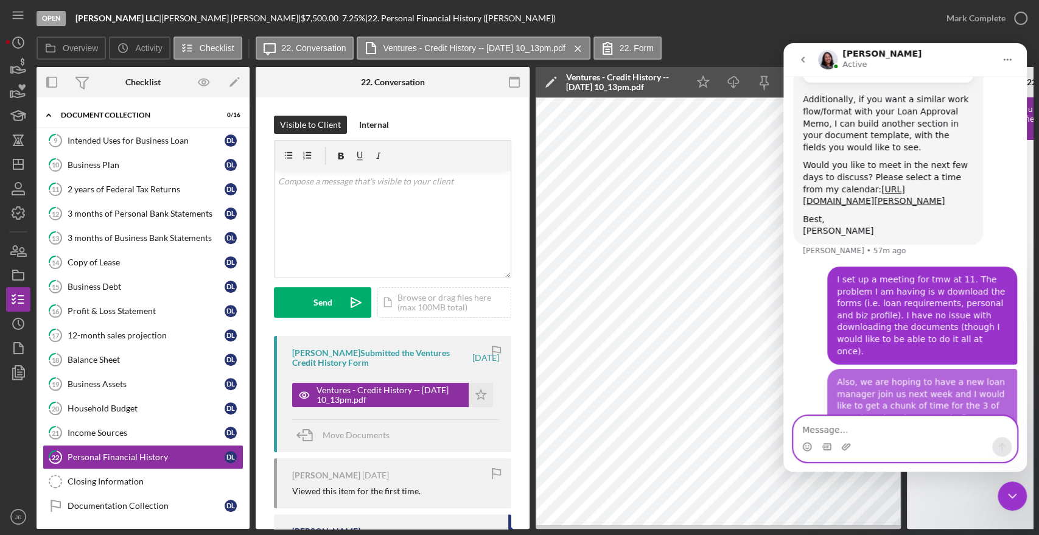
scroll to position [886, 0]
